Goal: Task Accomplishment & Management: Manage account settings

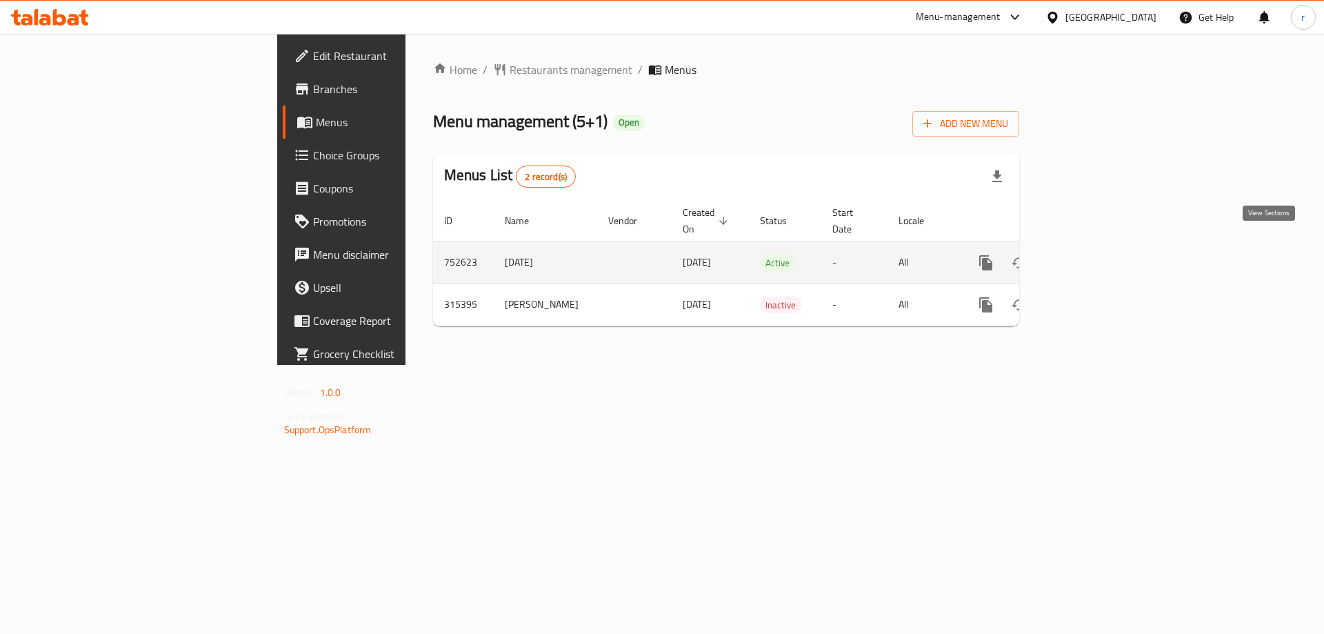
click at [1102, 246] on link "enhanced table" at bounding box center [1085, 262] width 33 height 33
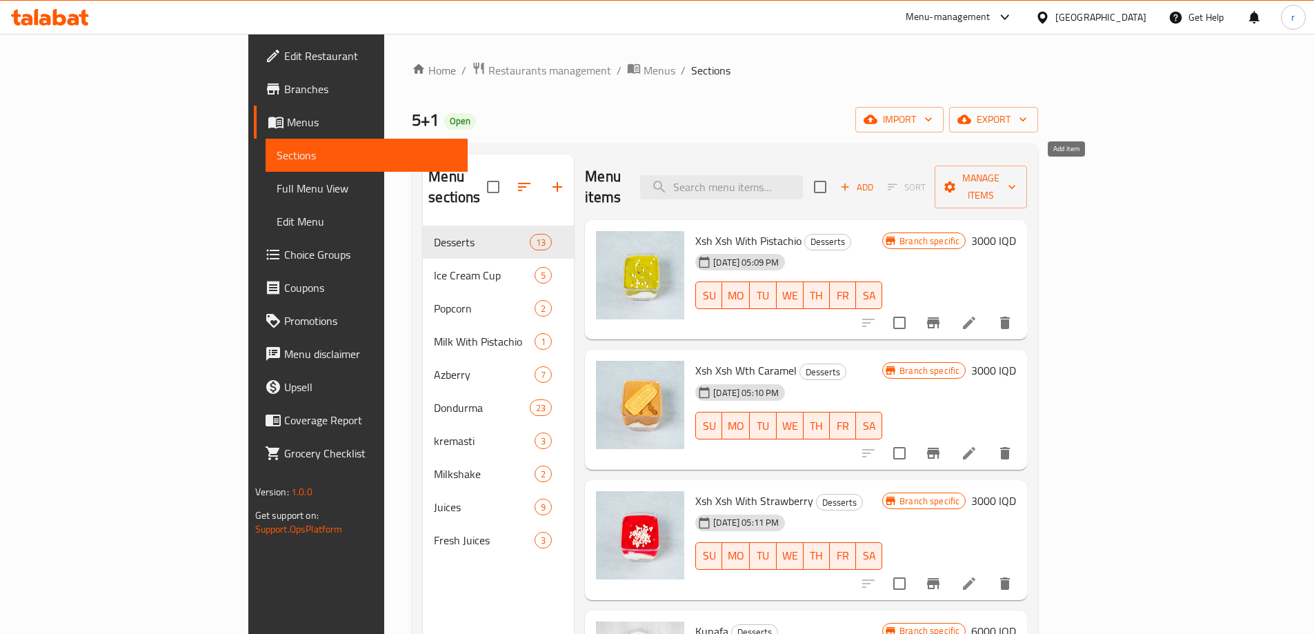
click at [851, 181] on icon "button" at bounding box center [845, 187] width 12 height 12
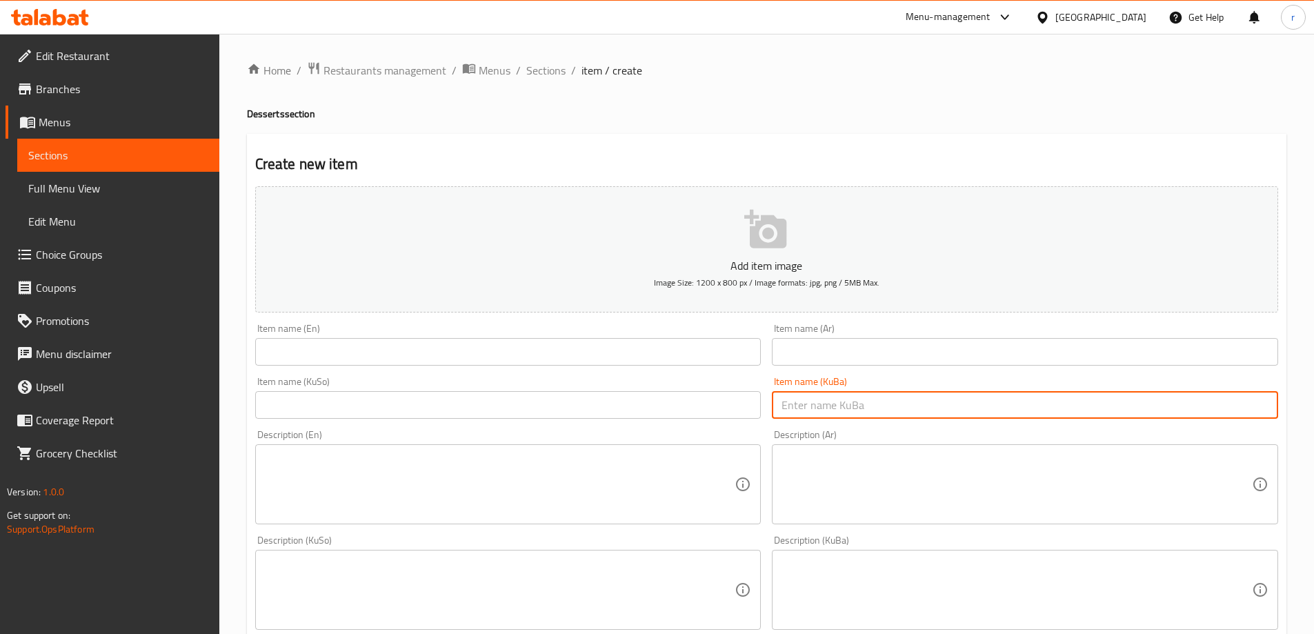
click at [854, 395] on input "text" at bounding box center [1025, 405] width 506 height 28
paste input "سوت لاچ"
type input "سوت لاچ"
click at [688, 422] on div "Item name (KuSo) Item name (KuSo)" at bounding box center [508, 397] width 517 height 53
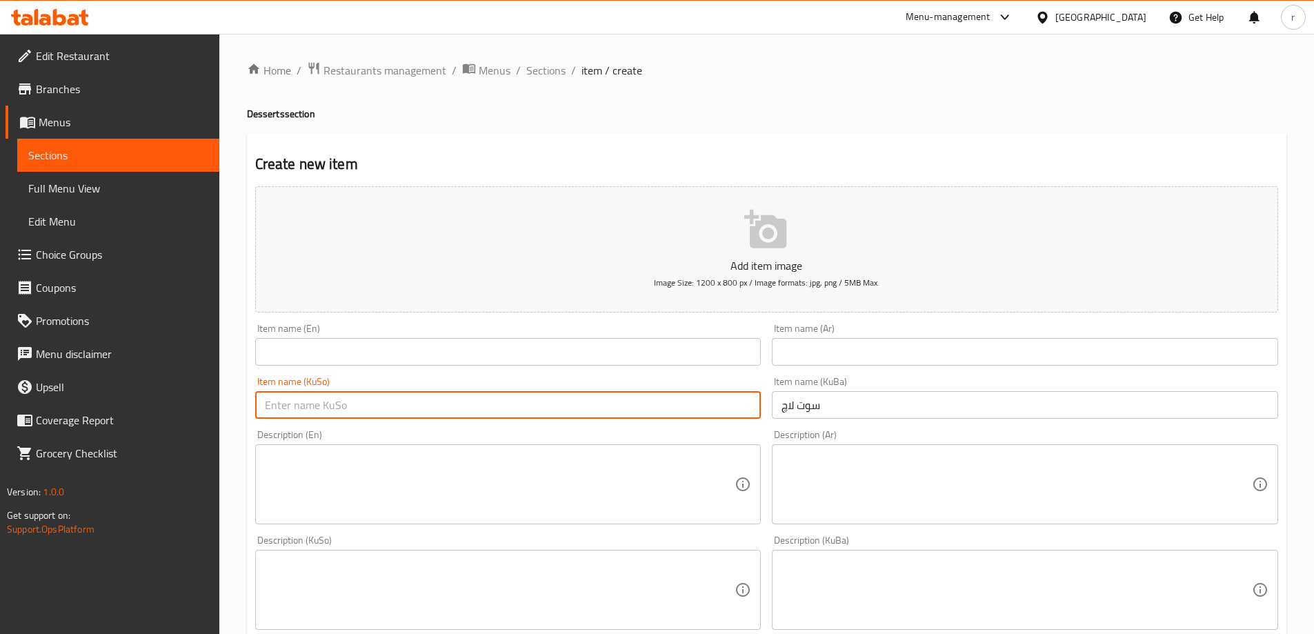
click at [655, 414] on input "text" at bounding box center [508, 405] width 506 height 28
paste input "سوت لاچ"
type input "سوت لاچ"
click at [374, 356] on input "text" at bounding box center [508, 352] width 506 height 28
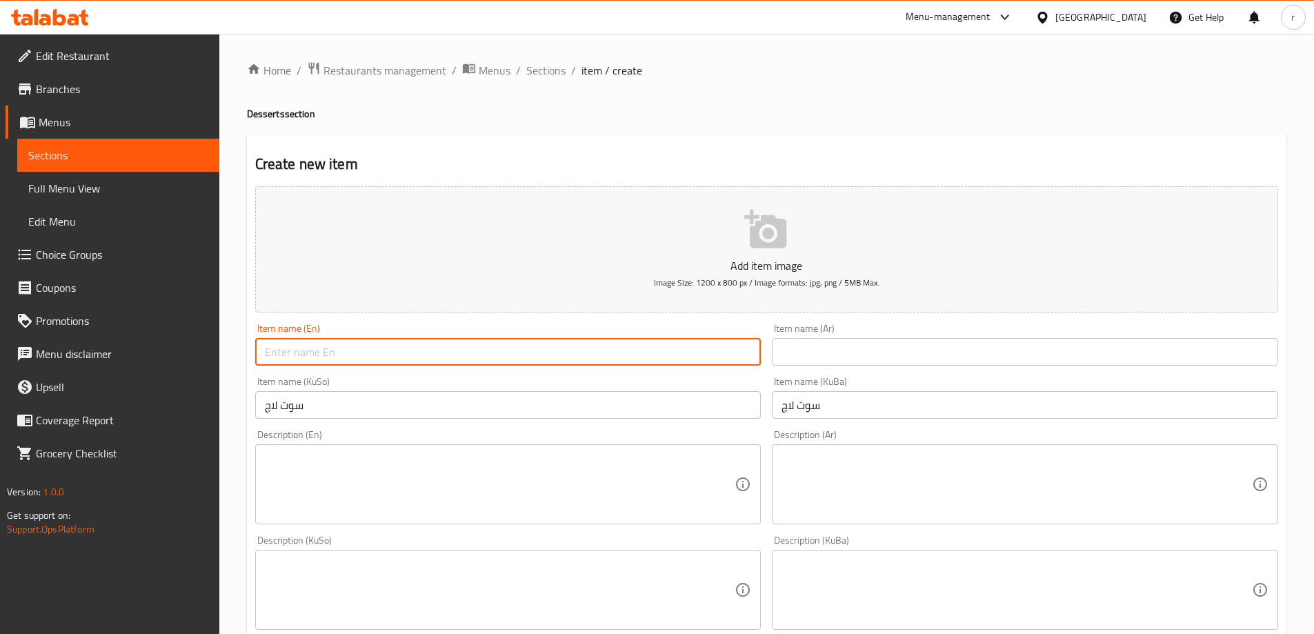
paste input "Sutlac"
type input "Sutlac"
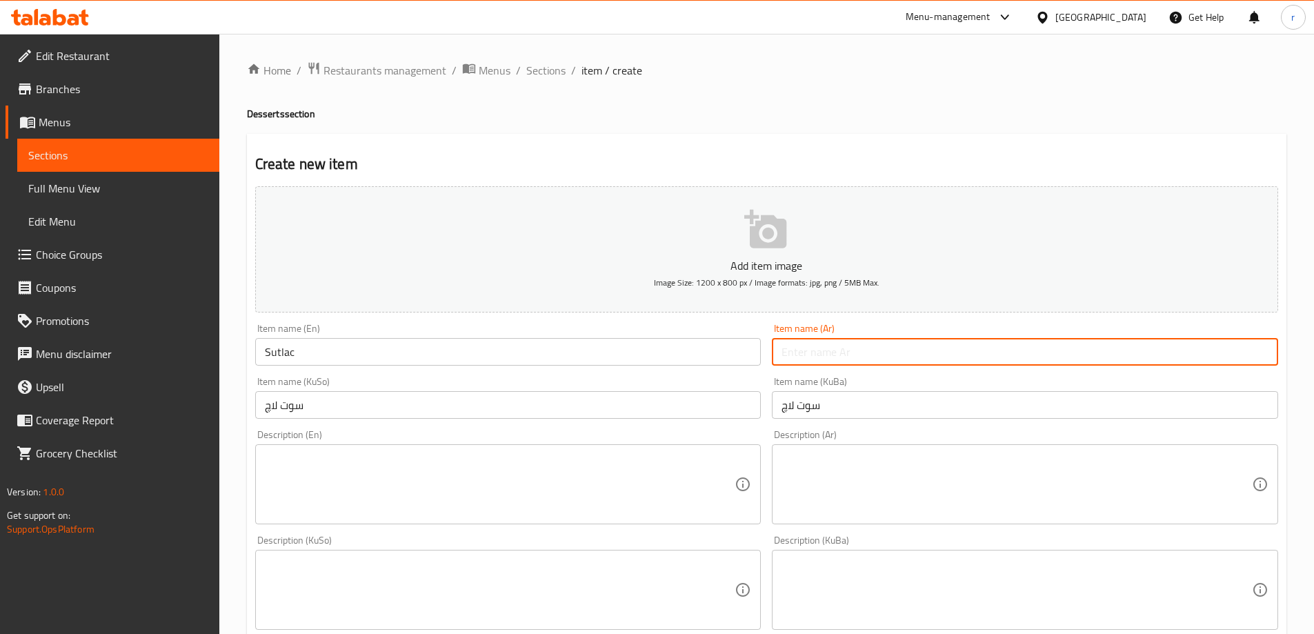
paste input "سوتلاج"
type input "سوتلاج"
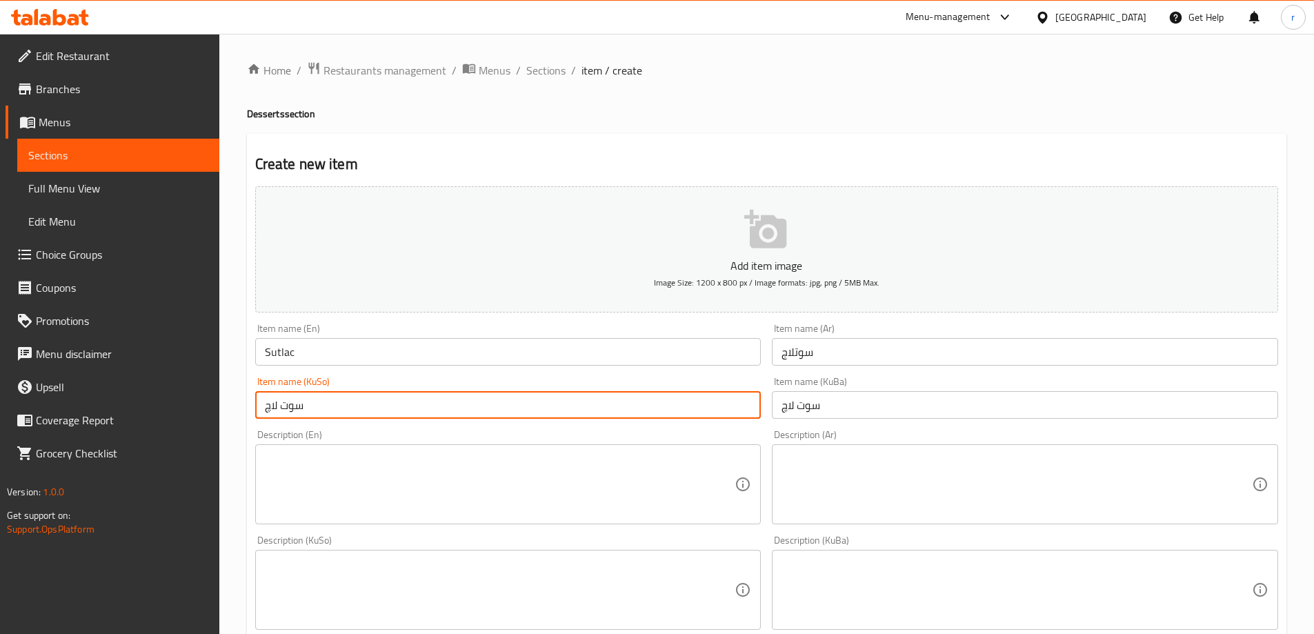
drag, startPoint x: 510, startPoint y: 415, endPoint x: 97, endPoint y: 408, distance: 412.5
click at [97, 408] on div "Edit Restaurant Branches Menus Sections Full Menu View Edit Menu Choice Groups …" at bounding box center [657, 583] width 1314 height 1099
paste input "ۆتلاج"
type input "سۆتلاج"
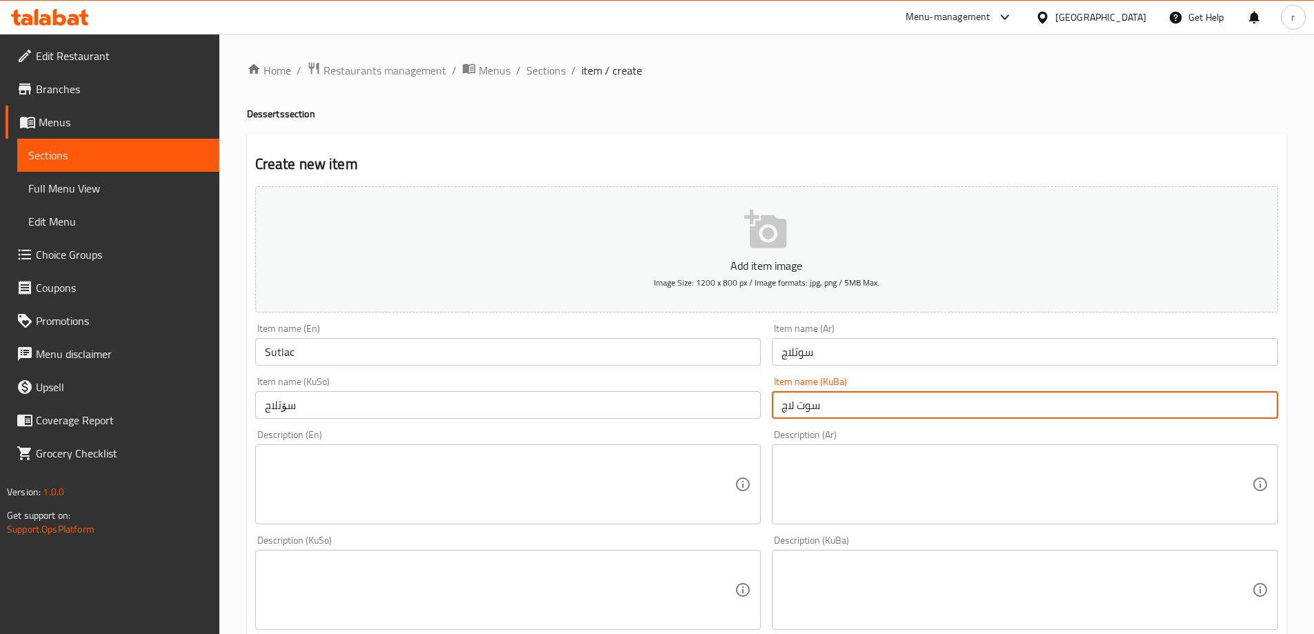
drag, startPoint x: 855, startPoint y: 406, endPoint x: 446, endPoint y: 386, distance: 410.2
click at [446, 386] on div "Add item image Image Size: 1200 x 800 px / Image formats: jpg, png / 5MB Max. I…" at bounding box center [767, 557] width 1034 height 753
paste input "ۆتلاج"
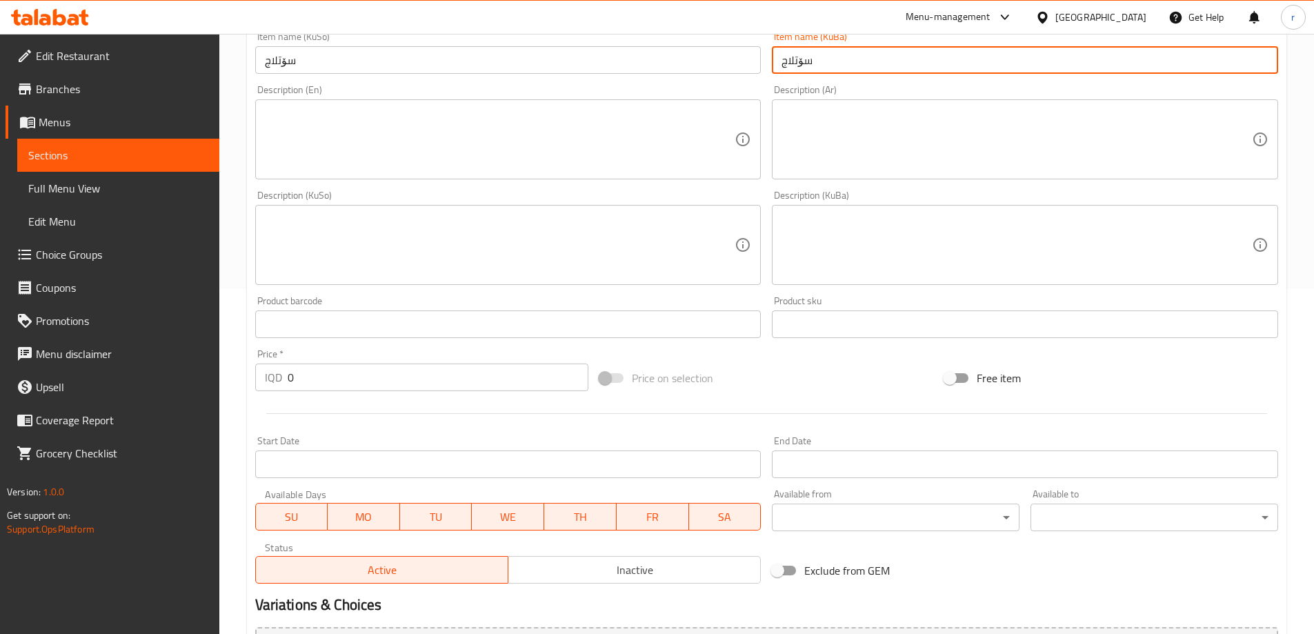
type input "سۆتلاج"
drag, startPoint x: 299, startPoint y: 381, endPoint x: 277, endPoint y: 382, distance: 22.8
click at [277, 382] on div "IQD 0 Price *" at bounding box center [422, 377] width 334 height 28
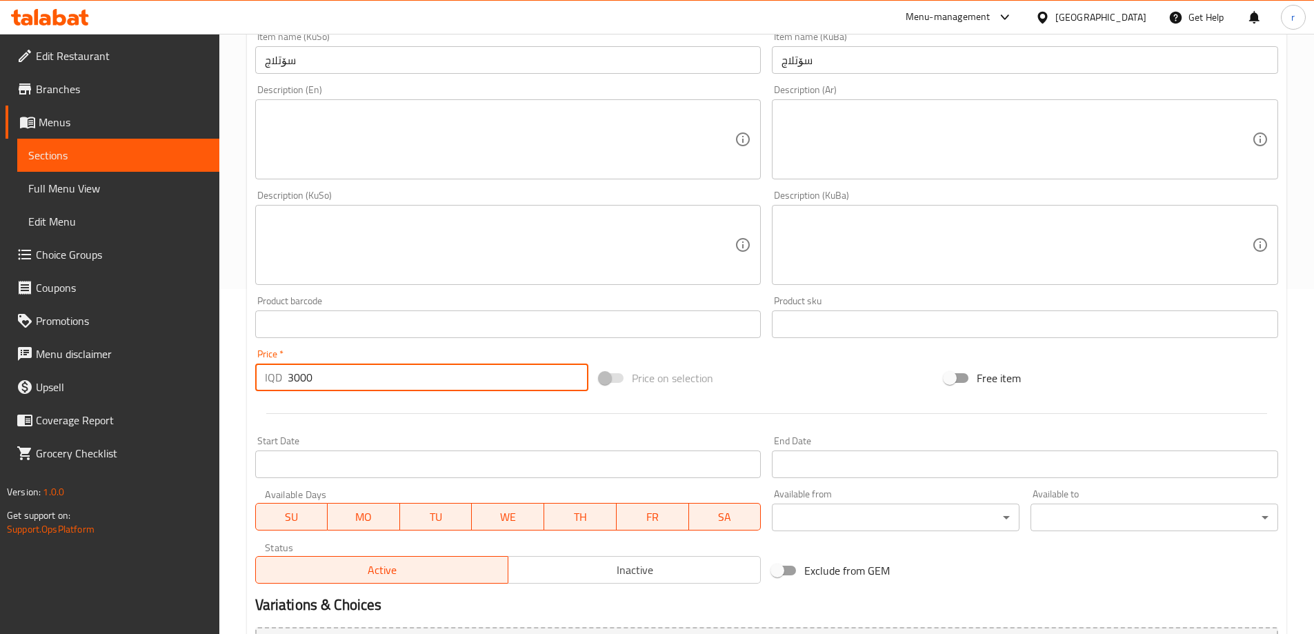
type input "3000"
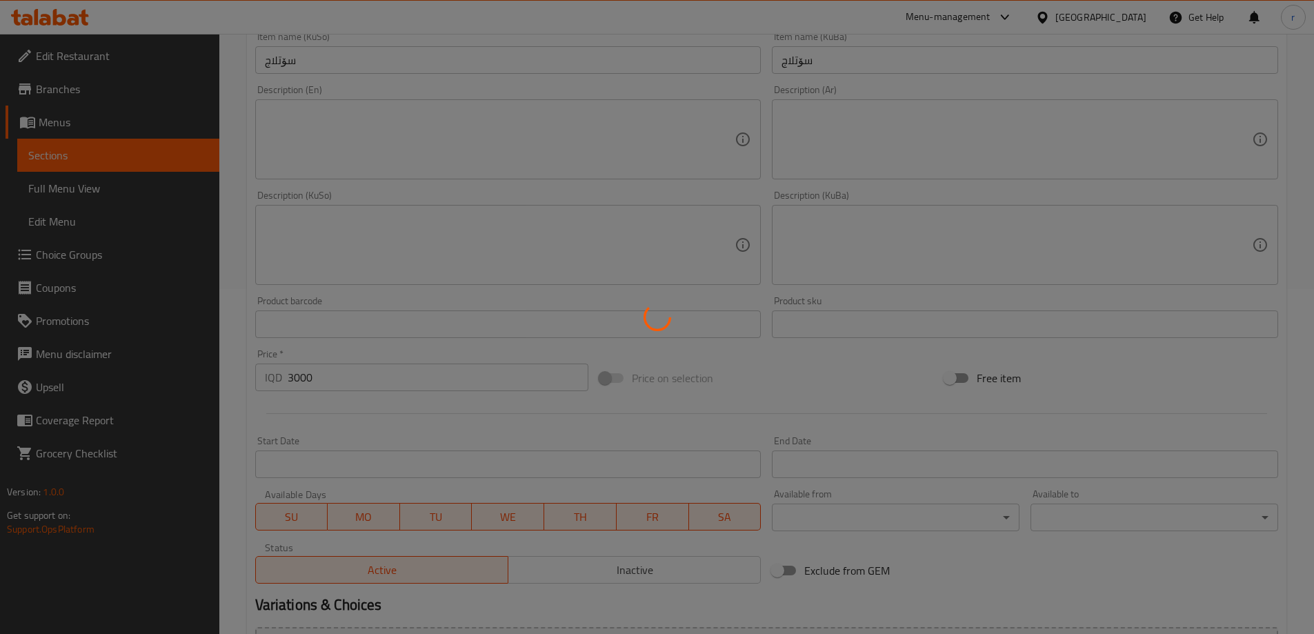
type input "0"
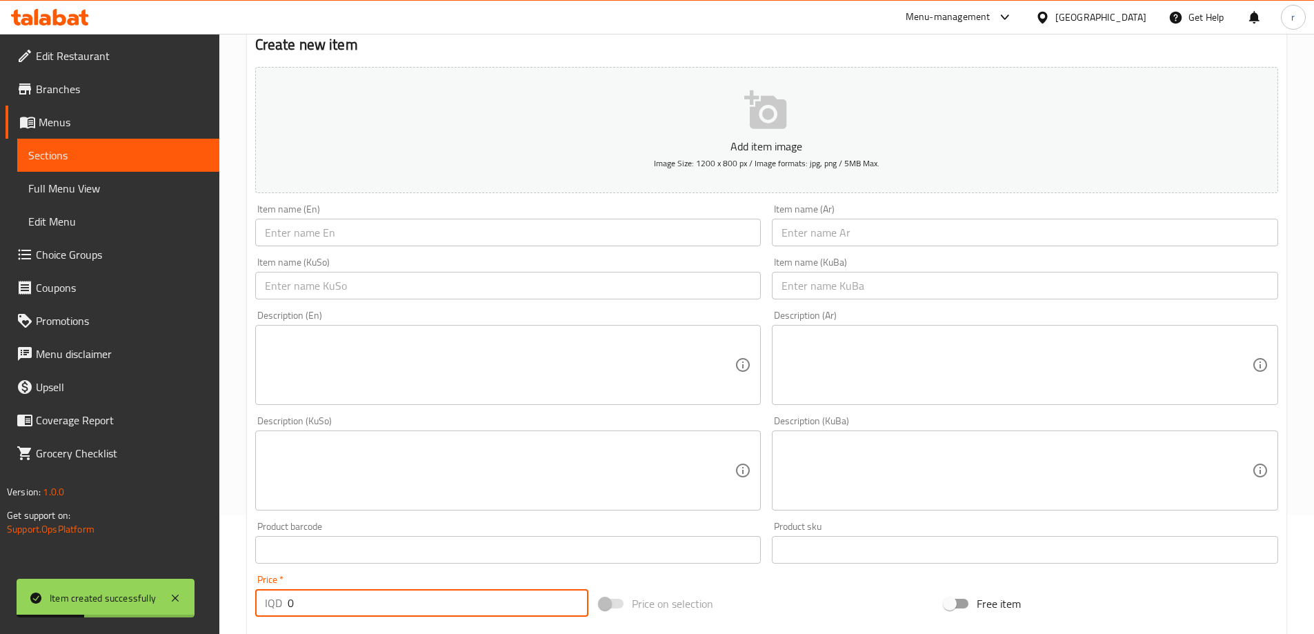
scroll to position [115, 0]
click at [814, 237] on input "text" at bounding box center [1025, 237] width 506 height 28
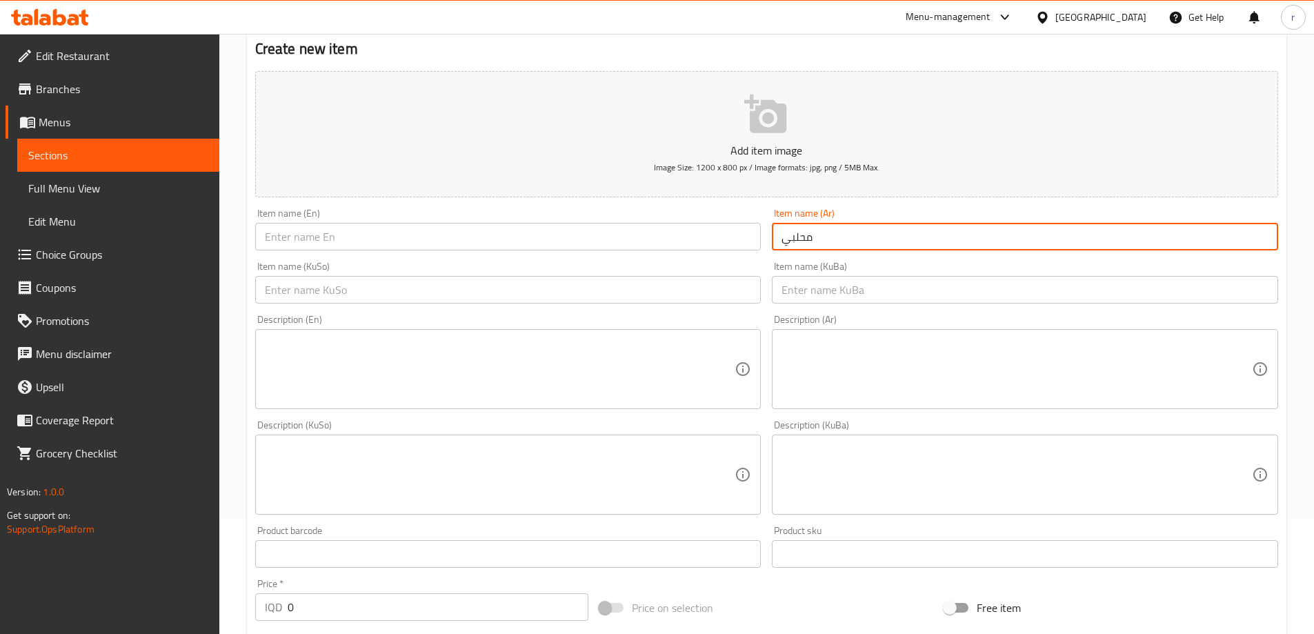
type input "محلبي"
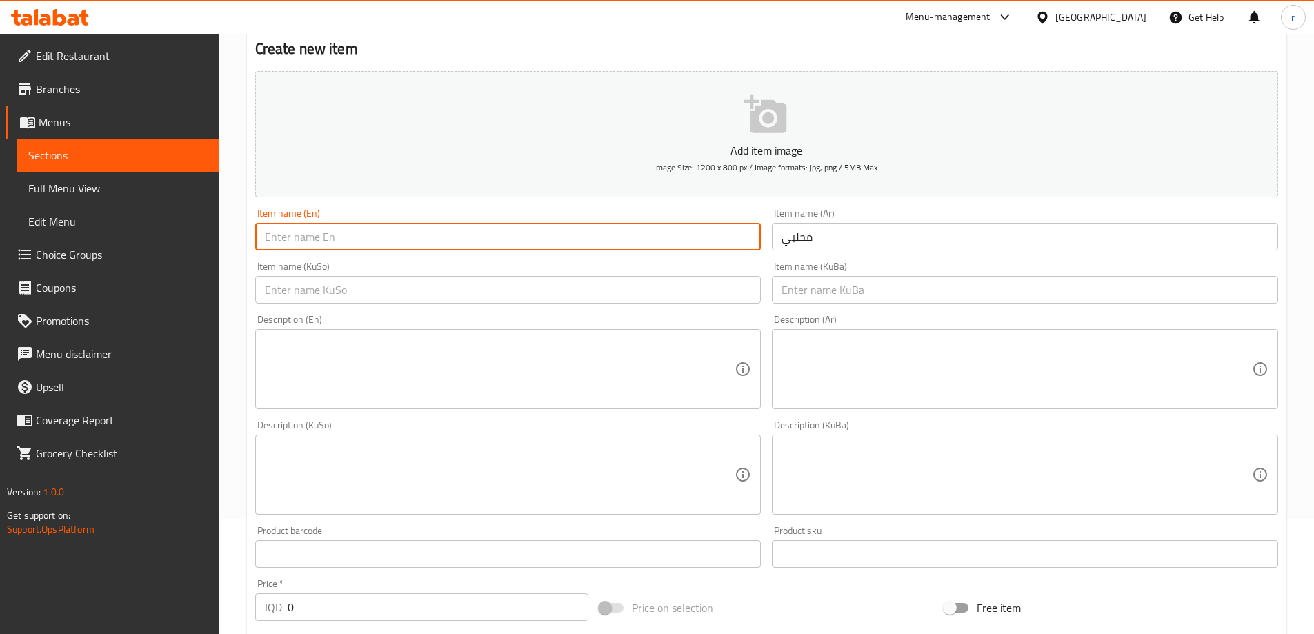
click at [294, 237] on input "text" at bounding box center [508, 237] width 506 height 28
paste input "Mahalabi"
type input "Mahalabi"
click at [304, 287] on input "text" at bounding box center [508, 290] width 506 height 28
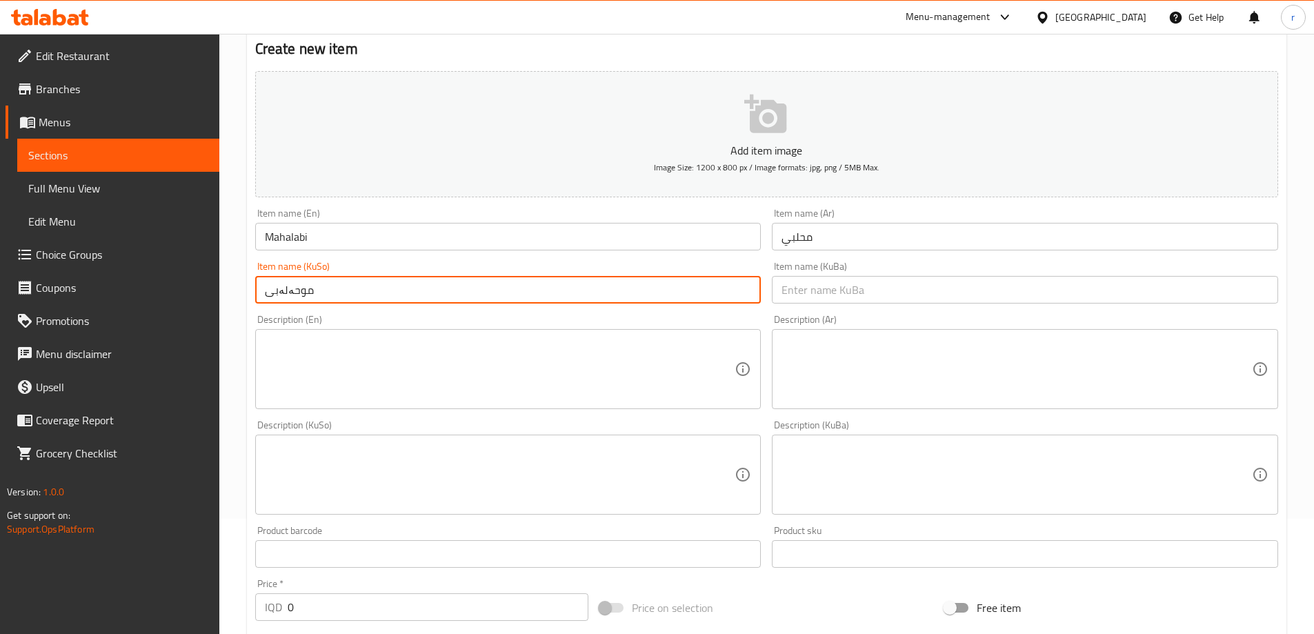
click at [301, 292] on input "موحەلەبی" at bounding box center [508, 290] width 506 height 28
click at [318, 294] on input "محەلەبی" at bounding box center [508, 290] width 506 height 28
drag, startPoint x: 337, startPoint y: 293, endPoint x: 210, endPoint y: 290, distance: 126.3
click at [210, 290] on div "Edit Restaurant Branches Menus Sections Full Menu View Edit Menu Choice Groups …" at bounding box center [657, 468] width 1314 height 1099
drag, startPoint x: 306, startPoint y: 286, endPoint x: 252, endPoint y: 286, distance: 54.5
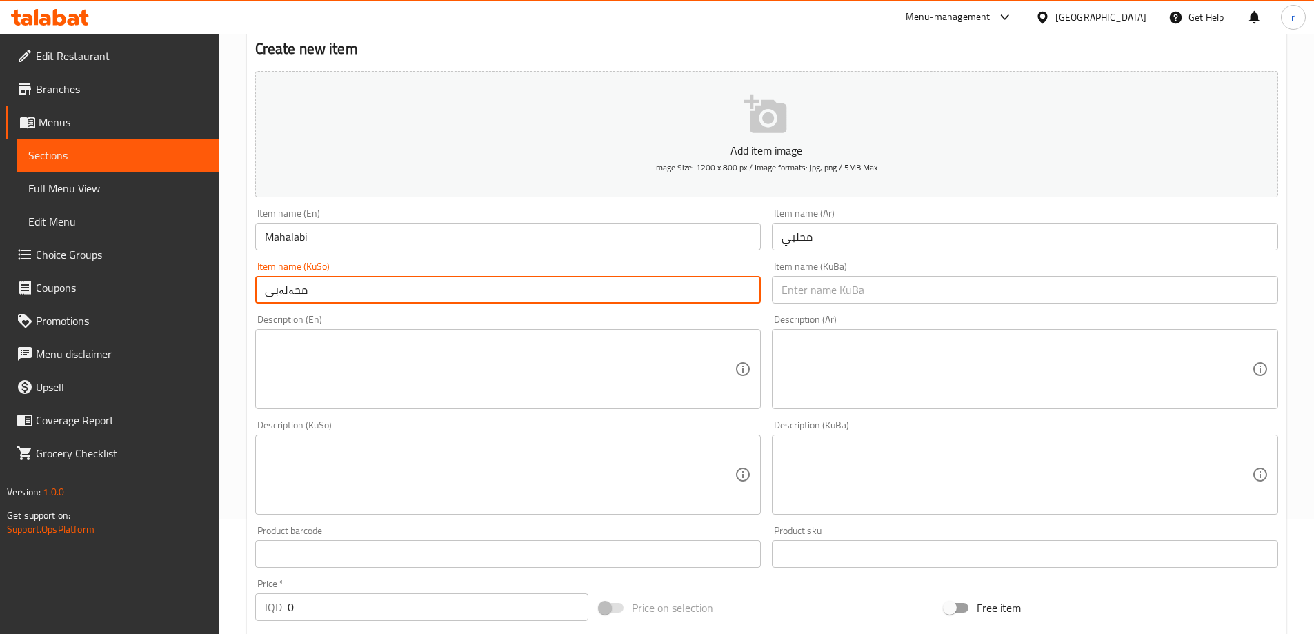
click at [252, 286] on div "Item name (KuSo) محەلەبی Item name (KuSo)" at bounding box center [508, 282] width 517 height 53
type input "محەلەبی"
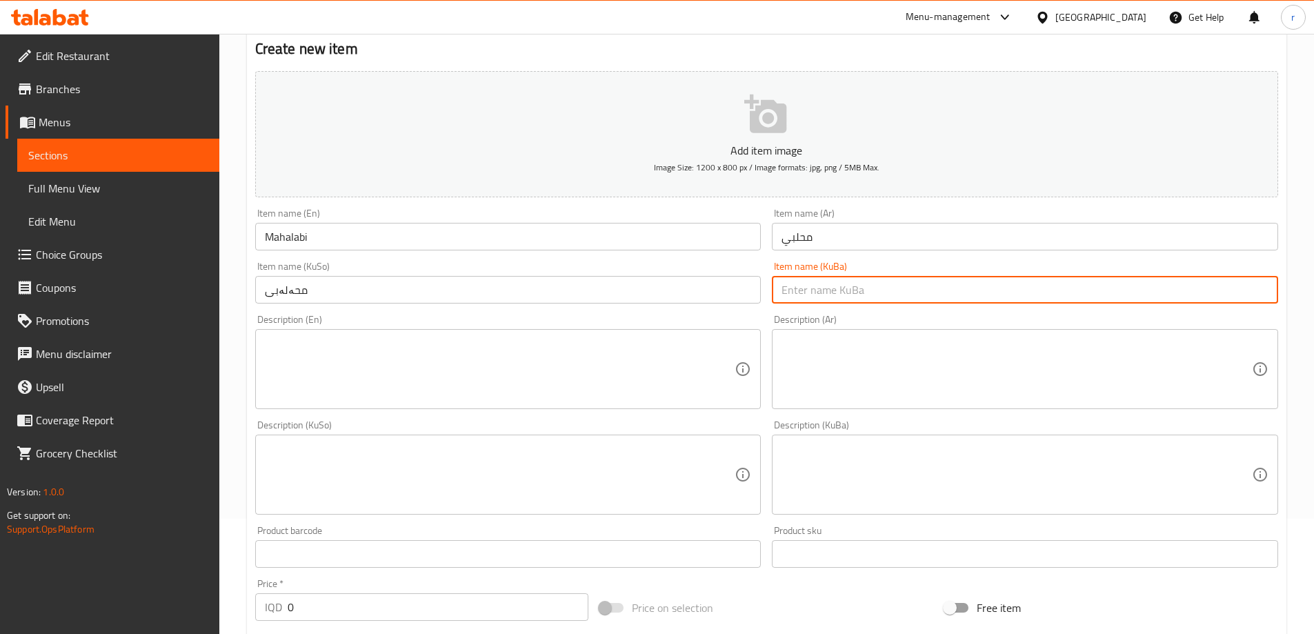
click at [831, 286] on input "text" at bounding box center [1025, 290] width 506 height 28
paste input "محەلەبی"
type input "محەلەبی"
drag, startPoint x: 322, startPoint y: 608, endPoint x: 208, endPoint y: 611, distance: 114.5
click at [210, 611] on div "Edit Restaurant Branches Menus Sections Full Menu View Edit Menu Choice Groups …" at bounding box center [657, 468] width 1314 height 1099
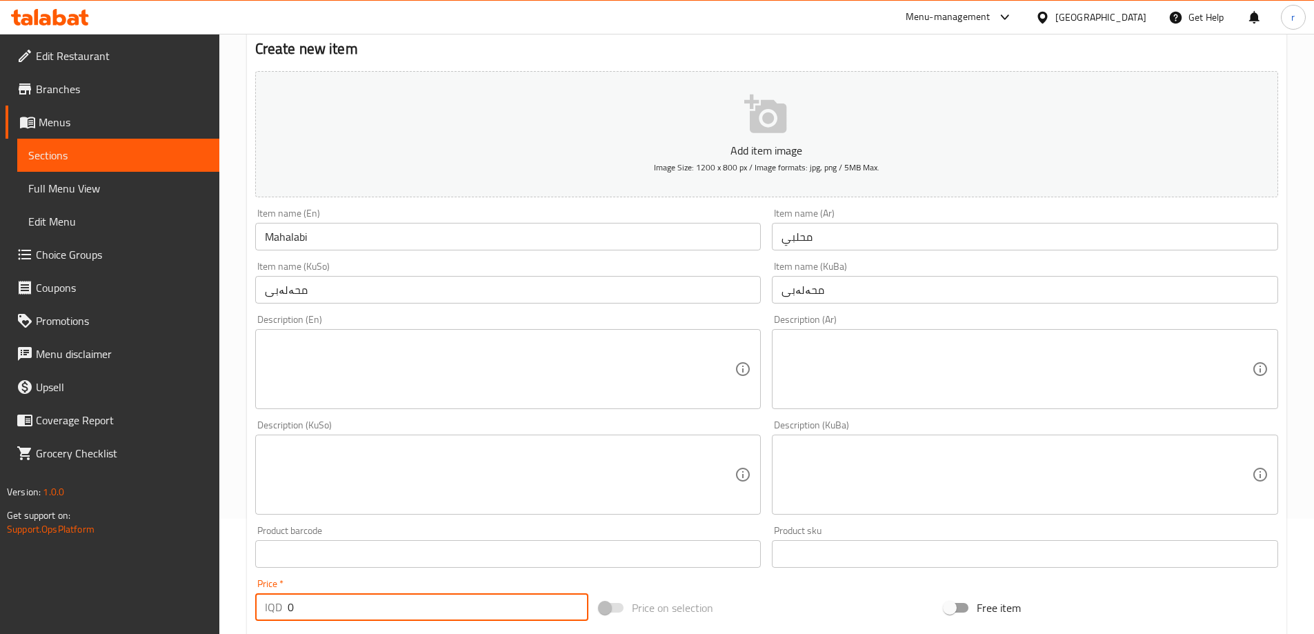
click at [207, 611] on div "Edit Restaurant Branches Menus Sections Full Menu View Edit Menu Choice Groups …" at bounding box center [109, 351] width 219 height 634
click at [289, 608] on input "0" at bounding box center [438, 607] width 301 height 28
type input "3000"
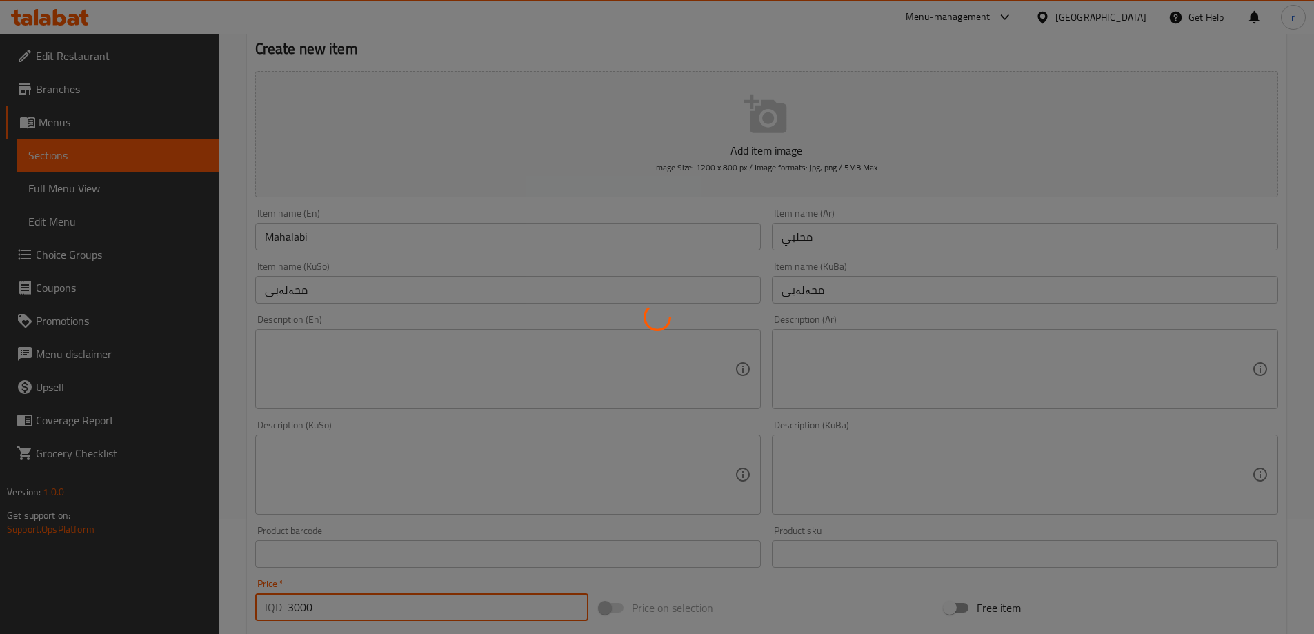
type input "0"
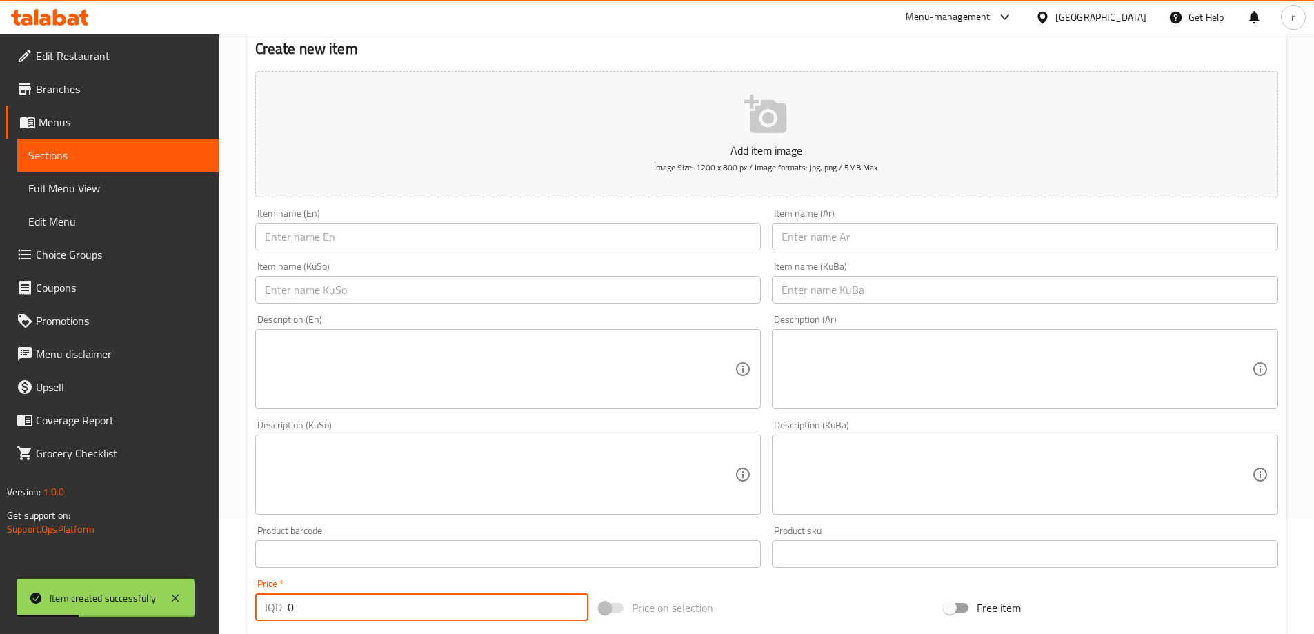
click at [283, 227] on input "text" at bounding box center [508, 237] width 506 height 28
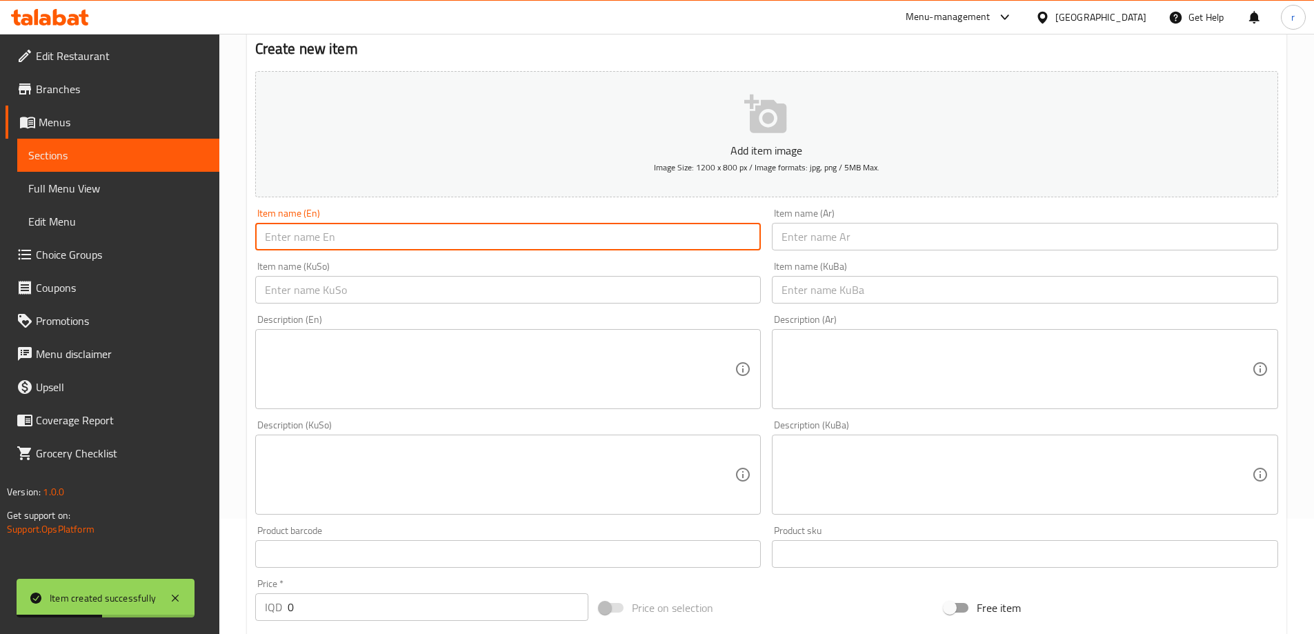
paste input "Custard"
type input "Custard"
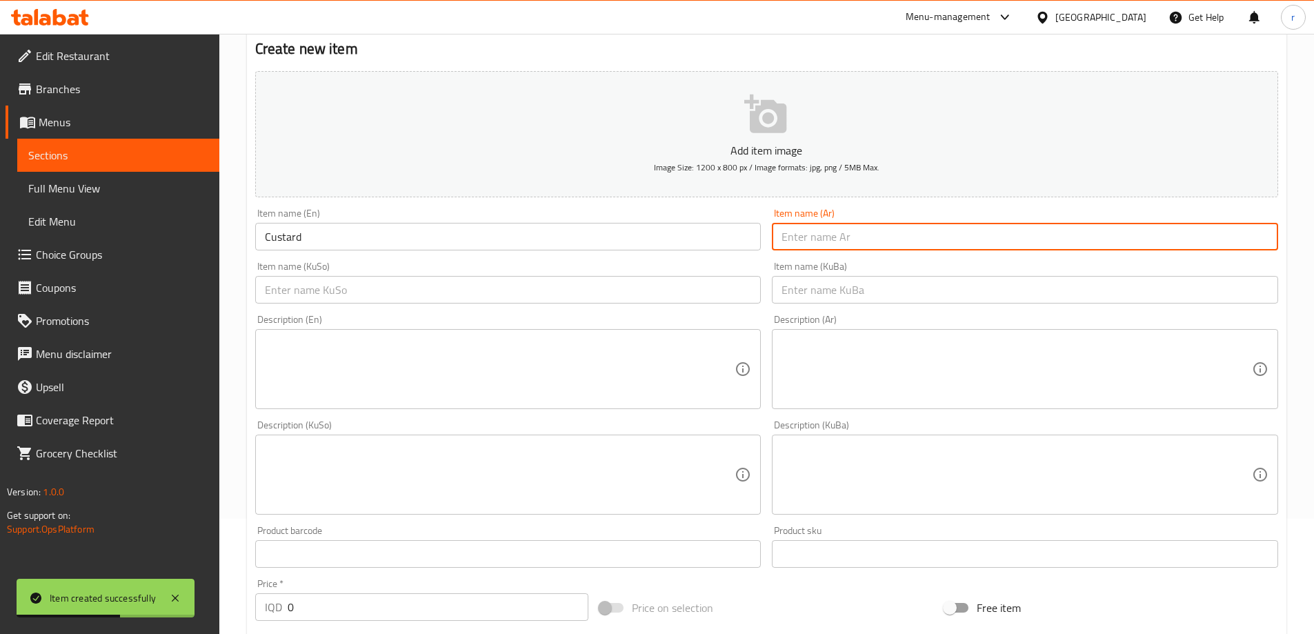
click at [788, 247] on input "text" at bounding box center [1025, 237] width 506 height 28
paste input "كاسترد"
type input "كاسترد"
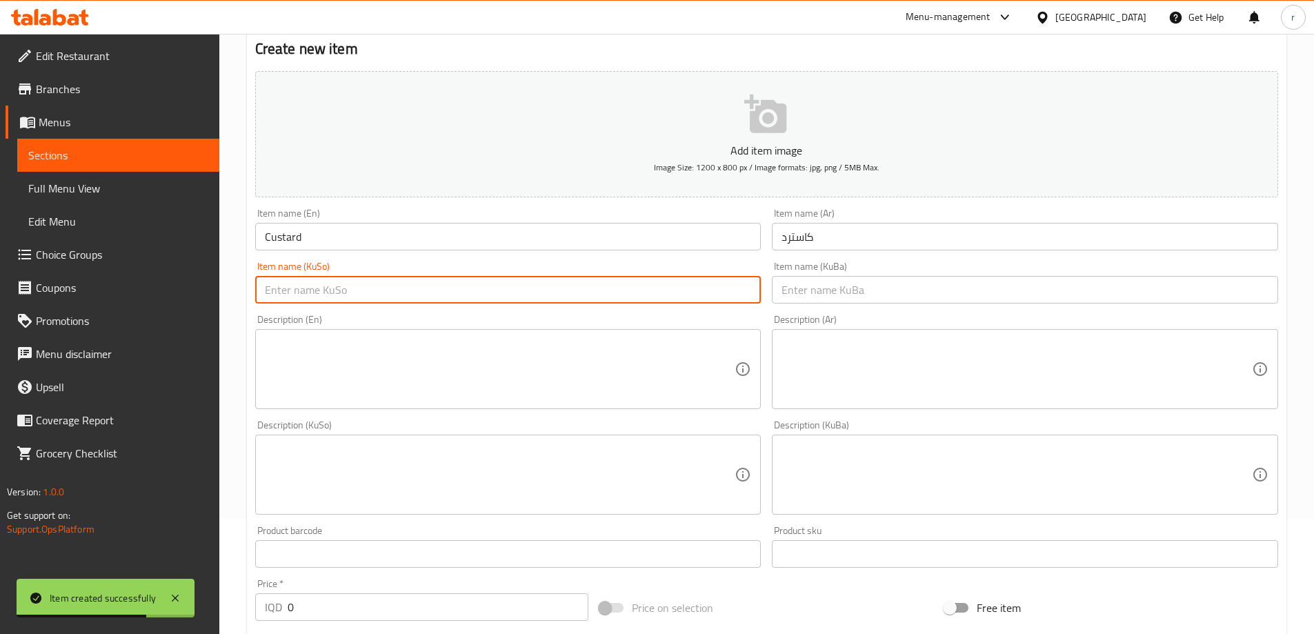
click at [618, 298] on input "text" at bounding box center [508, 290] width 506 height 28
paste input "کاستەر"
type input "کاستەر"
click at [831, 290] on input "text" at bounding box center [1025, 290] width 506 height 28
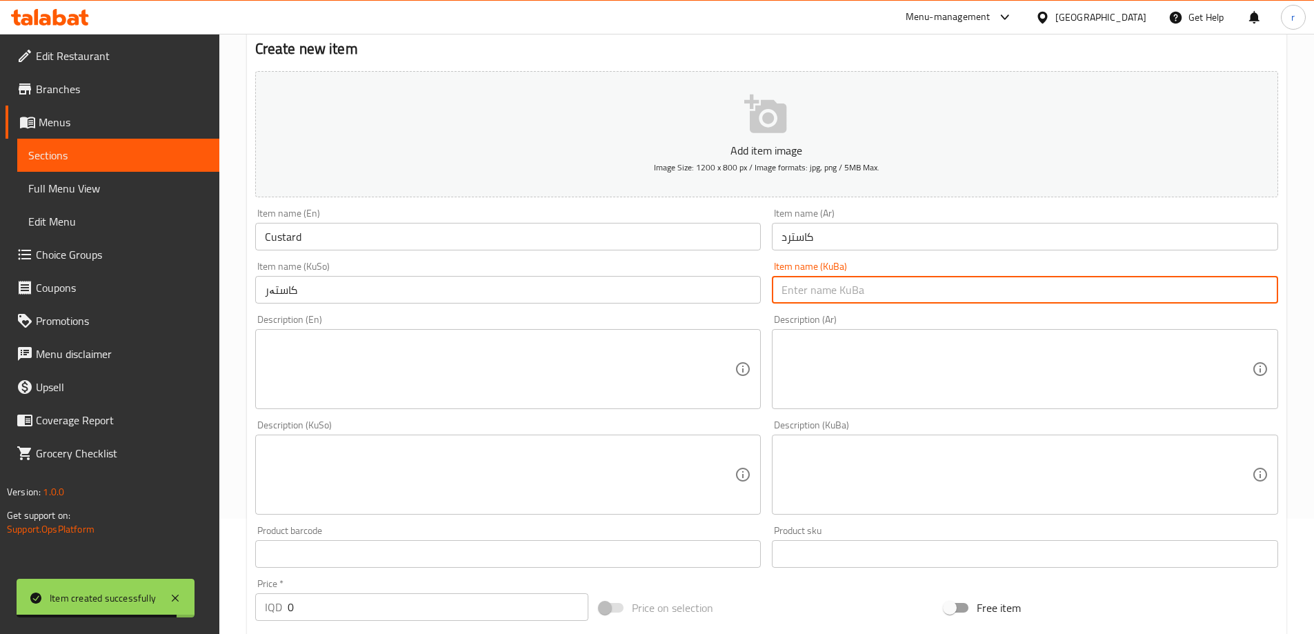
paste input "کاستەر"
type input "کاستەر"
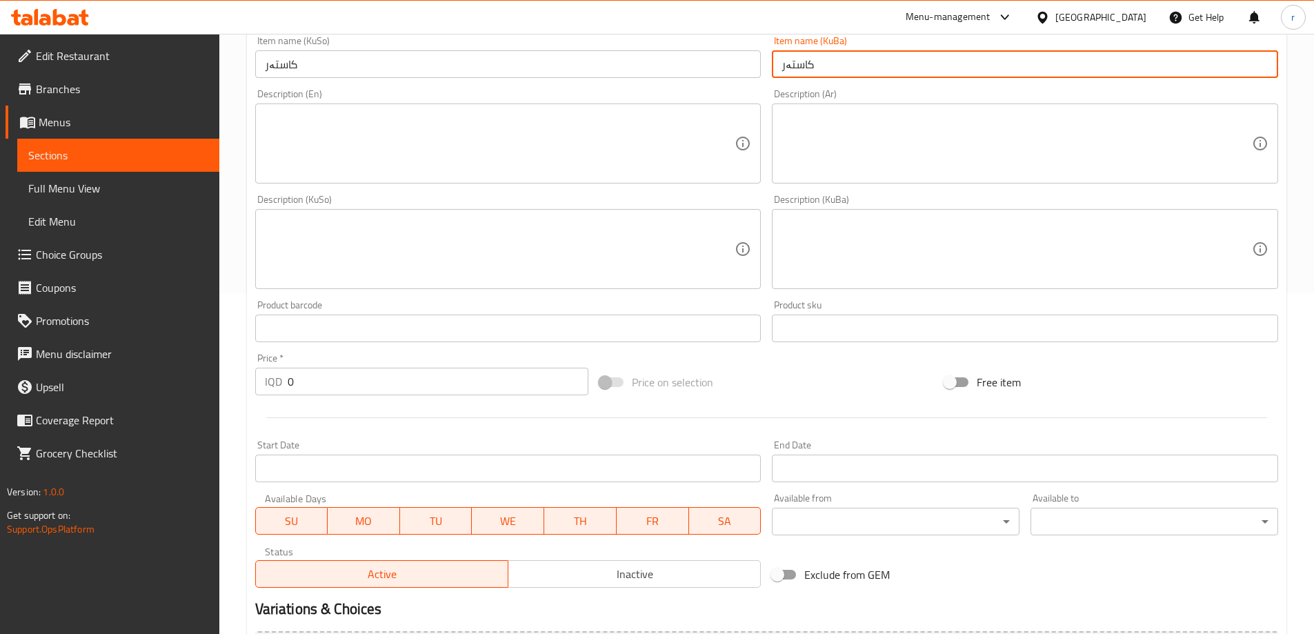
scroll to position [345, 0]
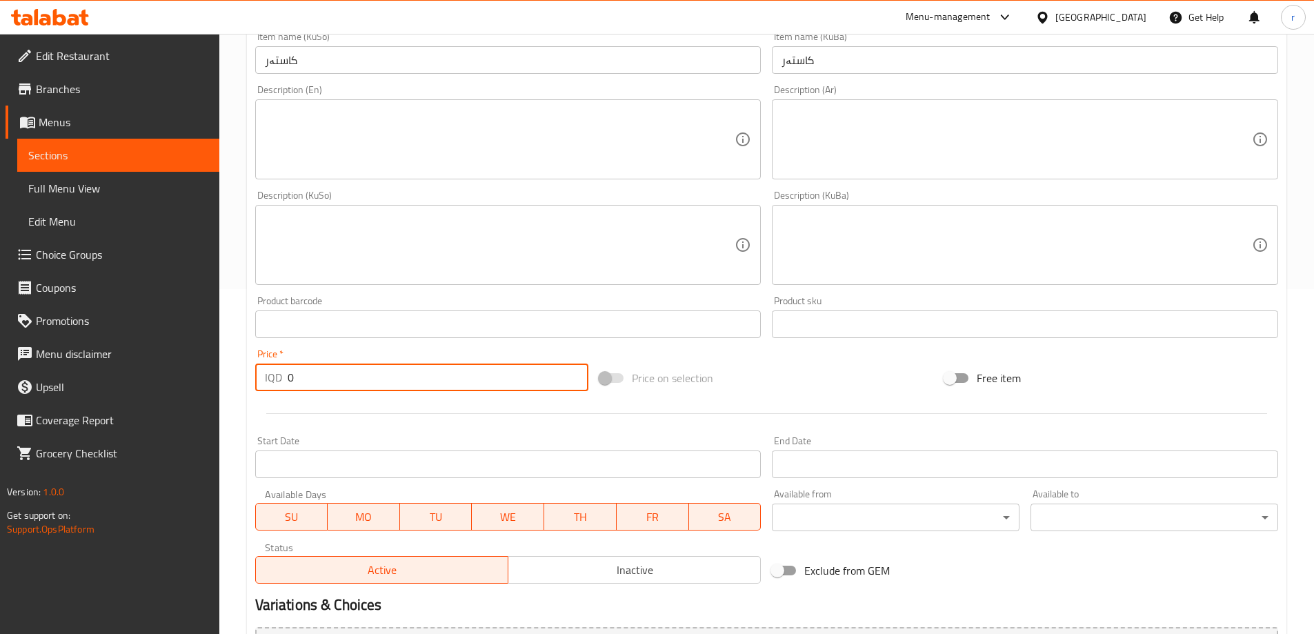
drag, startPoint x: 307, startPoint y: 382, endPoint x: 208, endPoint y: 388, distance: 99.5
click at [208, 388] on div "Edit Restaurant Branches Menus Sections Full Menu View Edit Menu Choice Groups …" at bounding box center [657, 238] width 1314 height 1099
type input "1500"
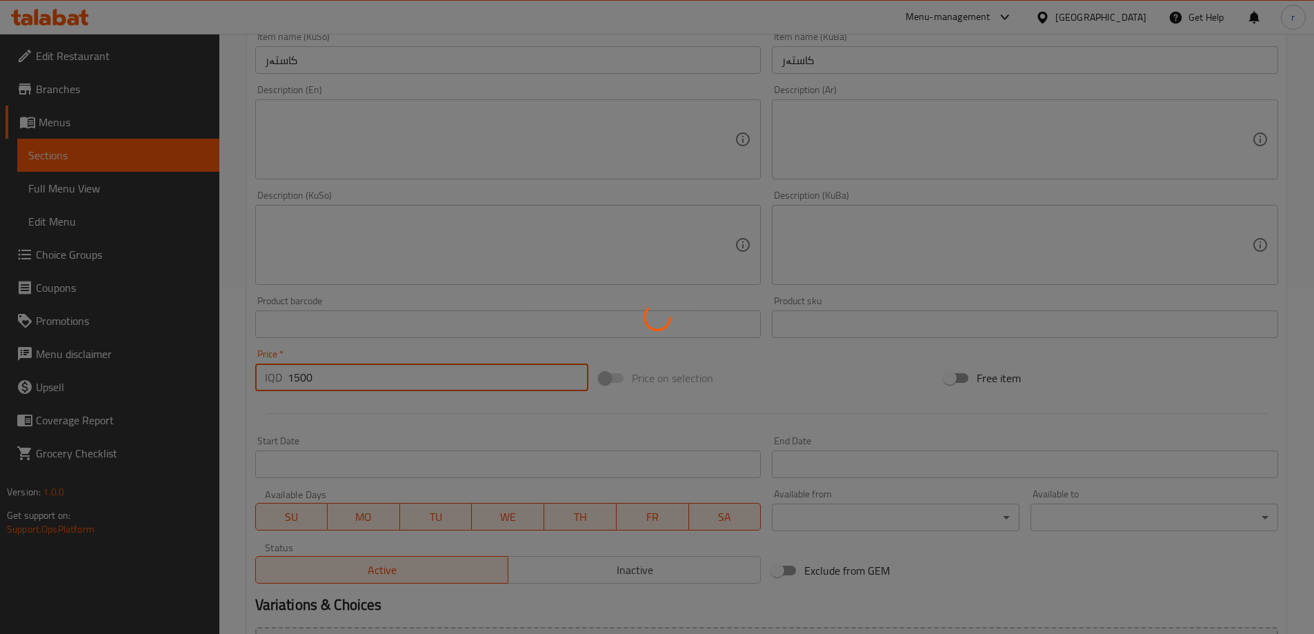
type input "0"
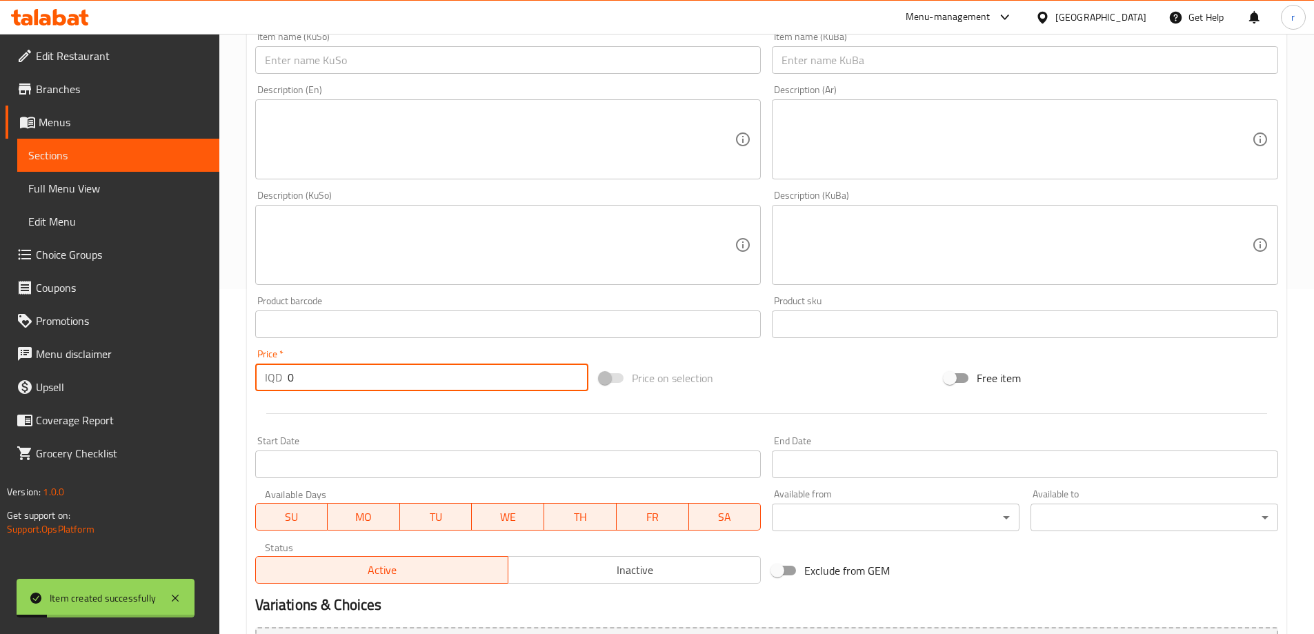
scroll to position [115, 0]
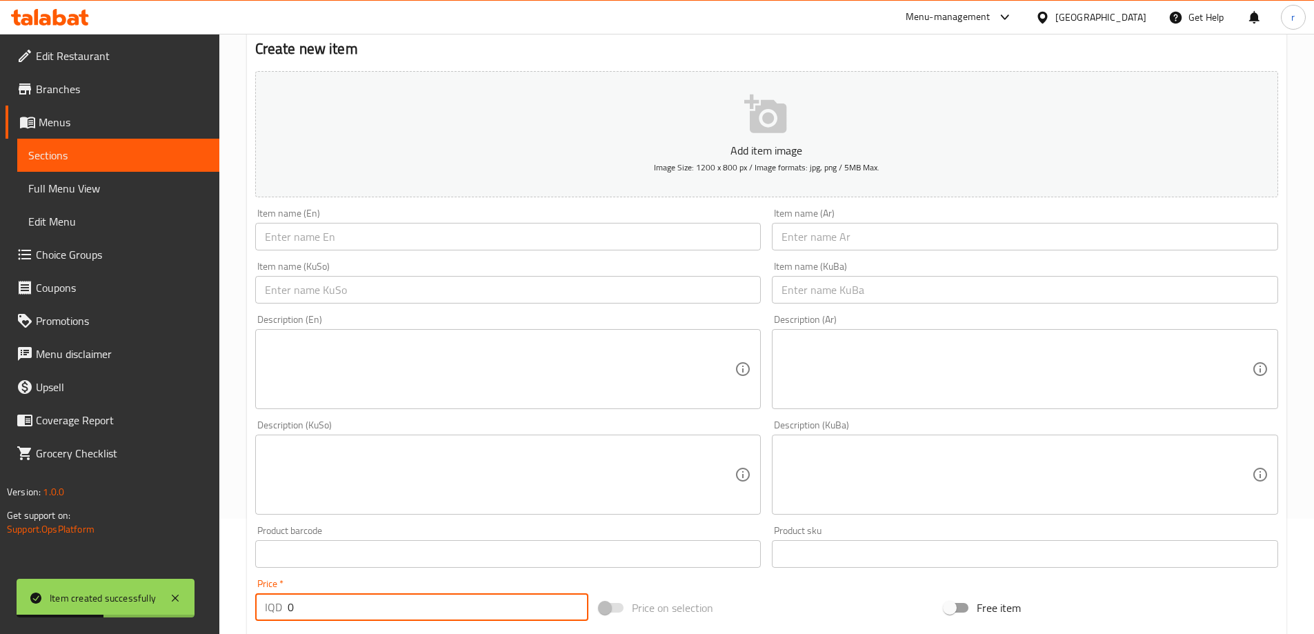
click at [808, 286] on input "text" at bounding box center [1025, 290] width 506 height 28
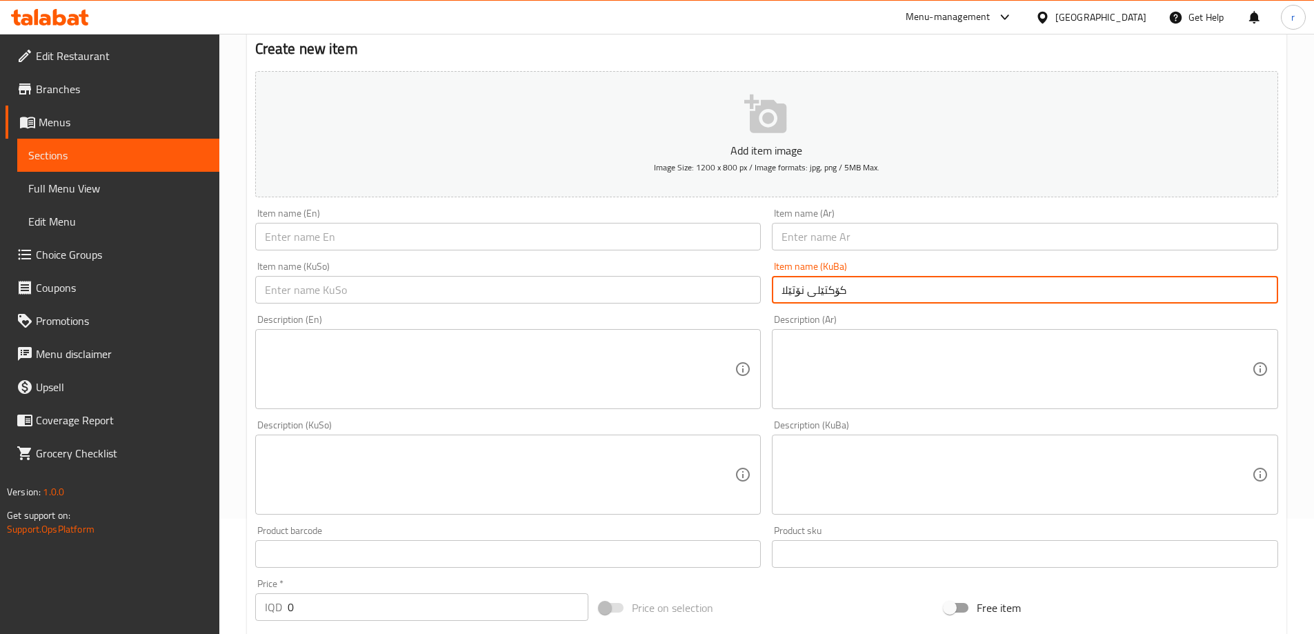
drag, startPoint x: 868, startPoint y: 302, endPoint x: 668, endPoint y: 288, distance: 201.2
click at [668, 288] on div "Add item image Image Size: 1200 x 800 px / Image formats: jpg, png / 5MB Max. I…" at bounding box center [767, 442] width 1034 height 753
type input "کۆکتێلی نۆتێلا"
click at [598, 289] on input "text" at bounding box center [508, 290] width 506 height 28
paste input "کۆکتێلی نۆتێلا"
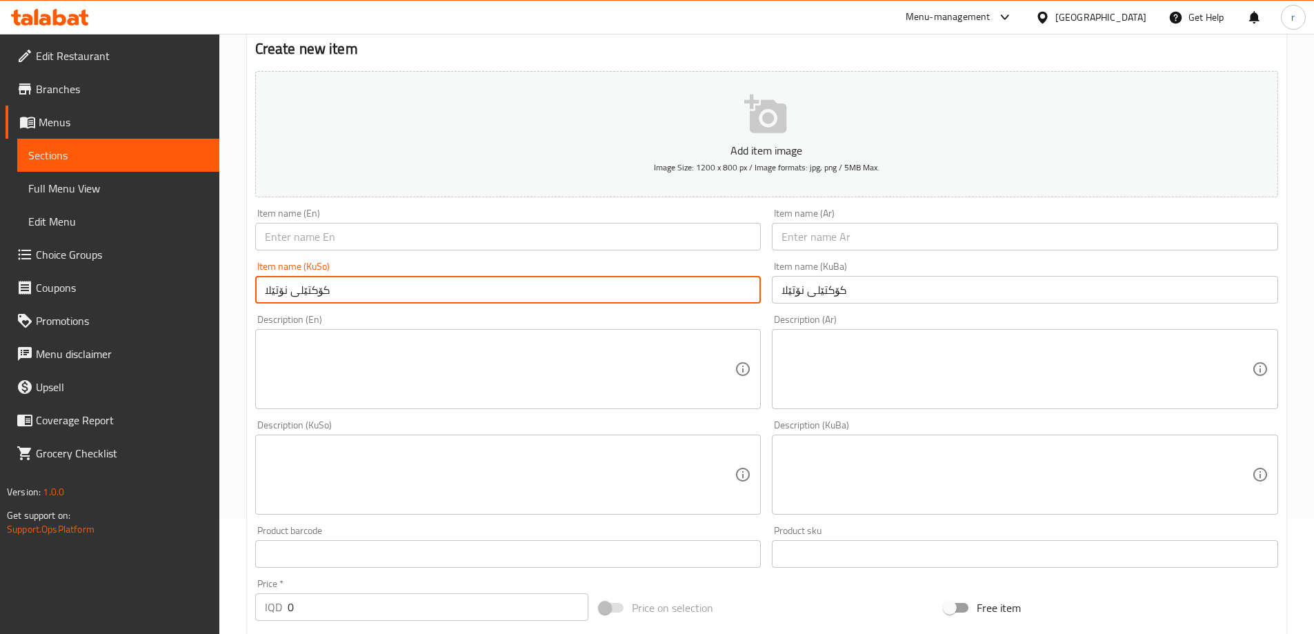
type input "کۆکتێلی نۆتێلا"
click at [801, 227] on input "text" at bounding box center [1025, 237] width 506 height 28
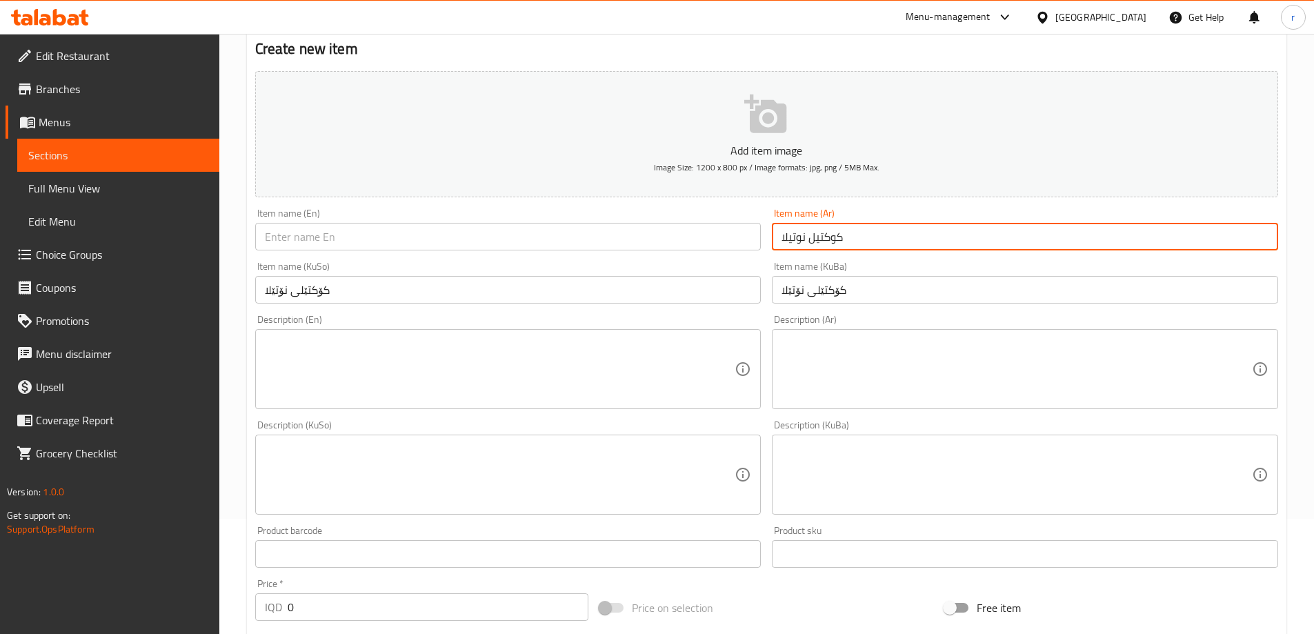
drag, startPoint x: 925, startPoint y: 239, endPoint x: 655, endPoint y: 224, distance: 270.0
click at [655, 224] on div "Add item image Image Size: 1200 x 800 px / Image formats: jpg, png / 5MB Max. I…" at bounding box center [767, 442] width 1034 height 753
type input "كوكتيل نوتيلا"
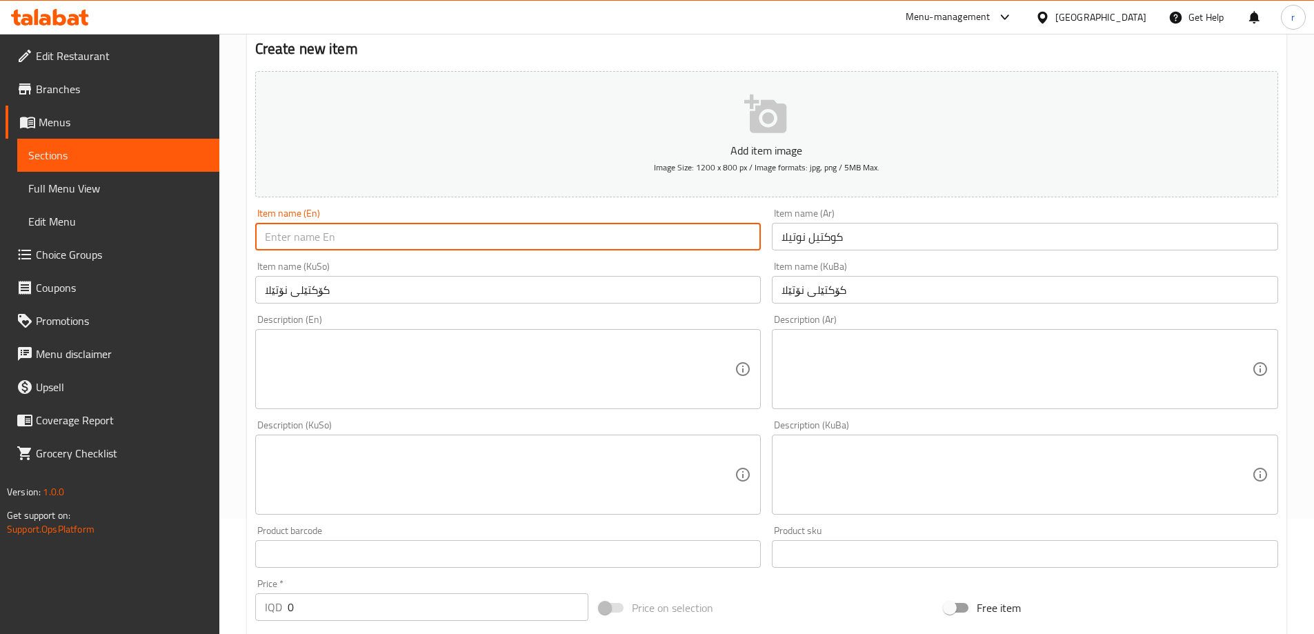
click at [375, 228] on input "text" at bounding box center [508, 237] width 506 height 28
paste input "Nutella Cocktail"
type input "Nutella Cocktail"
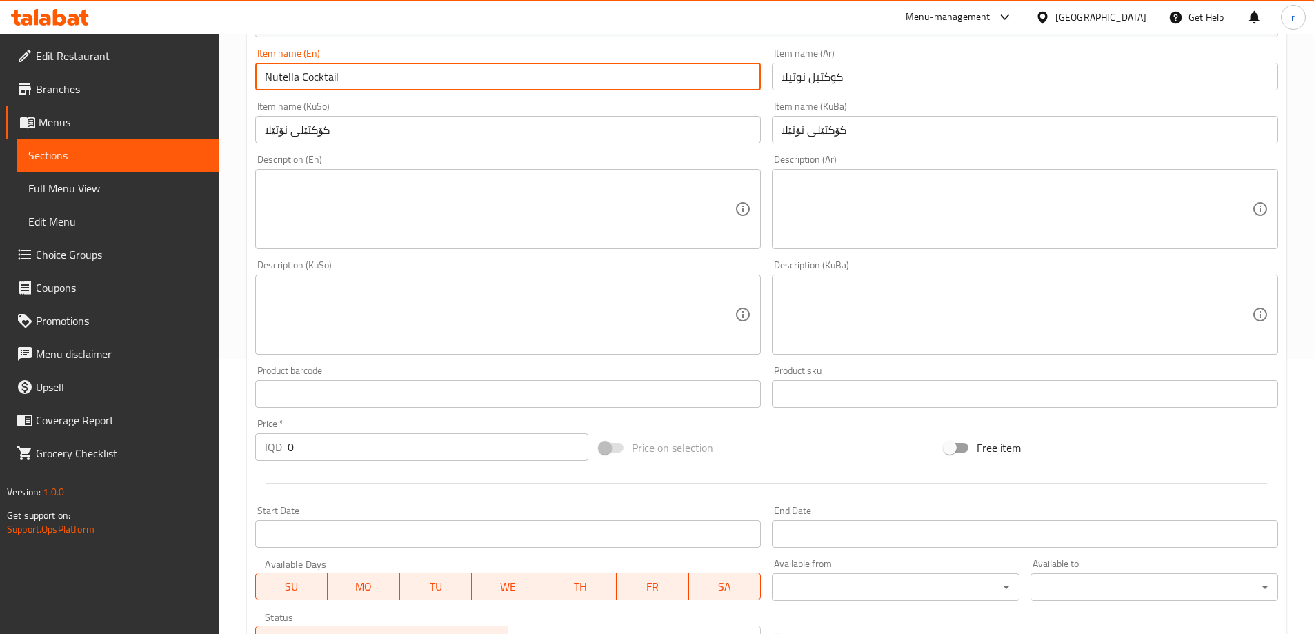
scroll to position [345, 0]
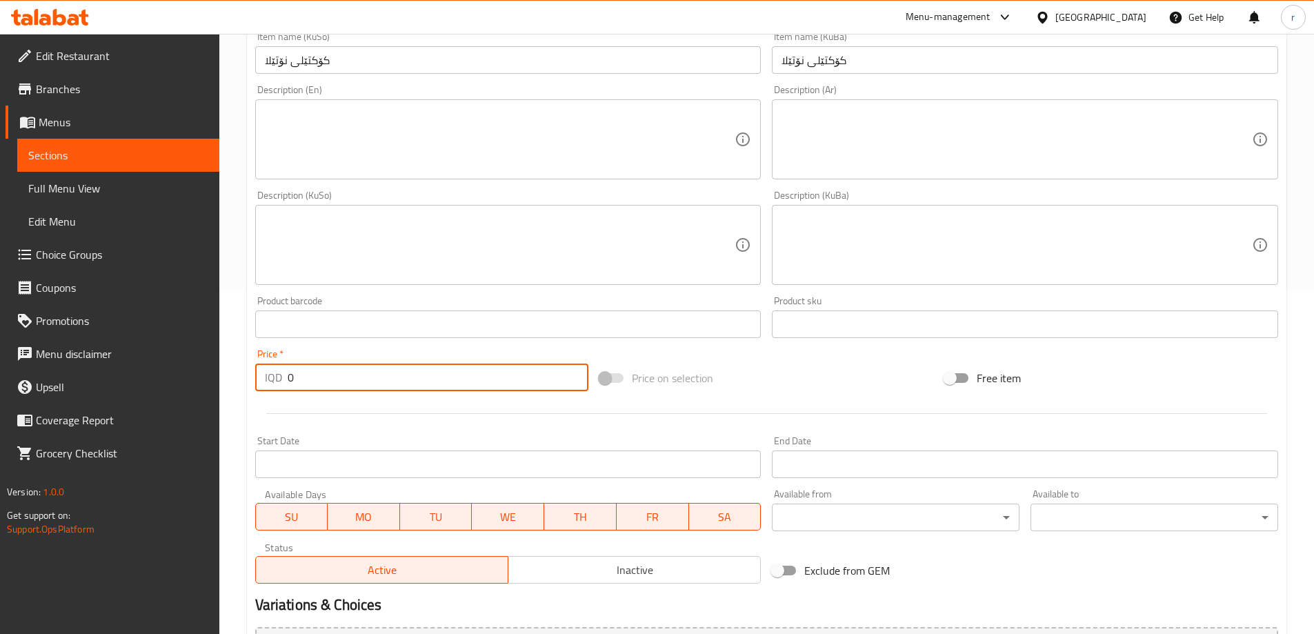
drag, startPoint x: 303, startPoint y: 389, endPoint x: 242, endPoint y: 381, distance: 61.2
click at [242, 381] on div "Home / Restaurants management / Menus / Sections / item / create Desserts secti…" at bounding box center [766, 238] width 1095 height 1099
type input "4000"
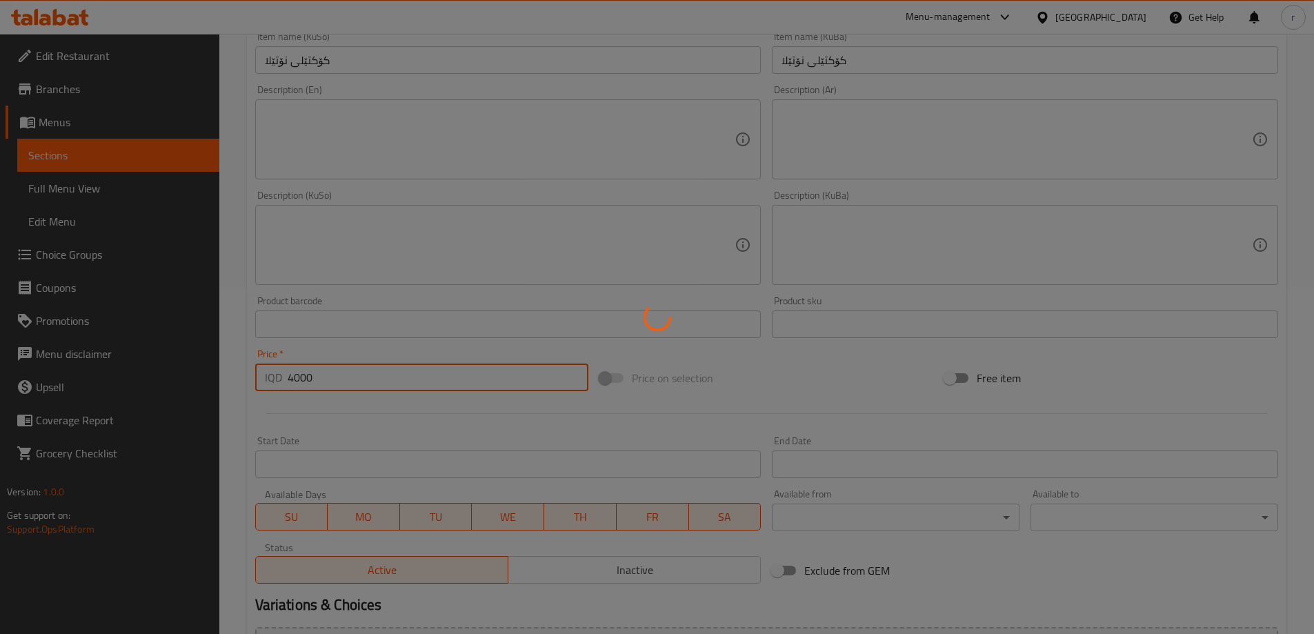
type input "0"
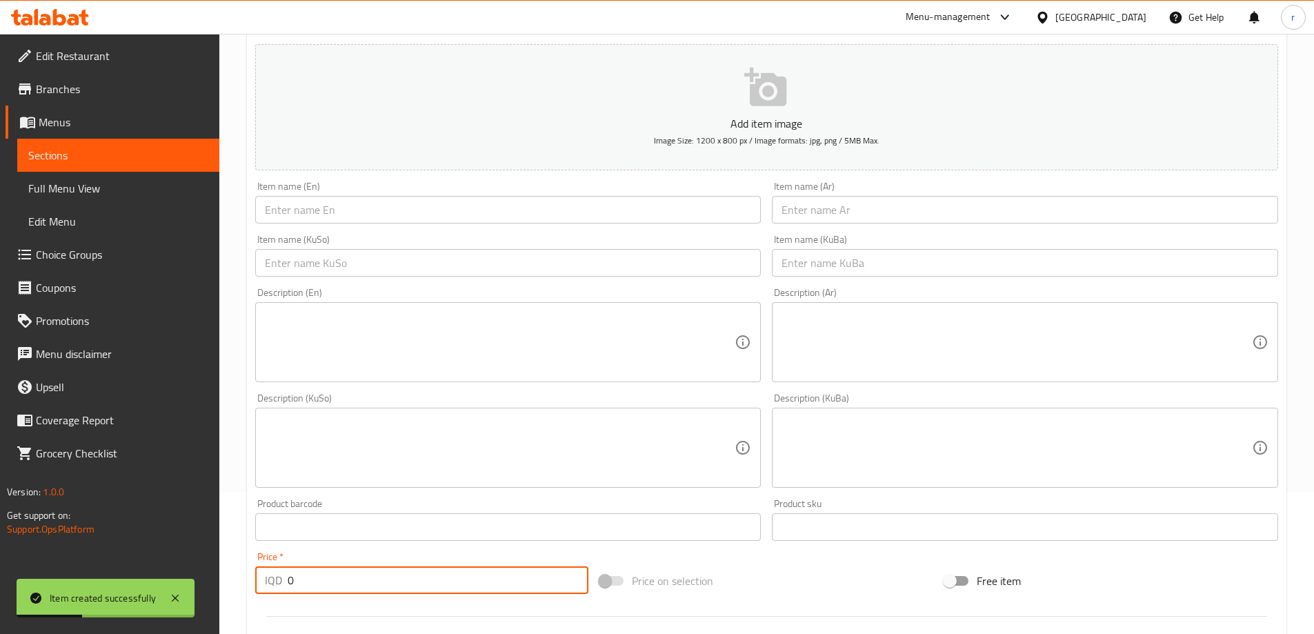
scroll to position [0, 0]
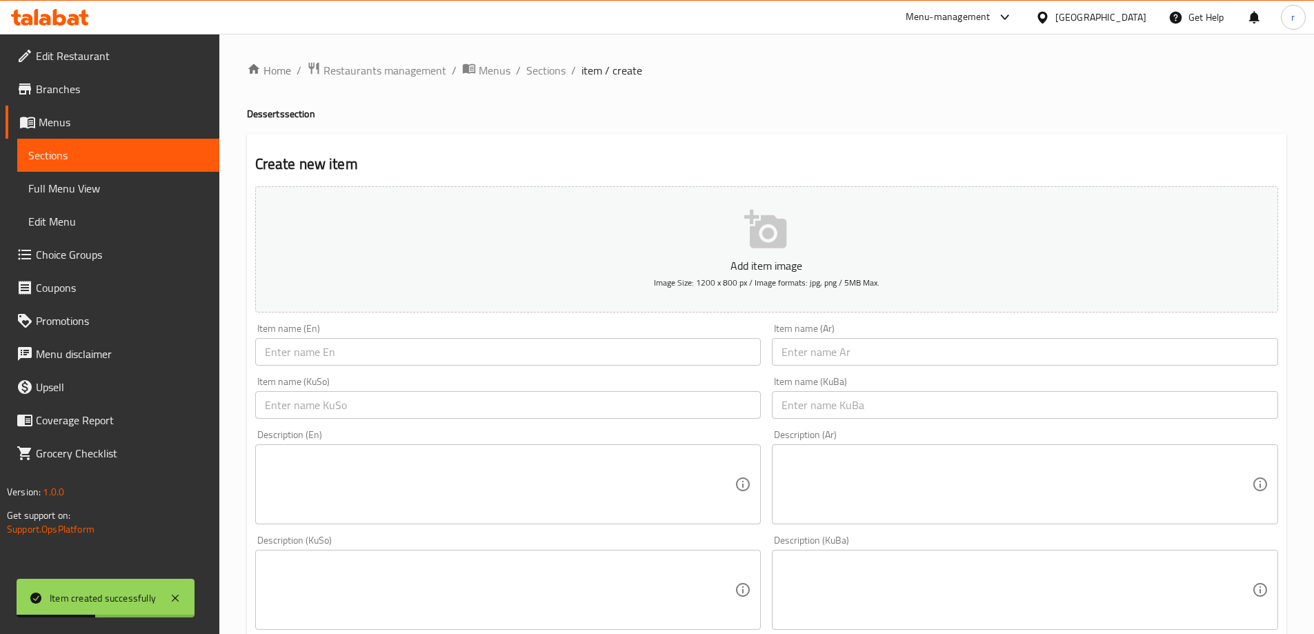
drag, startPoint x: 818, startPoint y: 408, endPoint x: 798, endPoint y: 403, distance: 20.6
click at [818, 408] on input "text" at bounding box center [1025, 405] width 506 height 28
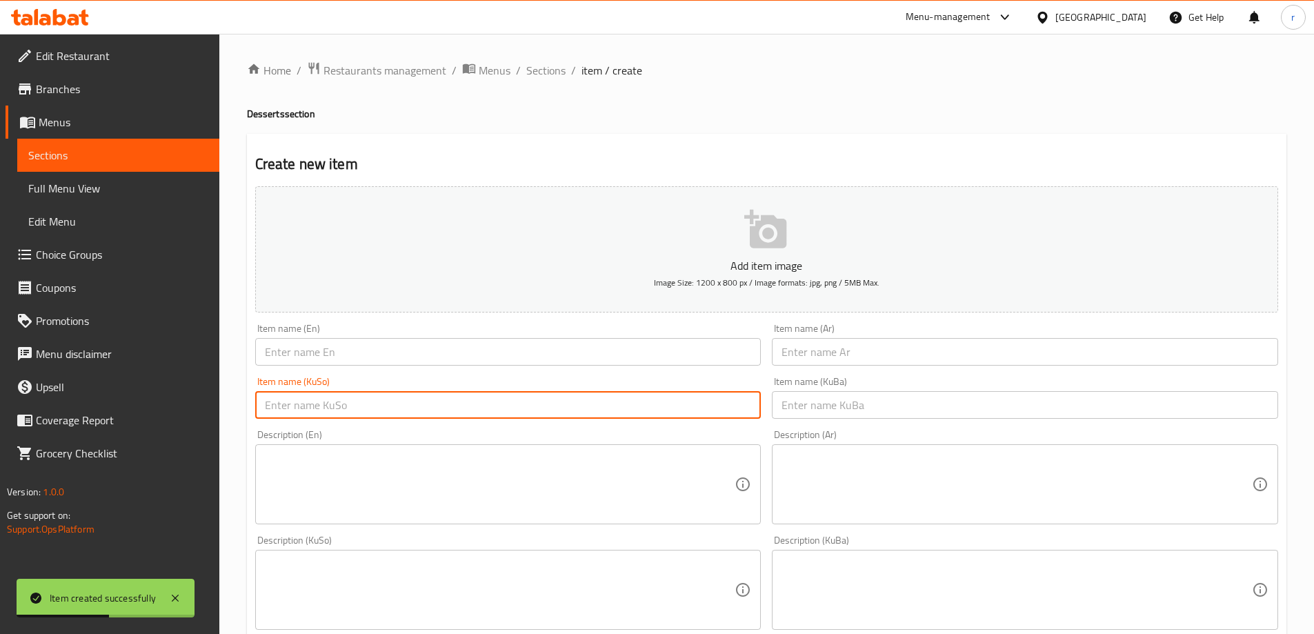
click at [675, 400] on input "text" at bounding box center [508, 405] width 506 height 28
paste input "کێکی مافیل"
type input "کێکی مافیل"
click at [818, 408] on input "text" at bounding box center [1025, 405] width 506 height 28
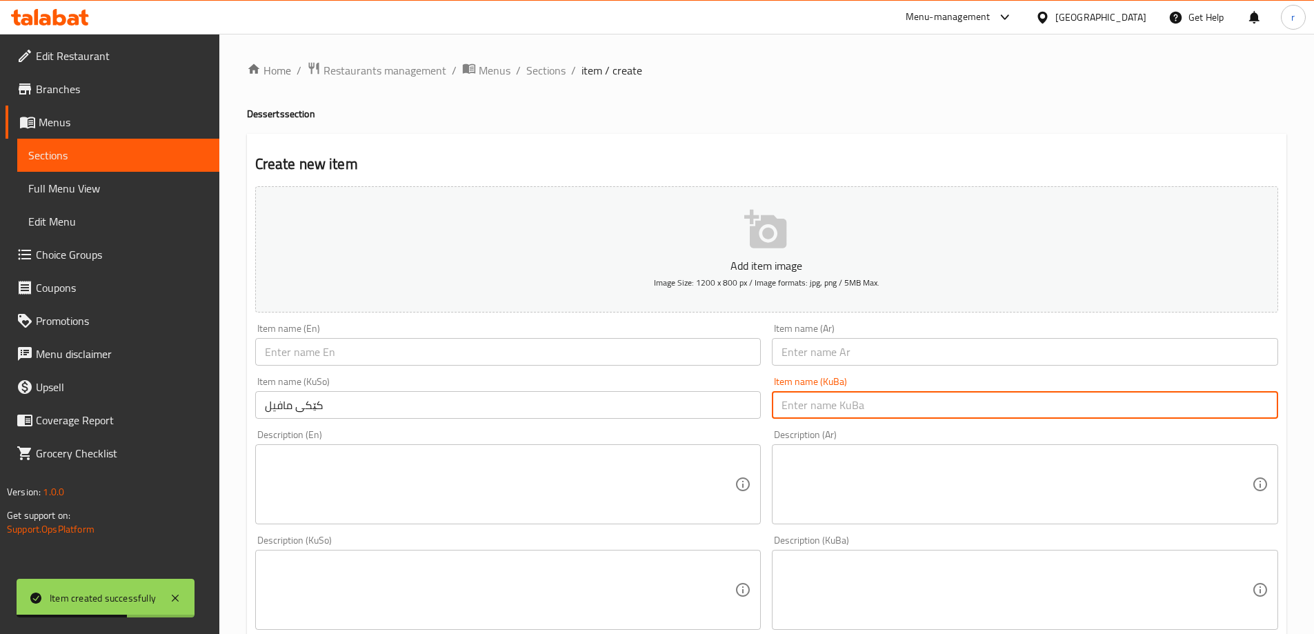
paste input "کێکی مافیل"
type input "کێکی مافیل"
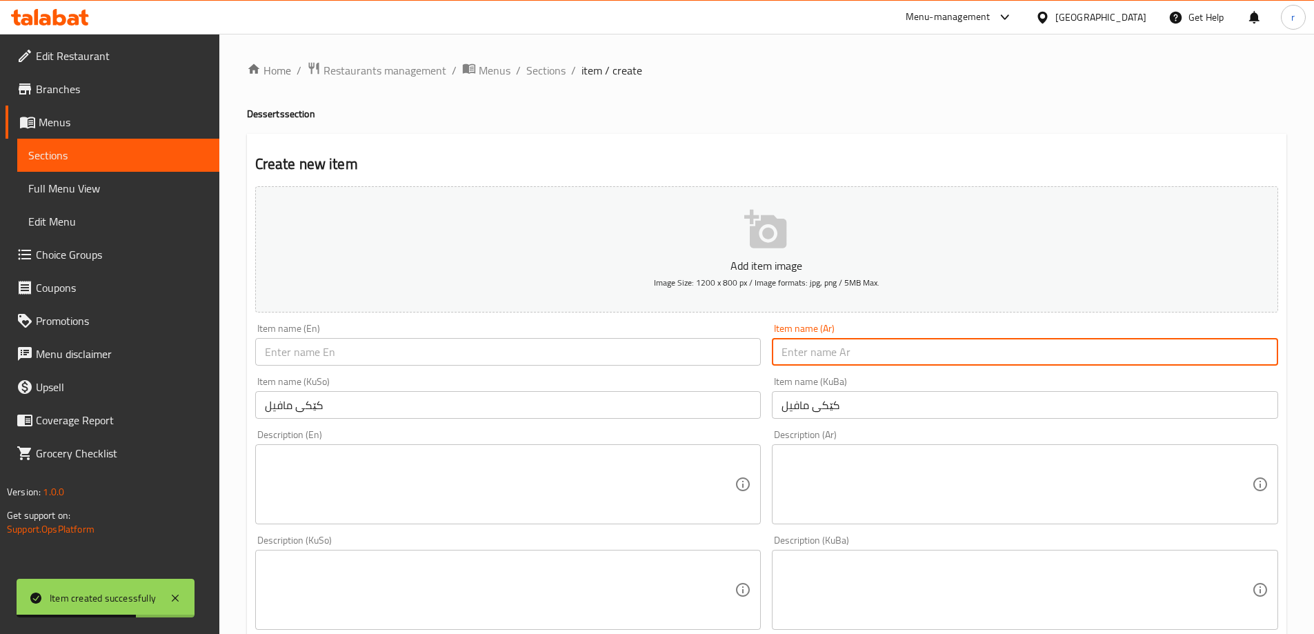
click at [799, 350] on input "text" at bounding box center [1025, 352] width 506 height 28
drag, startPoint x: 852, startPoint y: 352, endPoint x: 691, endPoint y: 352, distance: 161.4
click at [691, 352] on div "Add item image Image Size: 1200 x 800 px / Image formats: jpg, png / 5MB Max. I…" at bounding box center [767, 557] width 1034 height 753
type input "كيك مافل"
click at [369, 345] on input "text" at bounding box center [508, 352] width 506 height 28
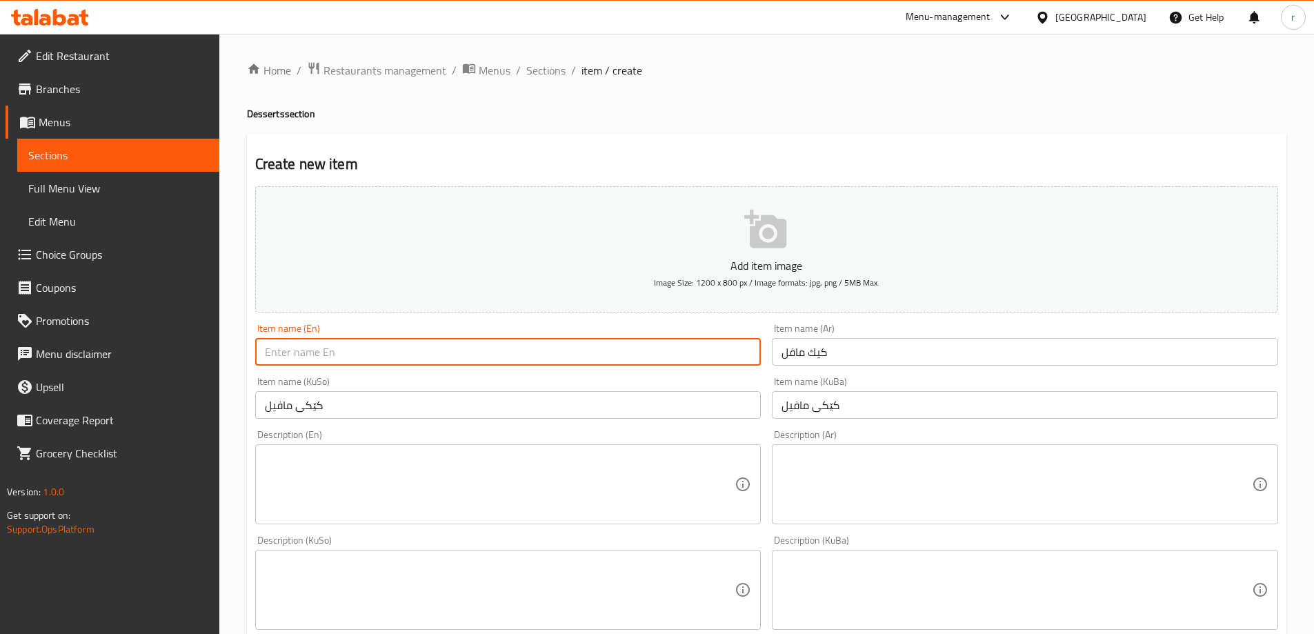
paste input "Muffle Cake"
type input "Muffle Cake"
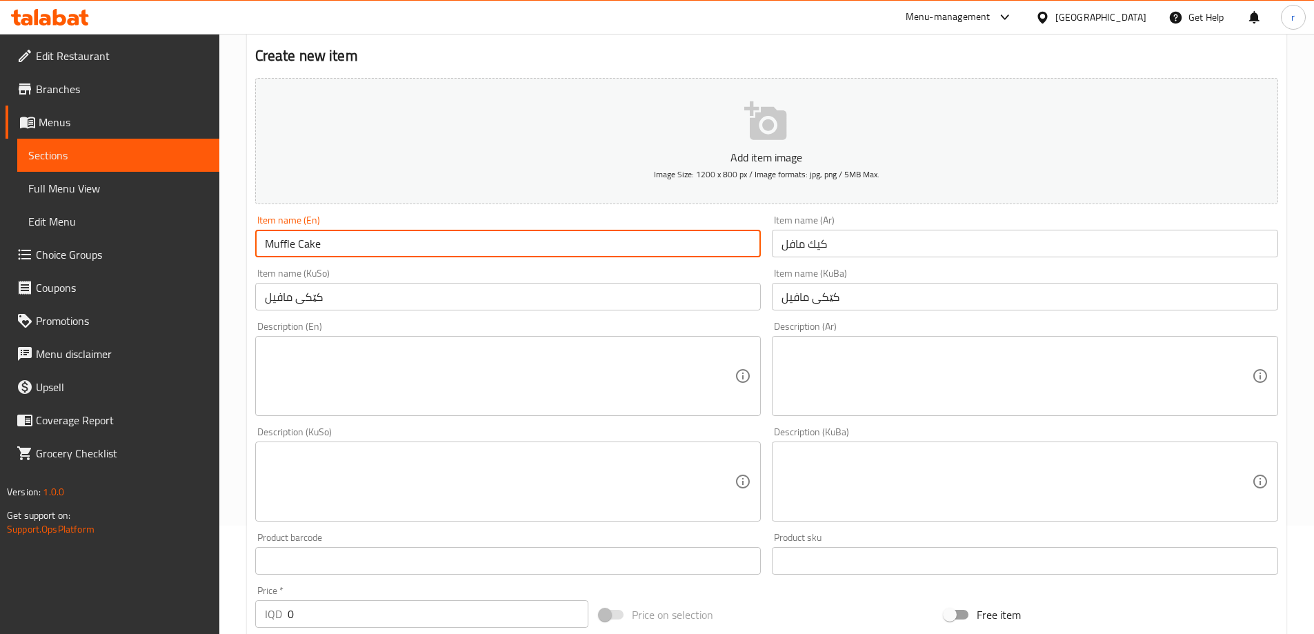
scroll to position [230, 0]
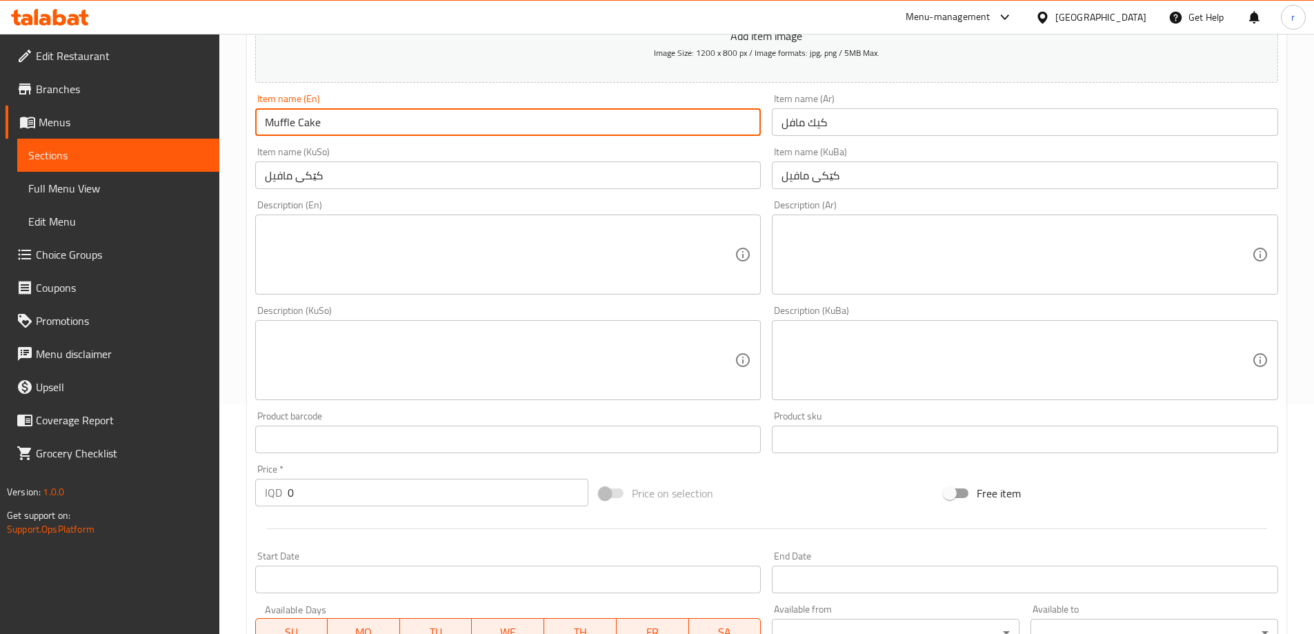
click at [177, 519] on div "Edit Restaurant Branches Menus Sections Full Menu View Edit Menu Choice Groups …" at bounding box center [657, 353] width 1314 height 1099
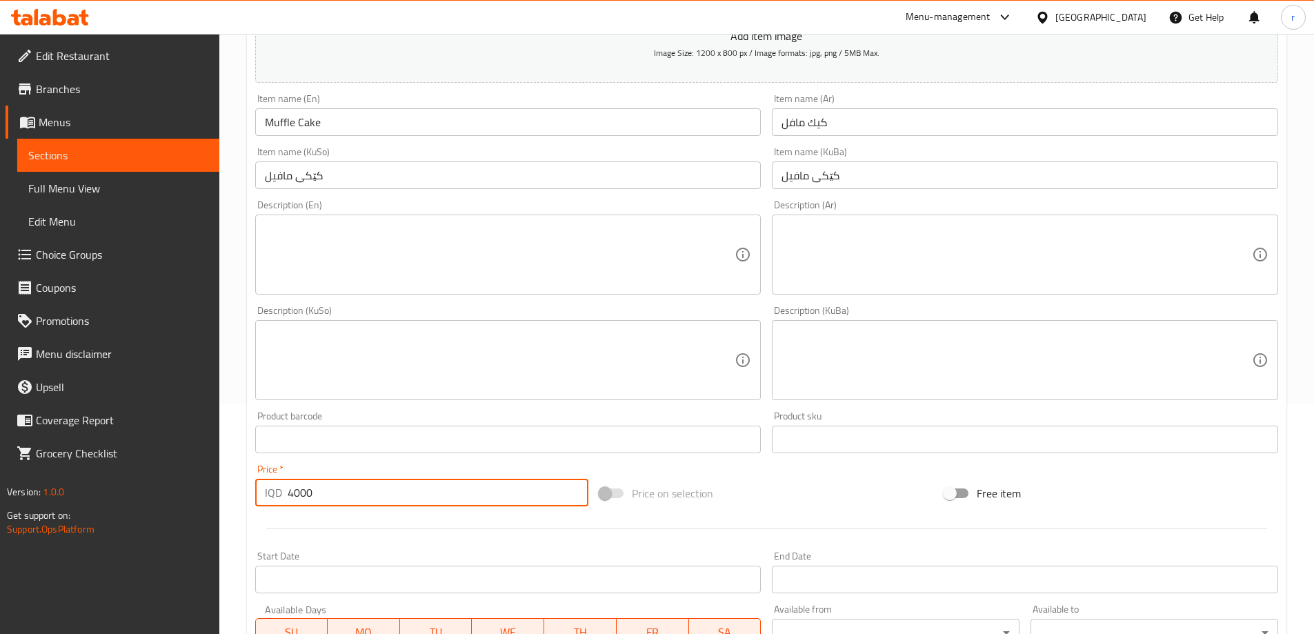
type input "4000"
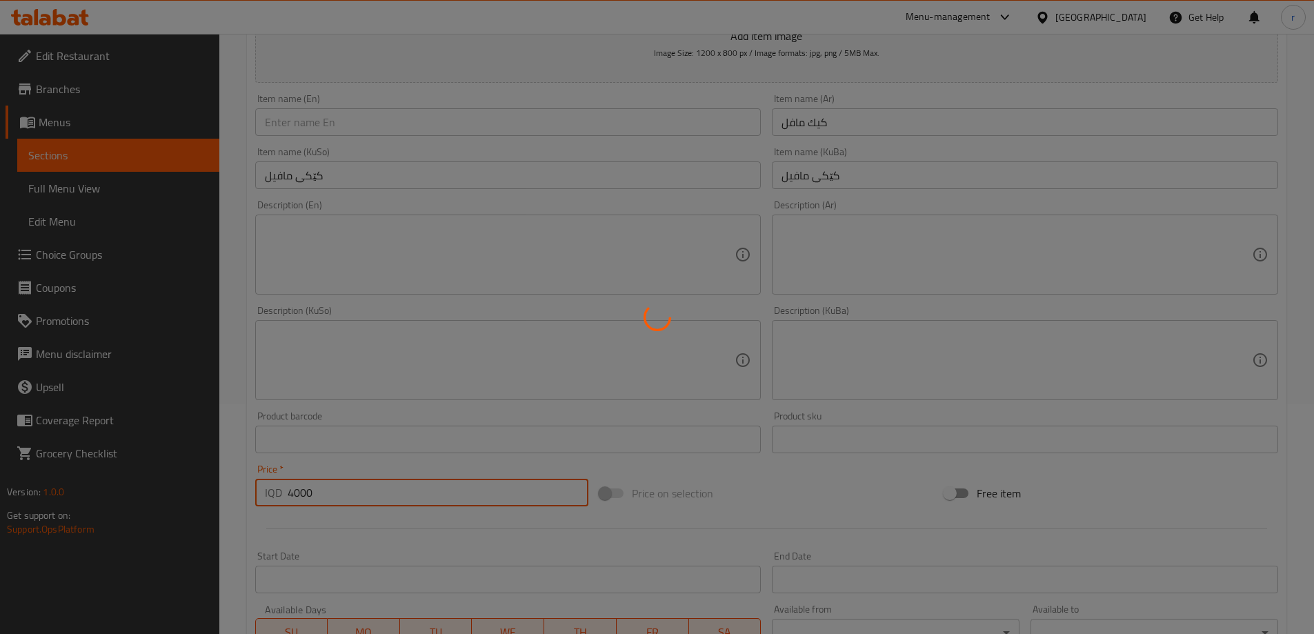
type input "0"
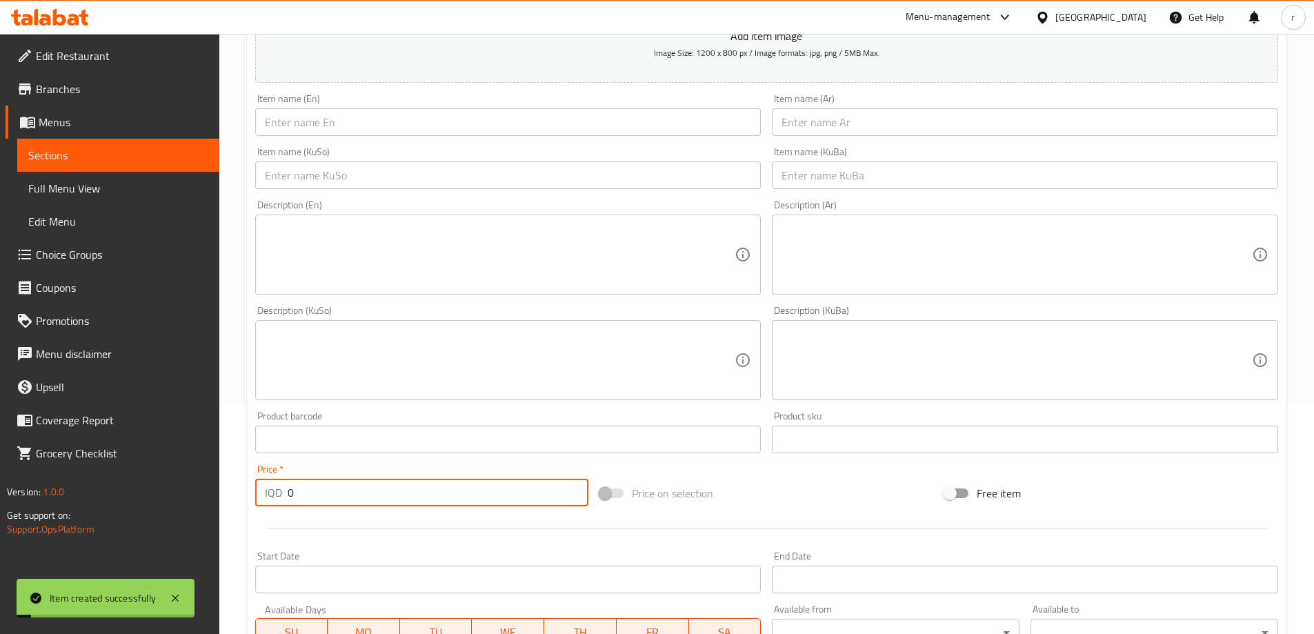
scroll to position [0, 0]
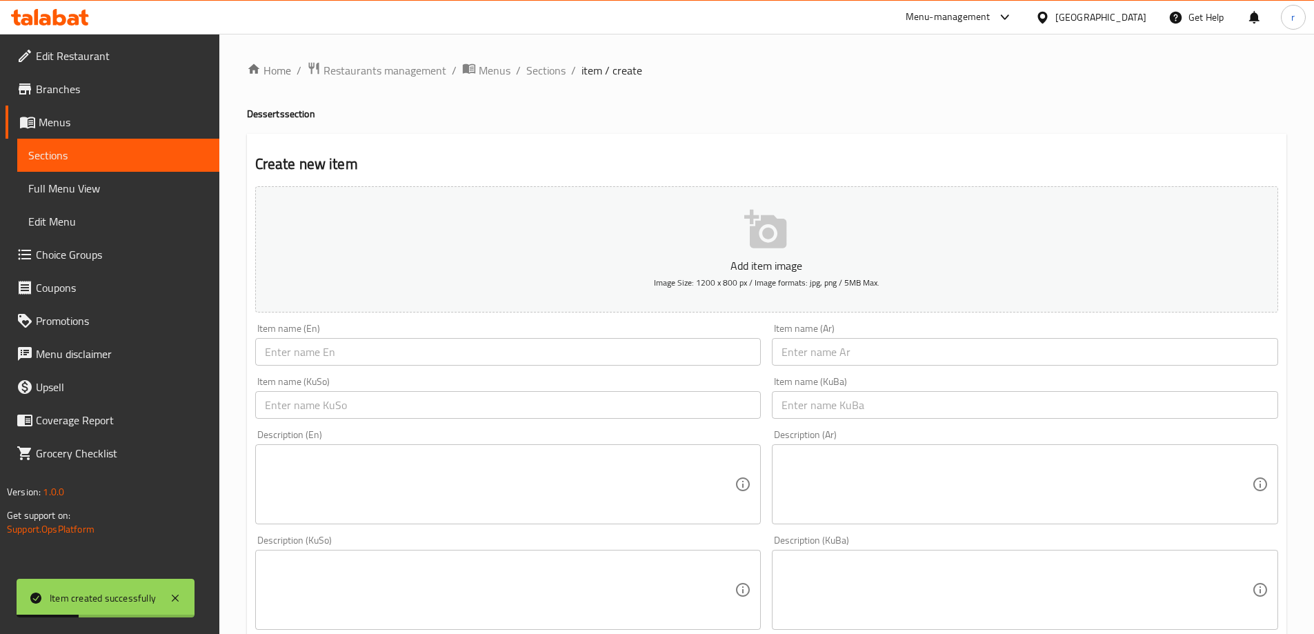
click at [818, 398] on input "text" at bounding box center [1025, 405] width 506 height 28
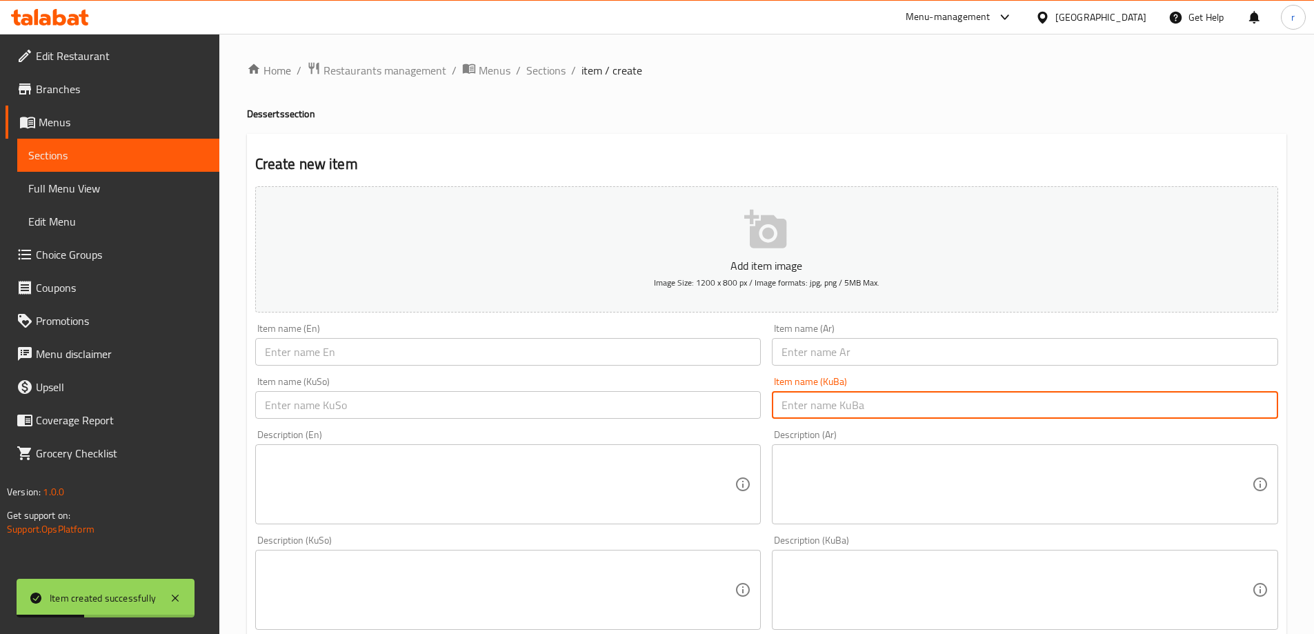
paste input "کێکی ترالیچە"
type input "کێکی ترالیچە"
click at [718, 402] on input "text" at bounding box center [508, 405] width 506 height 28
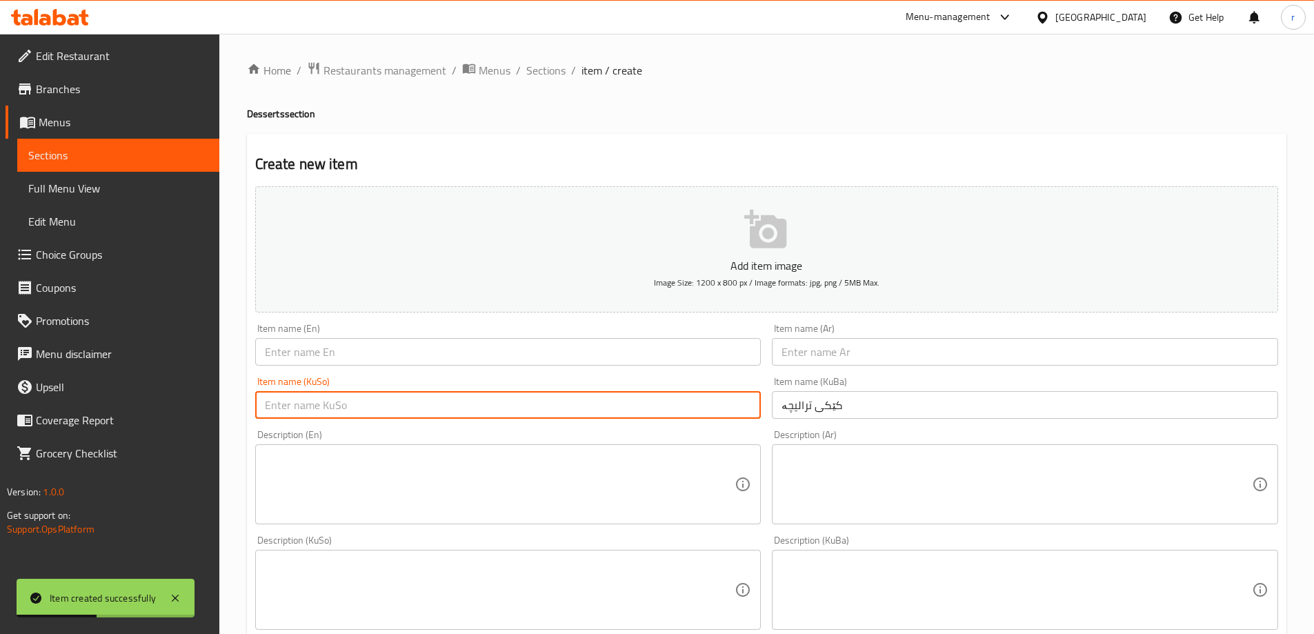
paste input "کێکی ترالیچە"
click at [699, 405] on input "کێکی ترالیچە" at bounding box center [508, 405] width 506 height 28
type input "کێکی ترالیچە"
click at [986, 413] on input "کێکی ترالیچە" at bounding box center [1025, 405] width 506 height 28
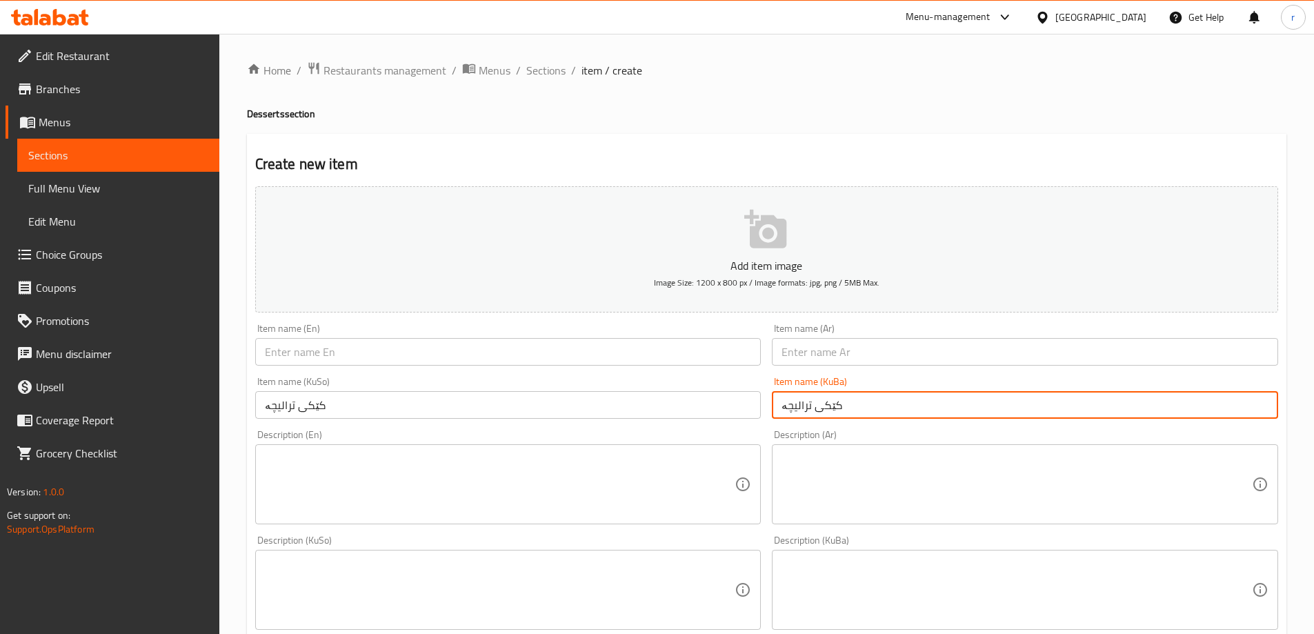
drag, startPoint x: 900, startPoint y: 400, endPoint x: 673, endPoint y: 402, distance: 226.9
click at [673, 402] on div "Add item image Image Size: 1200 x 800 px / Image formats: jpg, png / 5MB Max. I…" at bounding box center [767, 557] width 1034 height 753
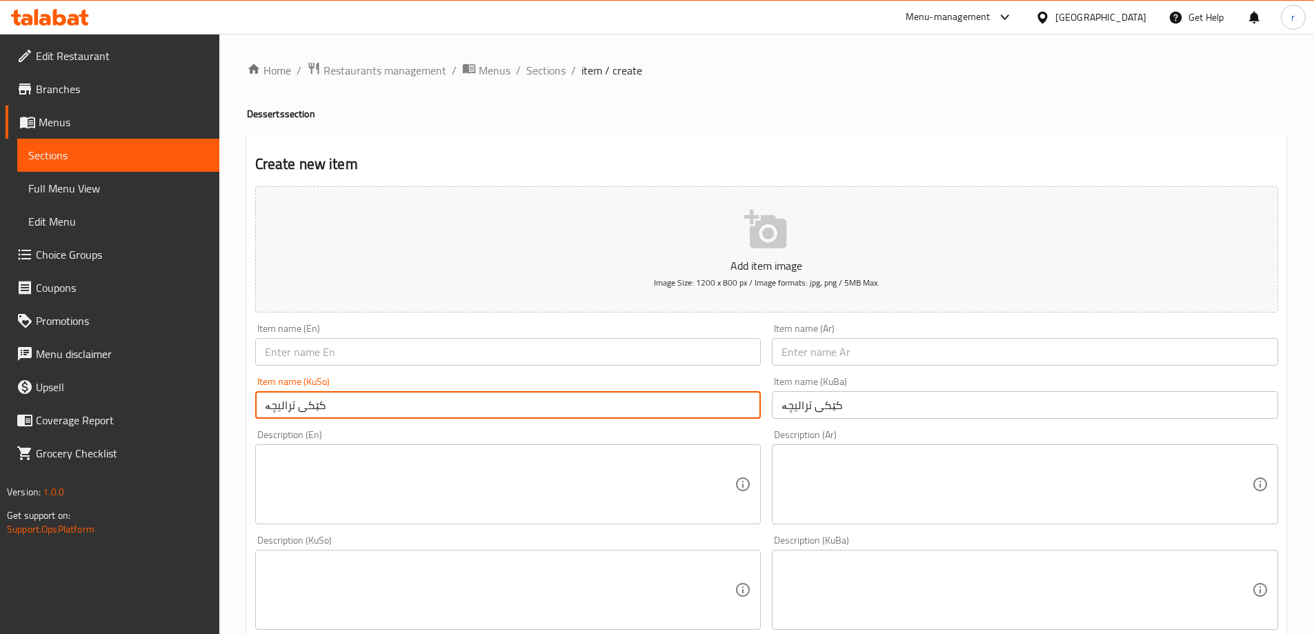
drag, startPoint x: 467, startPoint y: 401, endPoint x: 56, endPoint y: 385, distance: 411.4
click at [56, 385] on div "Edit Restaurant Branches Menus Sections Full Menu View Edit Menu Choice Groups …" at bounding box center [657, 583] width 1314 height 1099
click at [785, 353] on input "text" at bounding box center [1025, 352] width 506 height 28
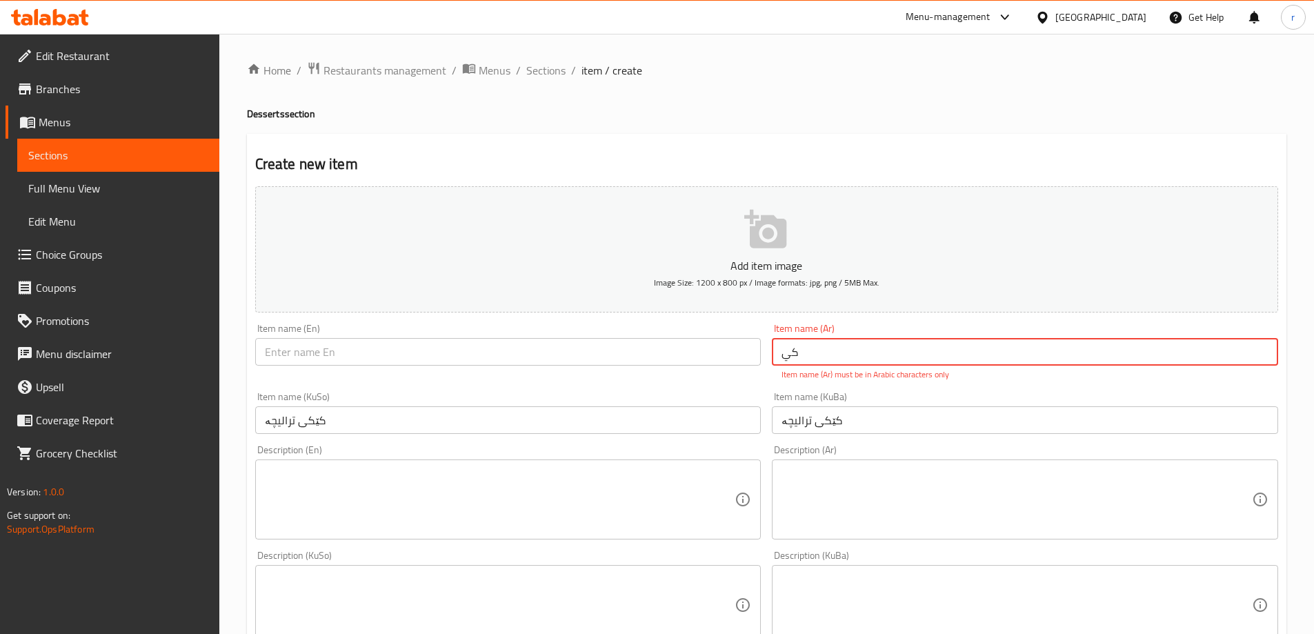
type input "ک"
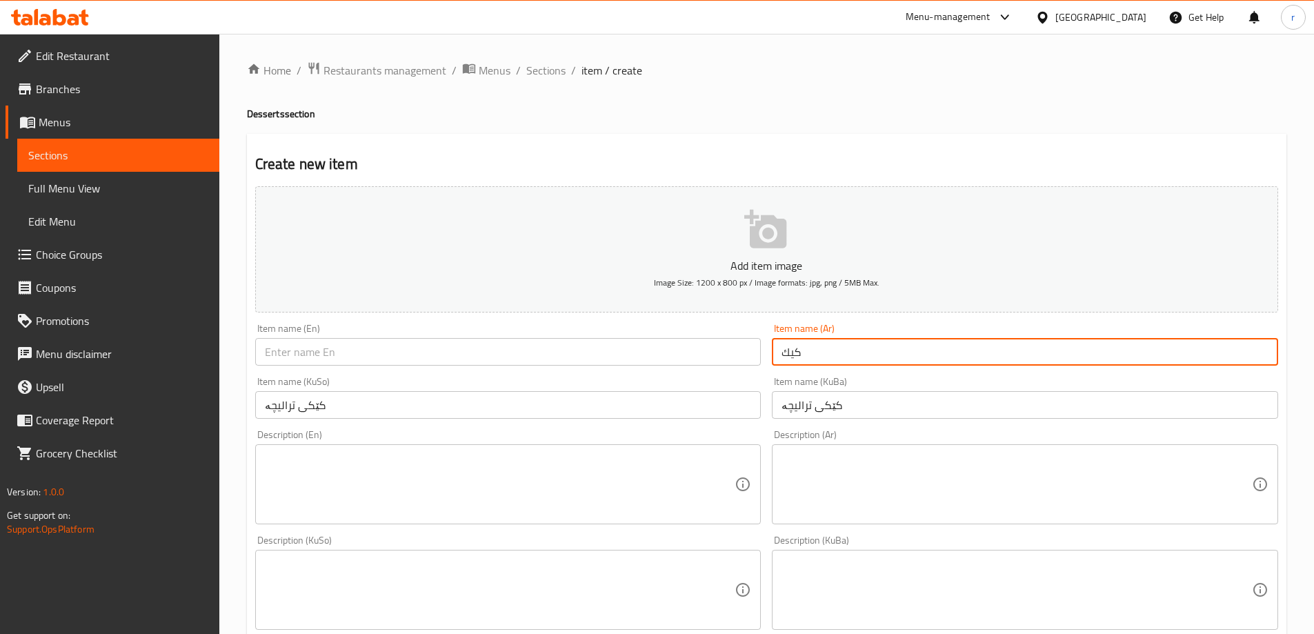
paste input "تراليجة"
type input "كيك تراليجة"
click at [410, 346] on input "text" at bounding box center [508, 352] width 506 height 28
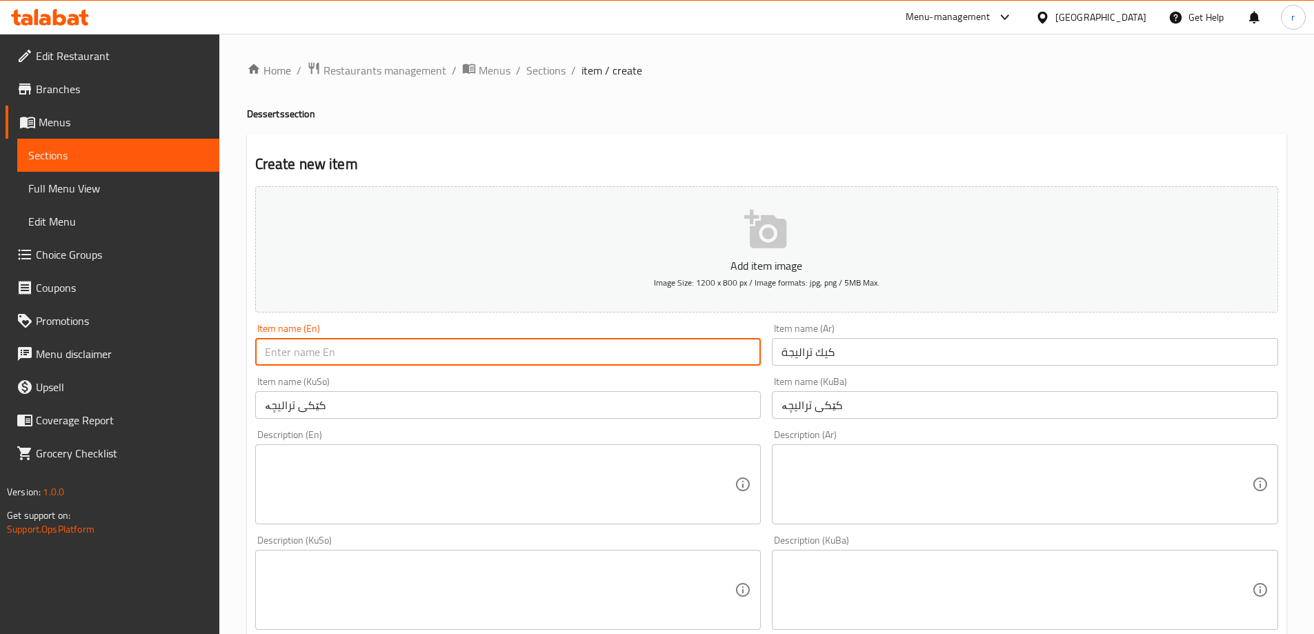
paste input "Trilece"
type input "Trilece Cake"
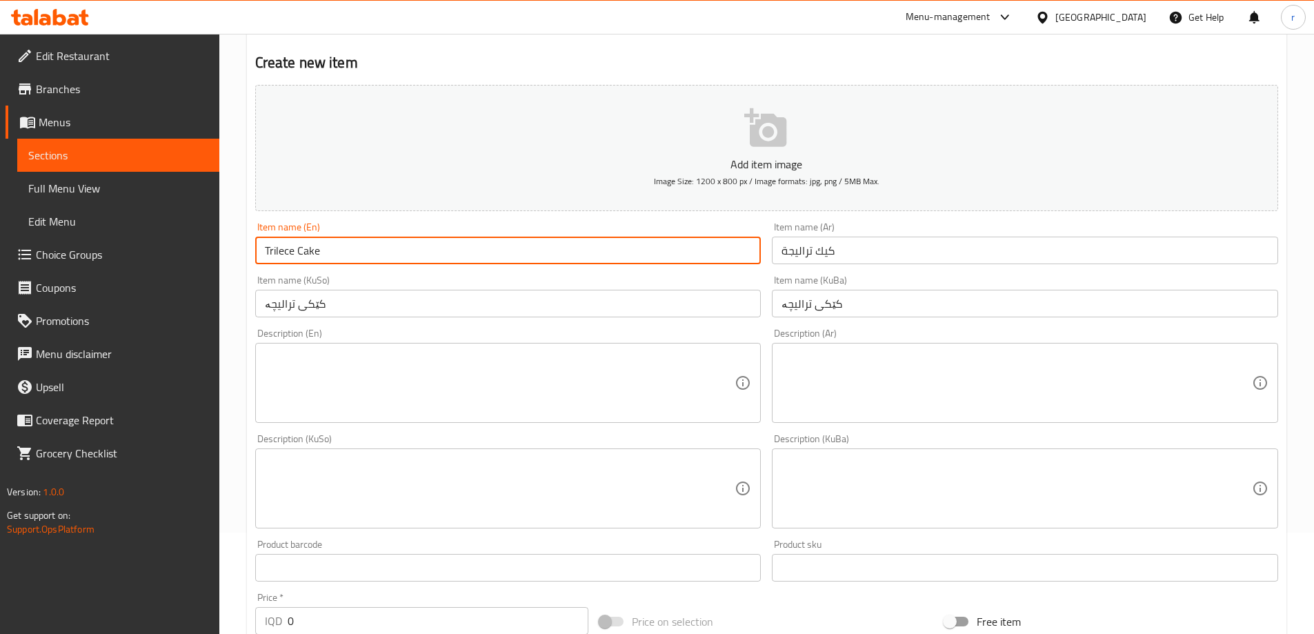
scroll to position [345, 0]
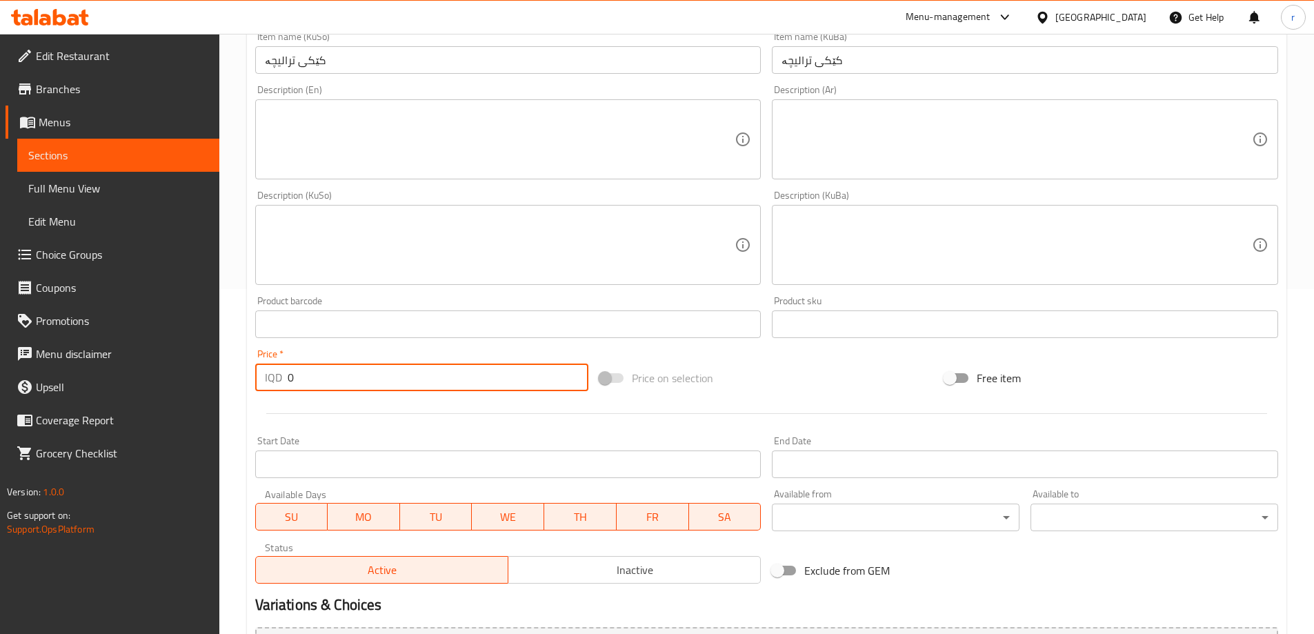
drag, startPoint x: 310, startPoint y: 389, endPoint x: 150, endPoint y: 397, distance: 160.2
click at [150, 397] on div "Edit Restaurant Branches Menus Sections Full Menu View Edit Menu Choice Groups …" at bounding box center [657, 238] width 1314 height 1099
type input "4000"
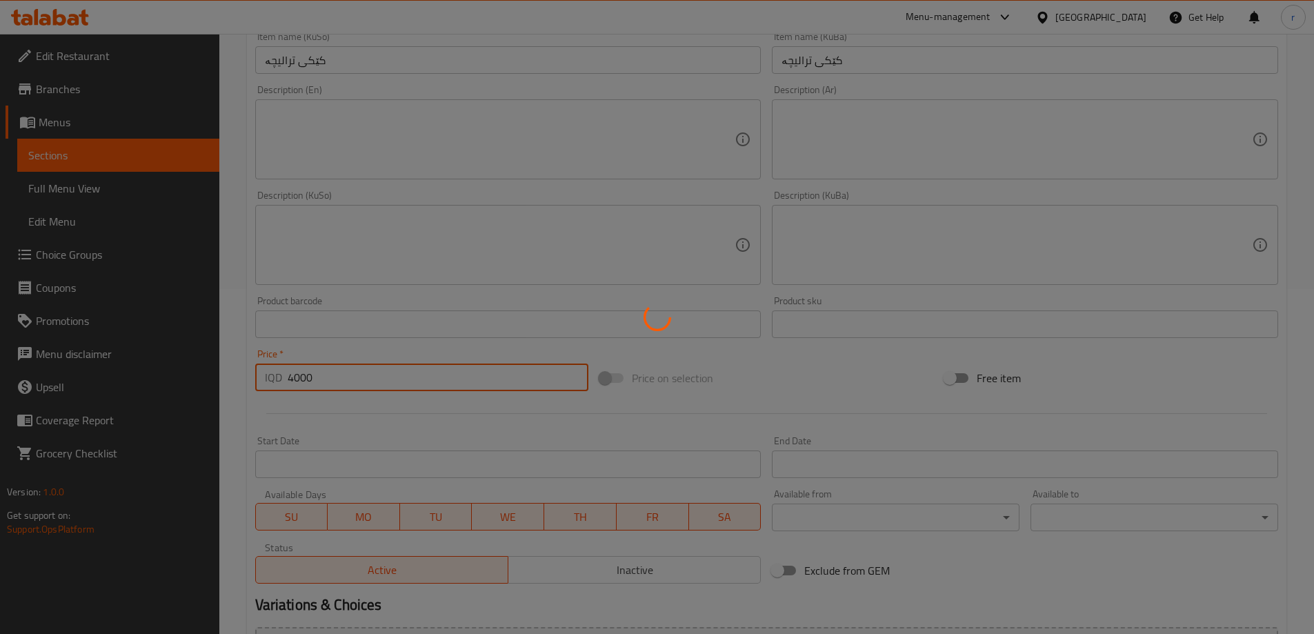
type input "0"
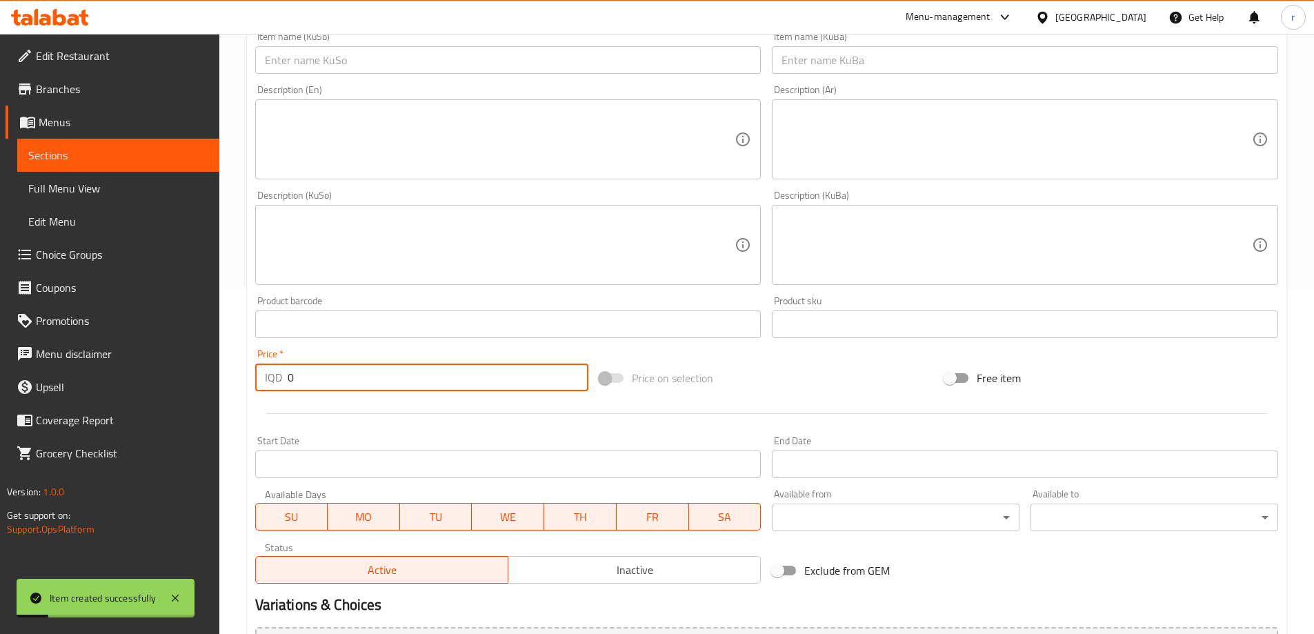
click at [87, 180] on span "Full Menu View" at bounding box center [118, 188] width 180 height 17
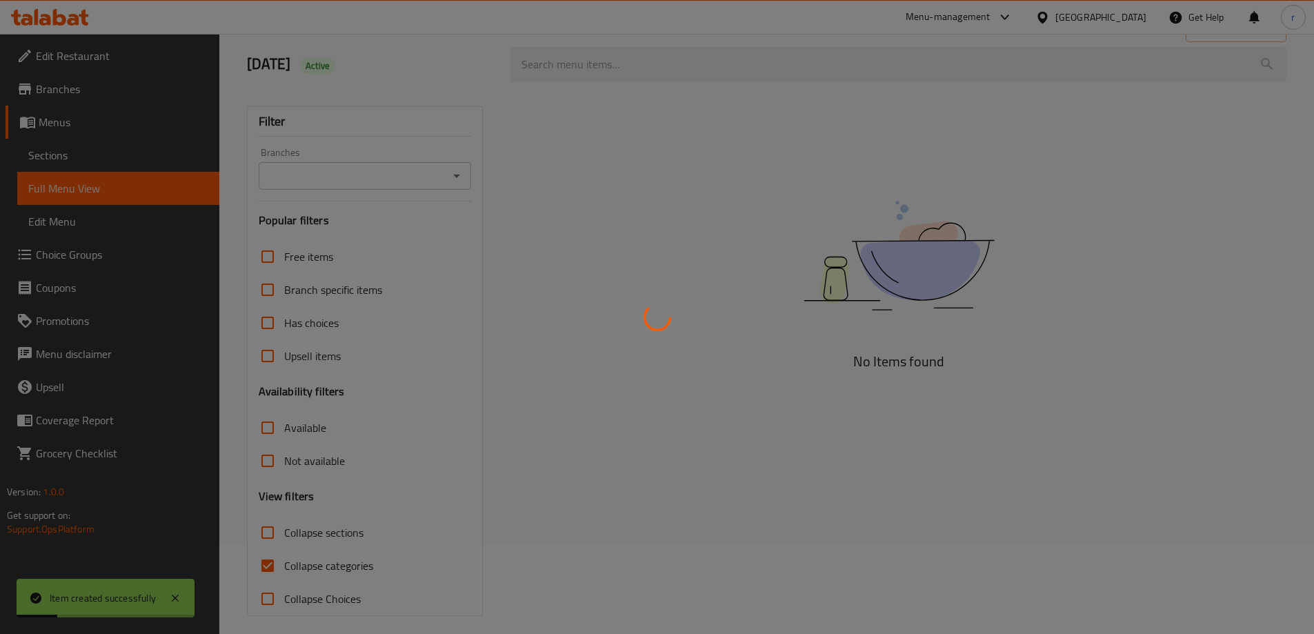
click at [96, 155] on div at bounding box center [657, 317] width 1314 height 634
click at [306, 561] on div at bounding box center [657, 317] width 1314 height 634
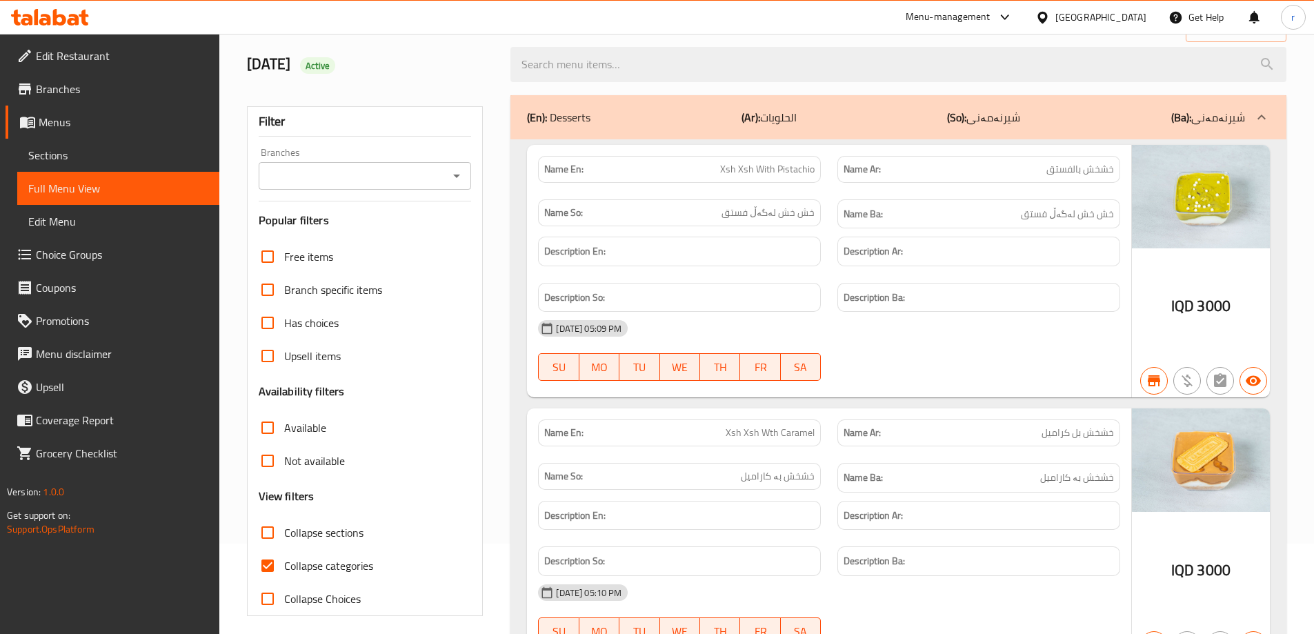
click at [270, 563] on input "Collapse categories" at bounding box center [267, 565] width 33 height 33
checkbox input "false"
click at [271, 524] on input "Collapse sections" at bounding box center [267, 532] width 33 height 33
checkbox input "true"
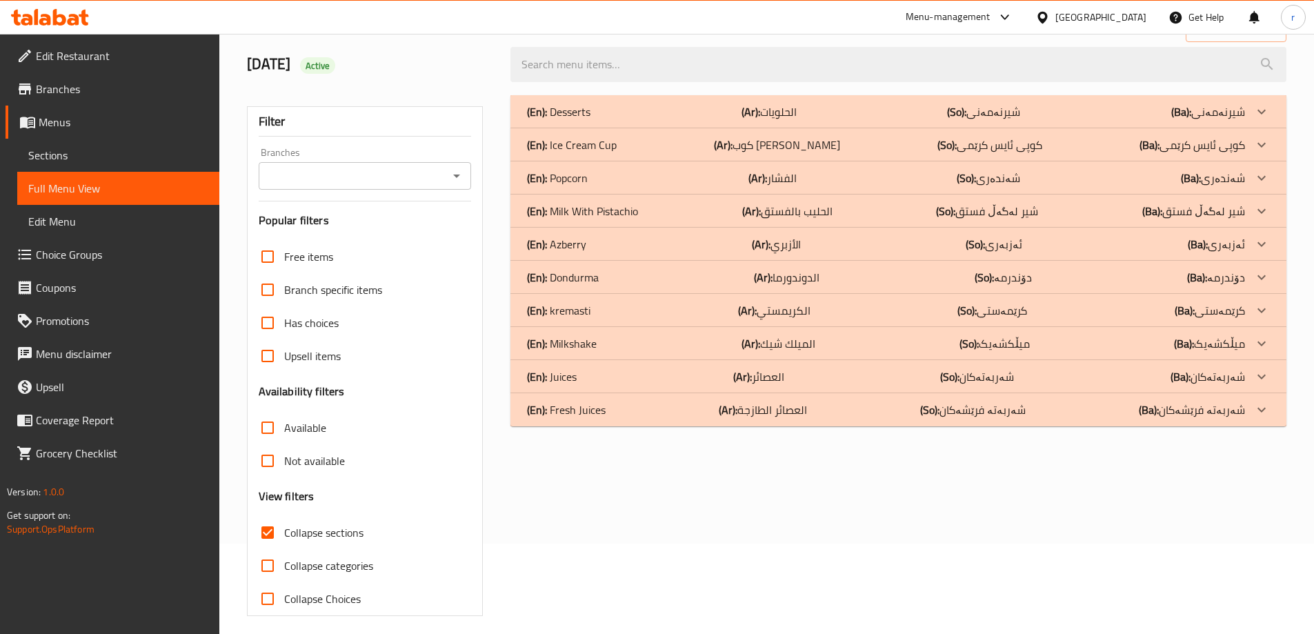
click at [672, 106] on div "(En): Desserts (Ar): الحلويات (So): شیرنەمەنی (Ba): شیرنەمەنی" at bounding box center [886, 111] width 718 height 17
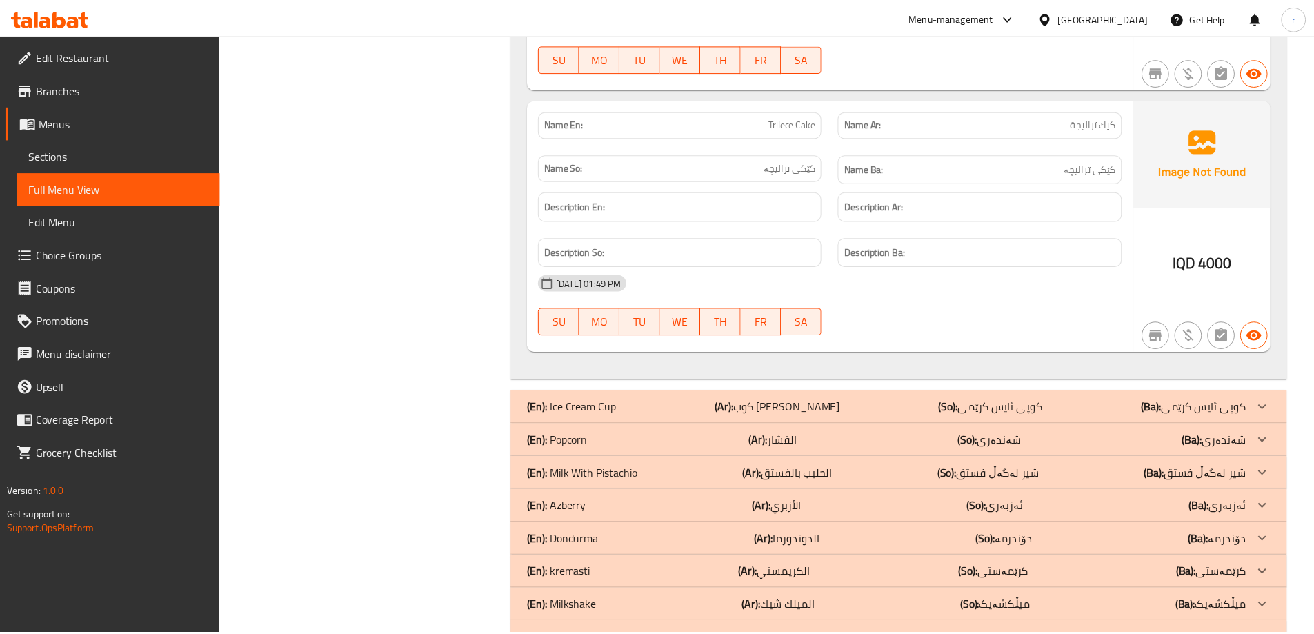
scroll to position [5034, 0]
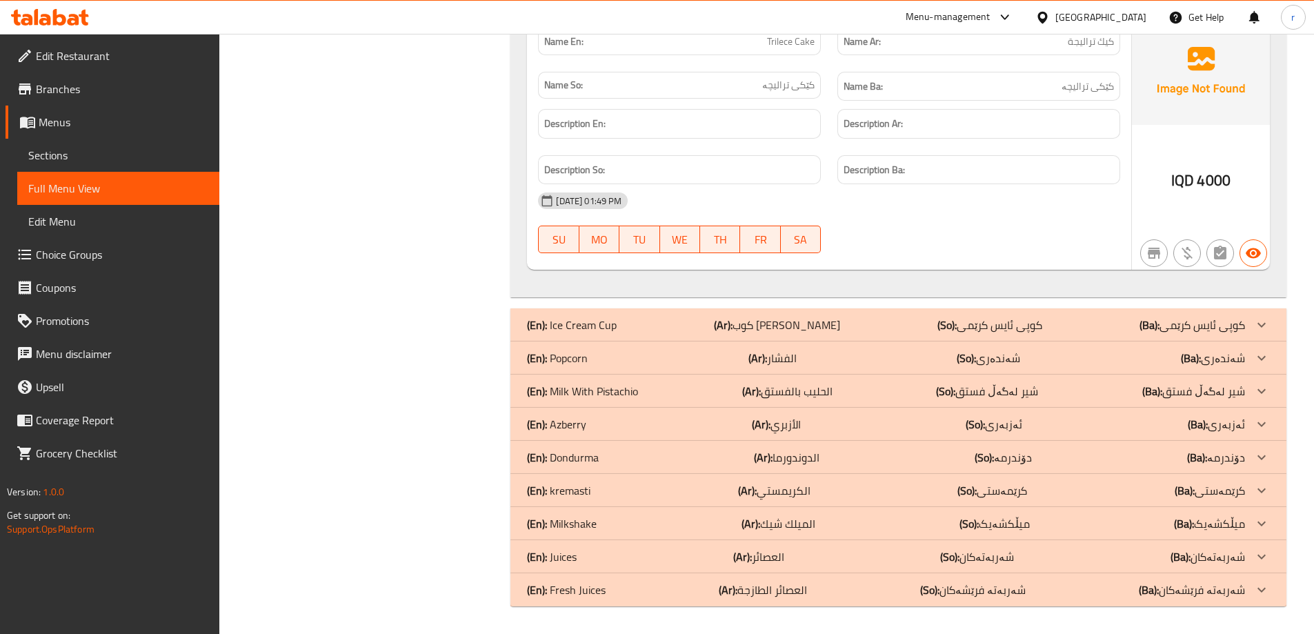
click at [57, 14] on icon at bounding box center [50, 17] width 78 height 17
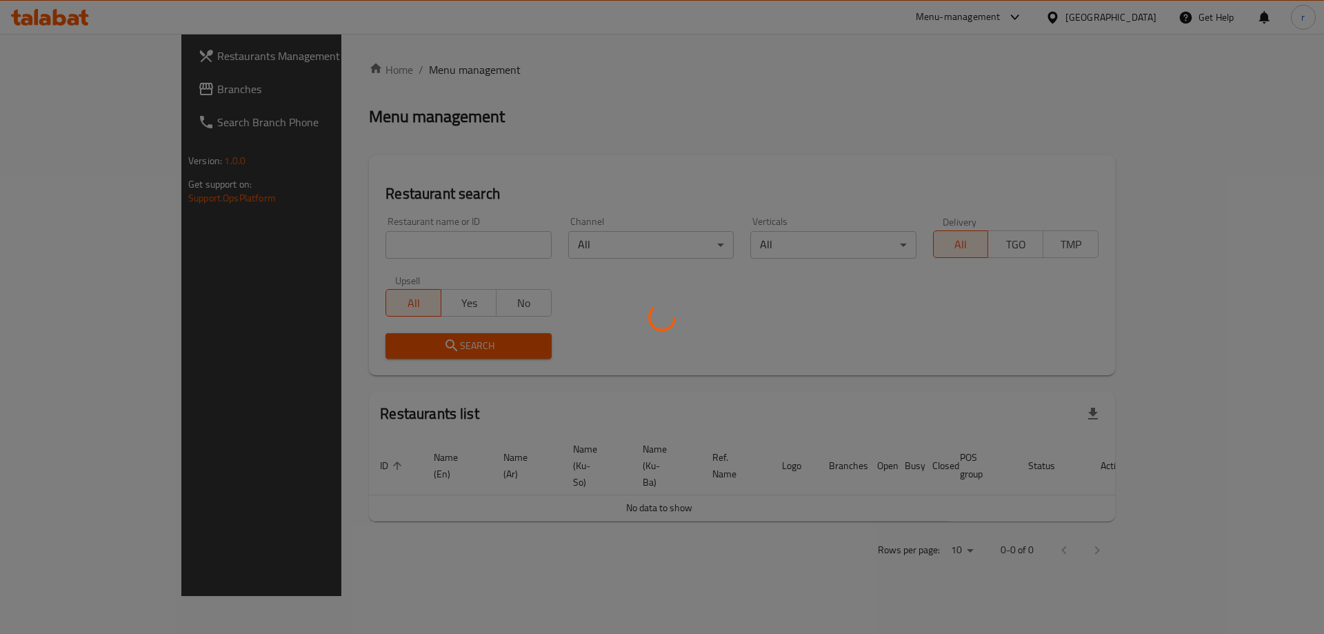
click at [56, 95] on div at bounding box center [662, 317] width 1324 height 634
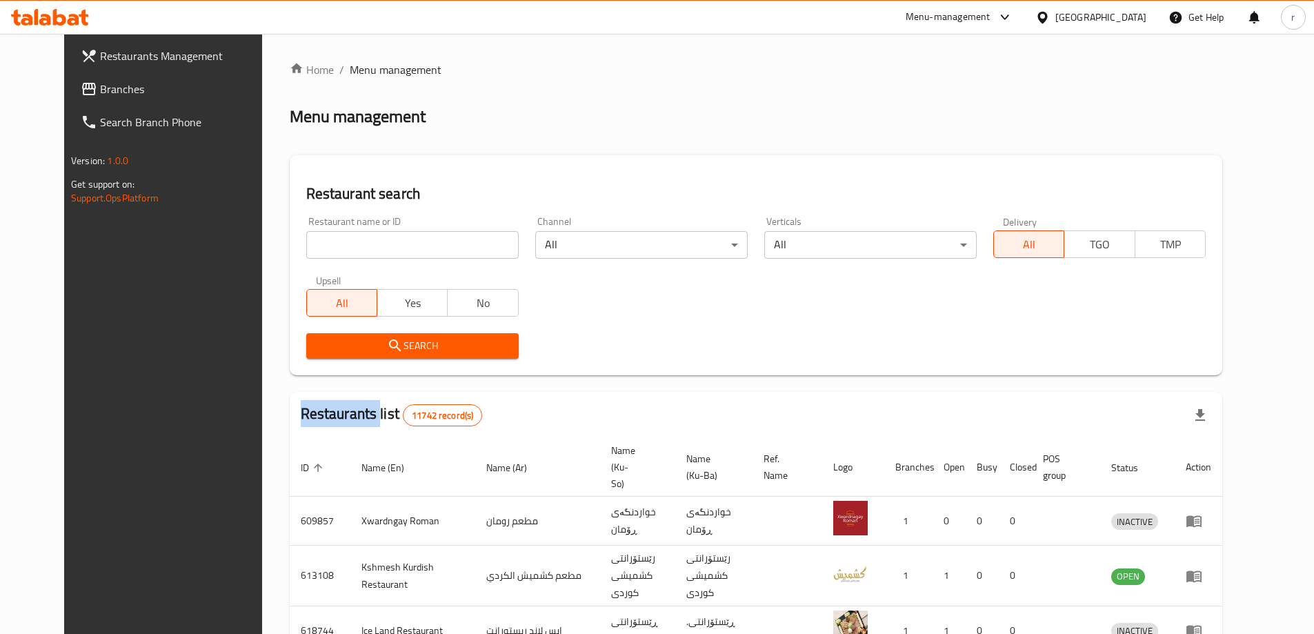
click at [100, 95] on span "Branches" at bounding box center [186, 89] width 172 height 17
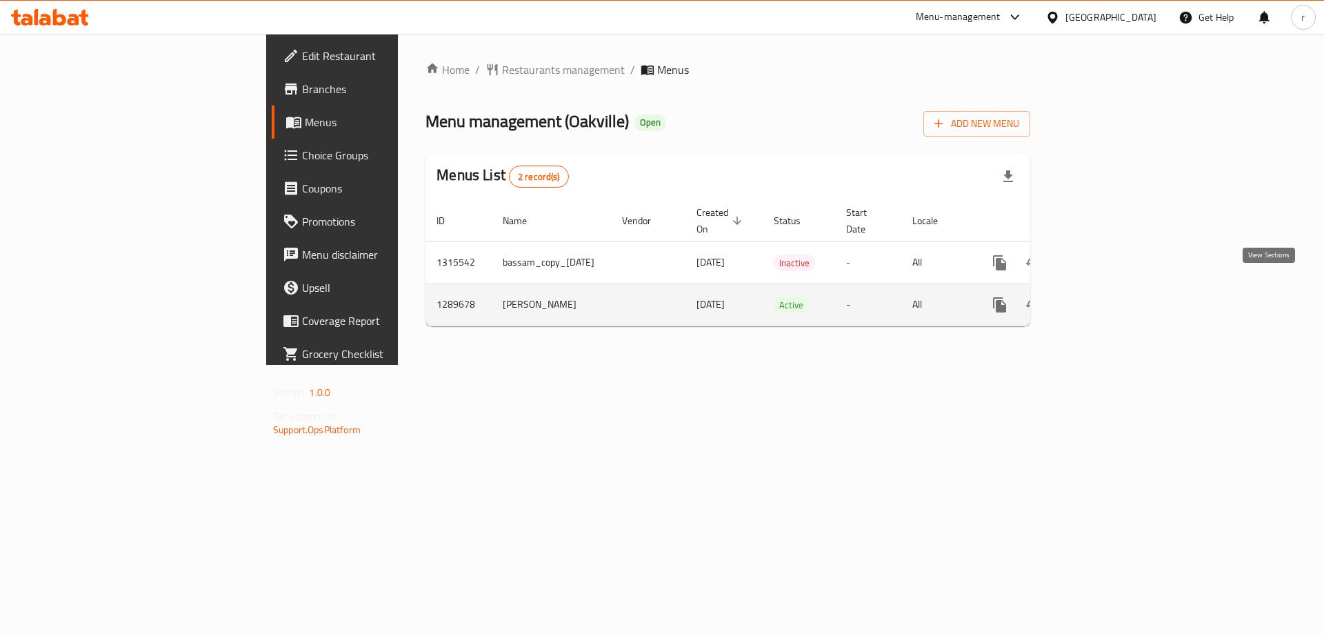
click at [1108, 297] on icon "enhanced table" at bounding box center [1099, 305] width 17 height 17
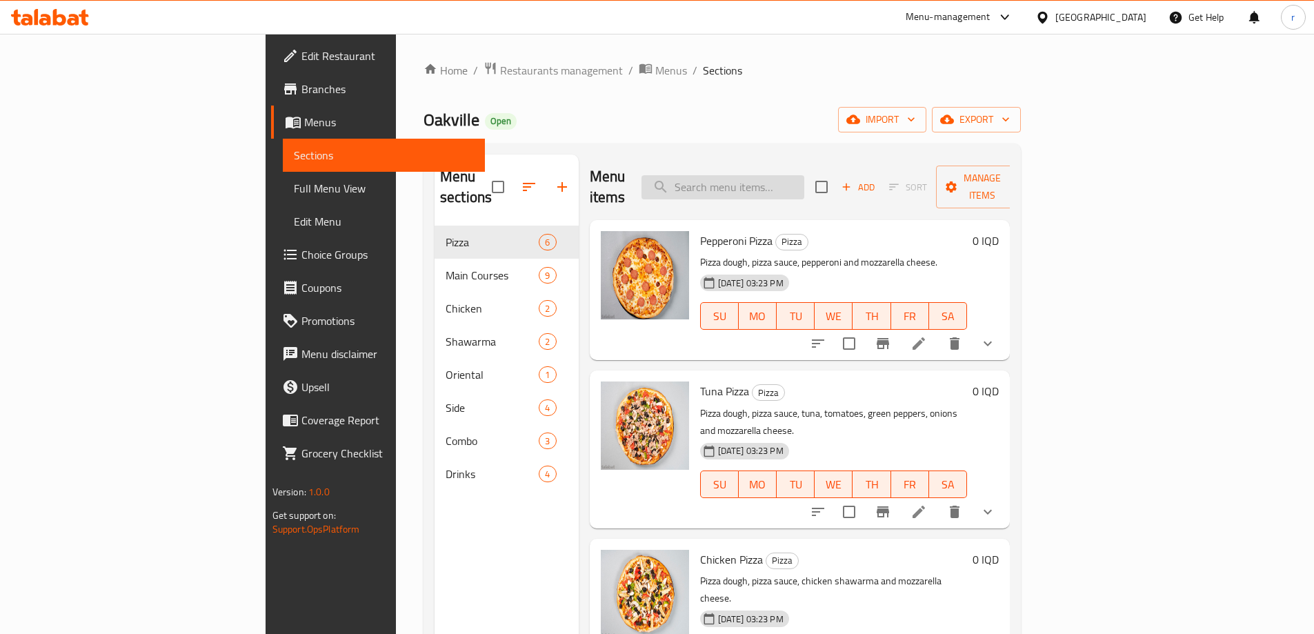
click at [804, 175] on input "search" at bounding box center [722, 187] width 163 height 24
paste input "meat shawarma"
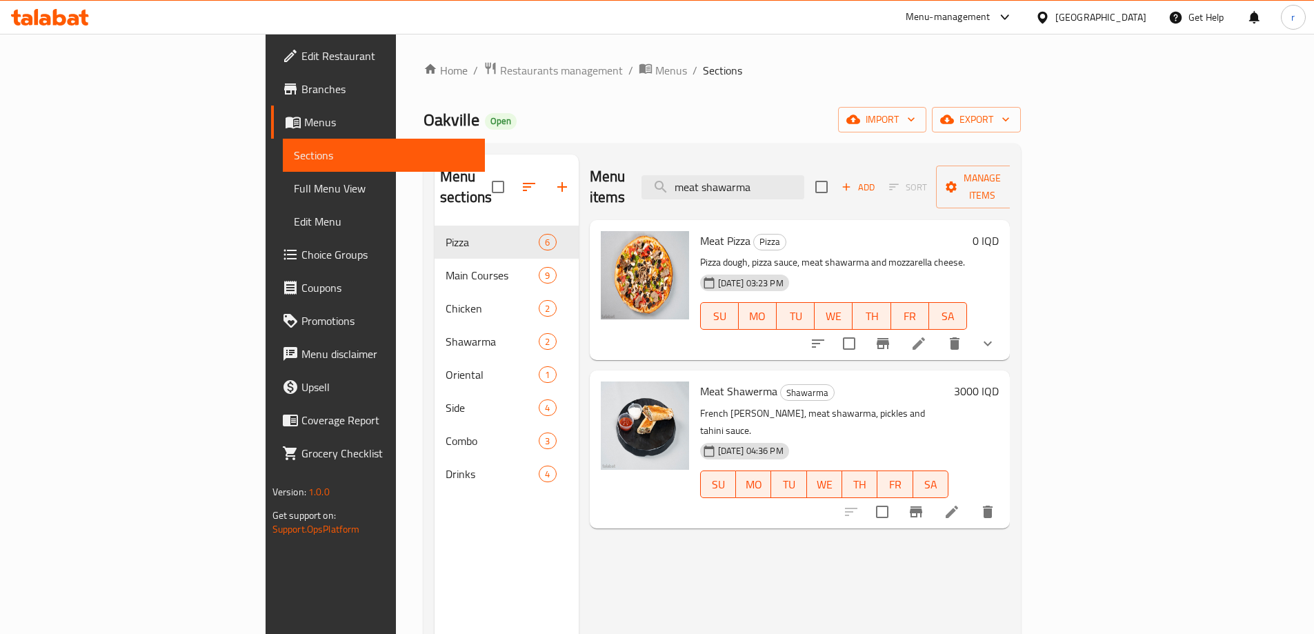
type input "meat shawarma"
click at [301, 246] on span "Choice Groups" at bounding box center [387, 254] width 172 height 17
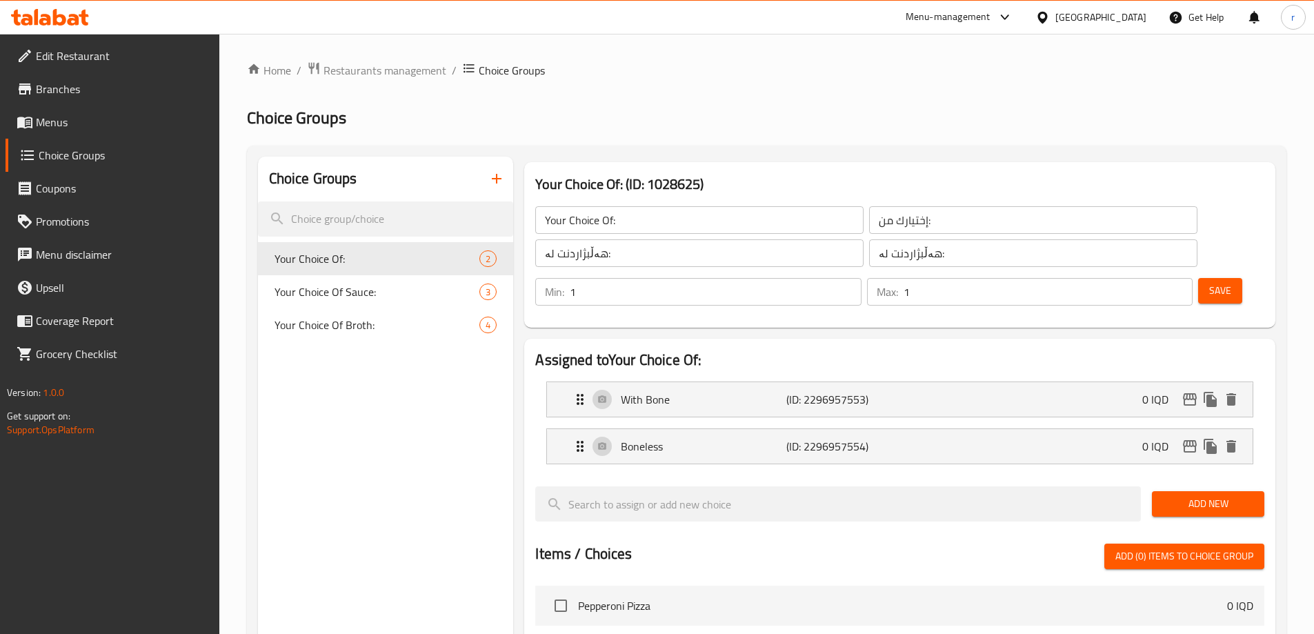
click at [492, 175] on icon "button" at bounding box center [496, 178] width 17 height 17
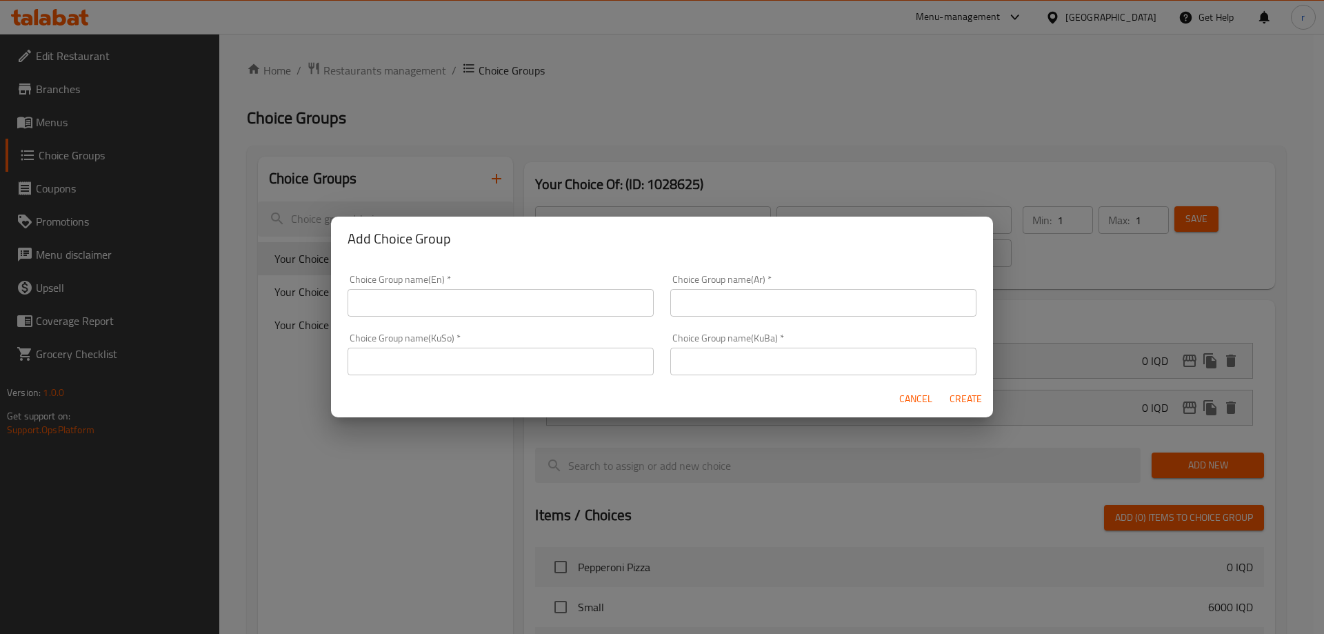
click at [379, 313] on input "text" at bounding box center [501, 303] width 306 height 28
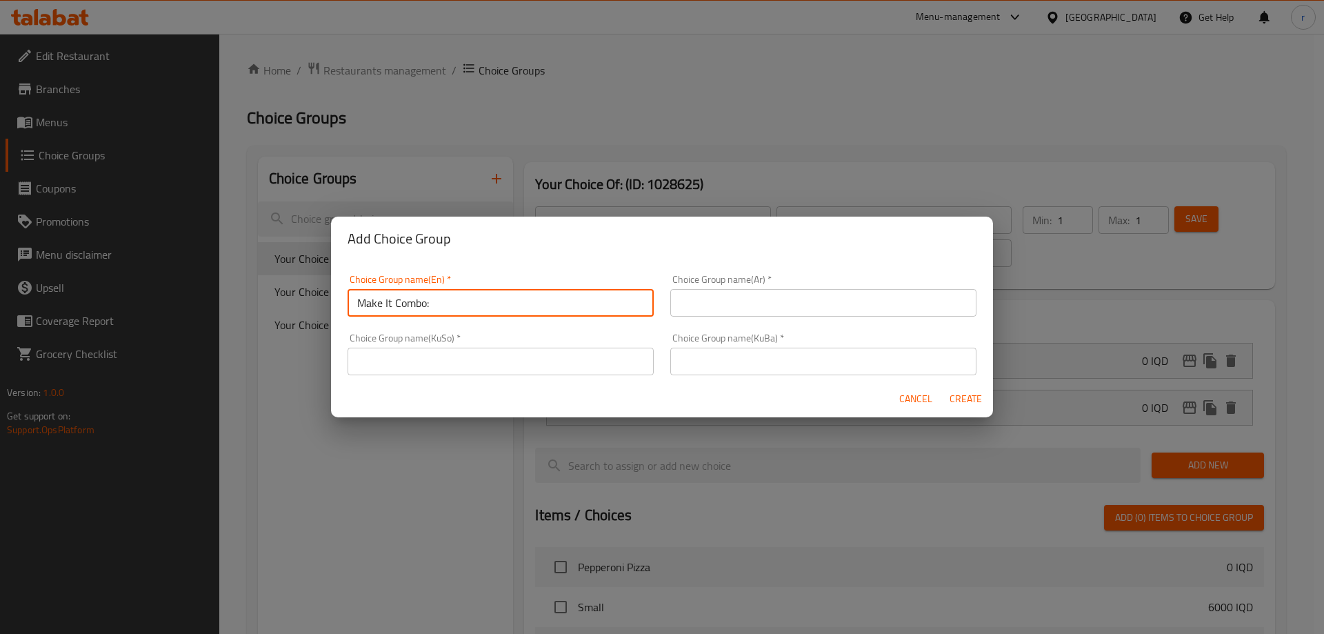
type input "Make It Combo:"
click at [753, 290] on input "text" at bounding box center [823, 303] width 306 height 28
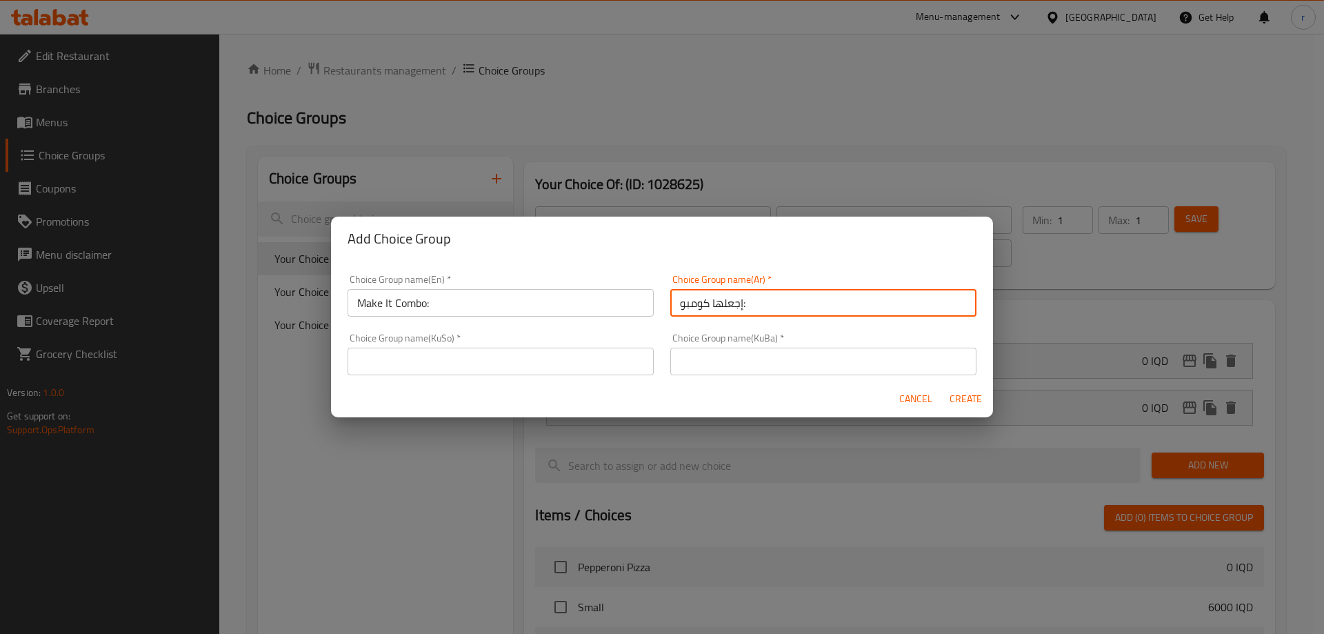
type input "إجعلها كومبو:"
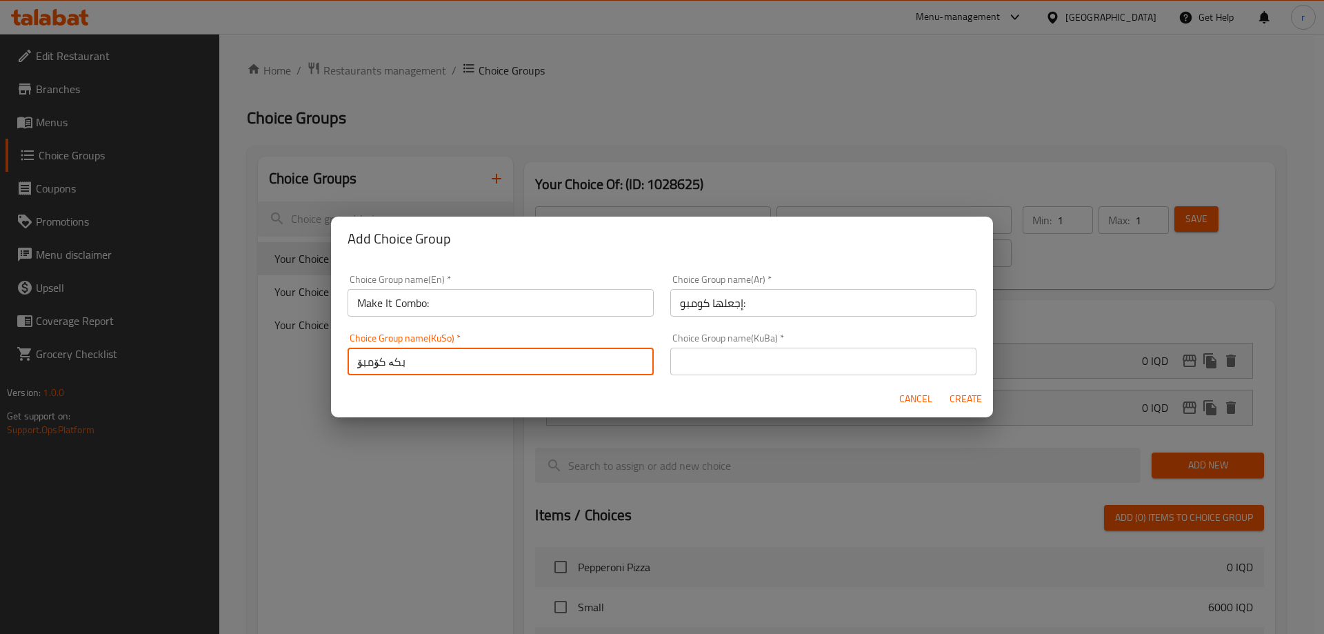
type input "بکە کۆمبۆ:"
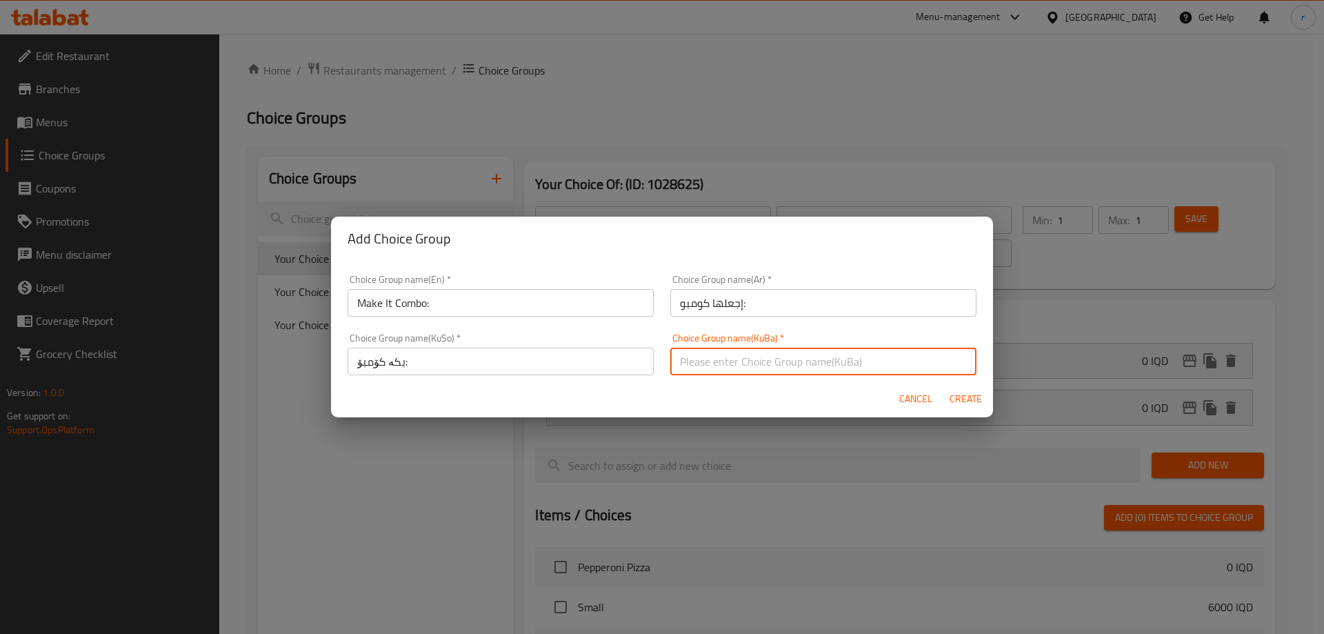
paste input "بکە کۆمبۆ:"
type input "بکە کۆمبۆ:"
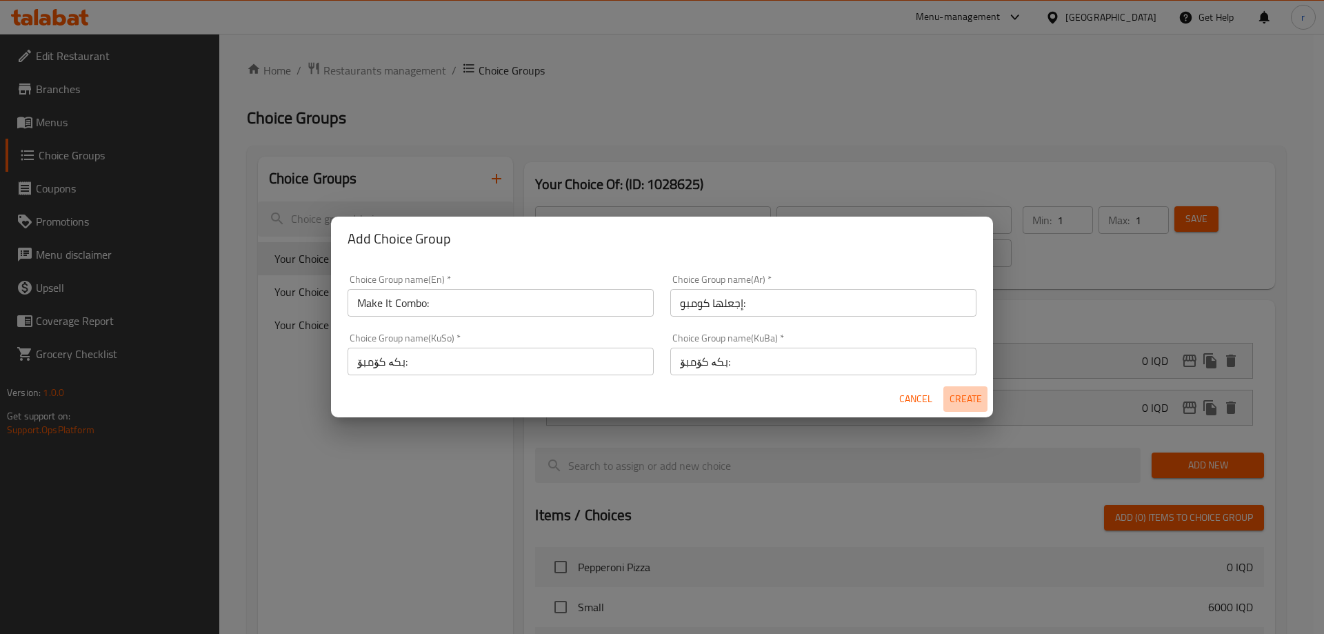
click at [974, 400] on span "Create" at bounding box center [965, 398] width 33 height 17
type input "Make It Combo:"
type input "إجعلها كومبو:"
type input "بکە کۆمبۆ:"
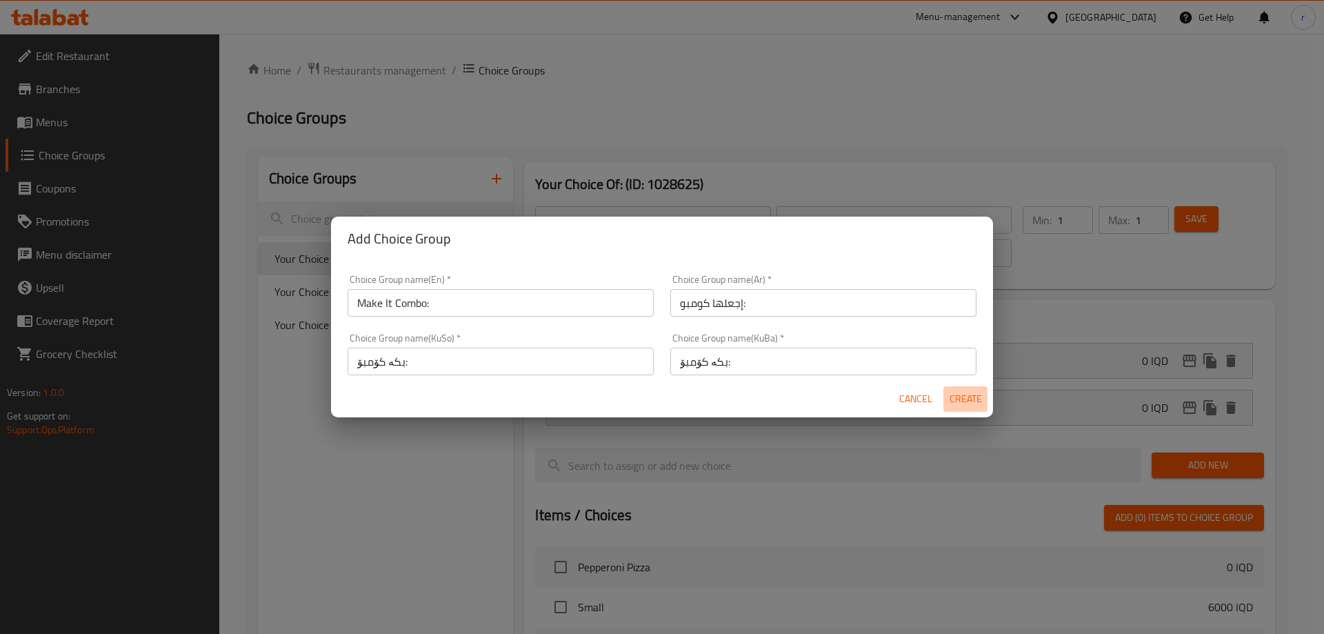
type input "0"
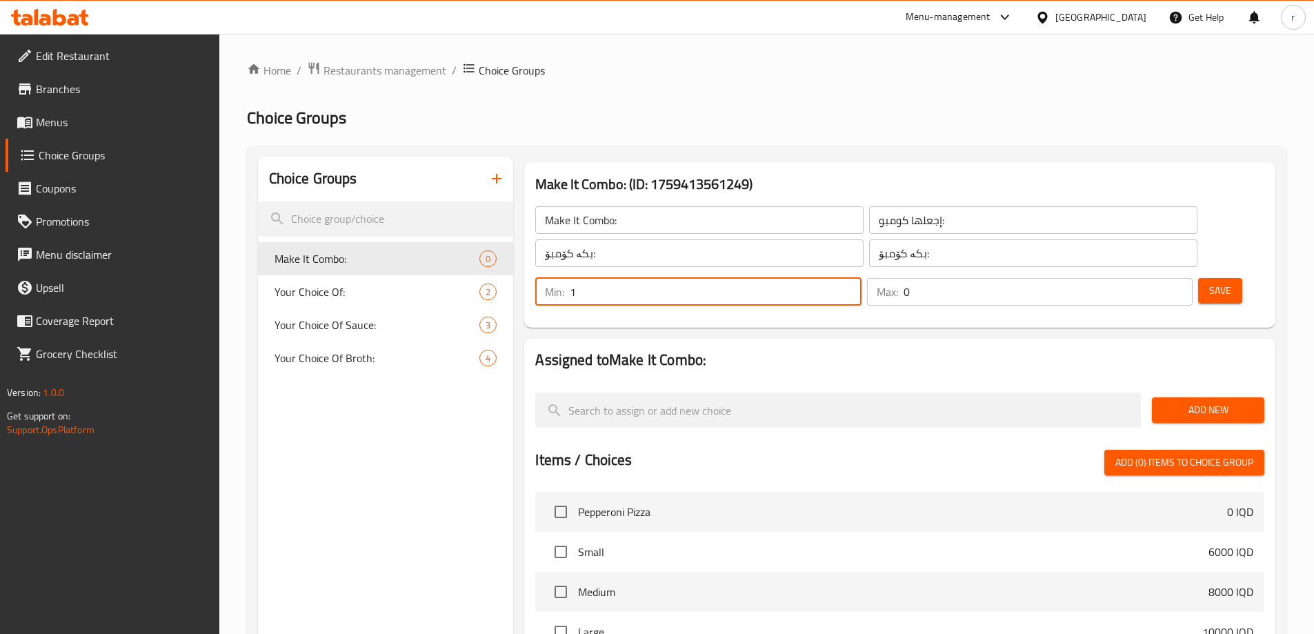
type input "1"
click at [861, 278] on input "1" at bounding box center [715, 292] width 291 height 28
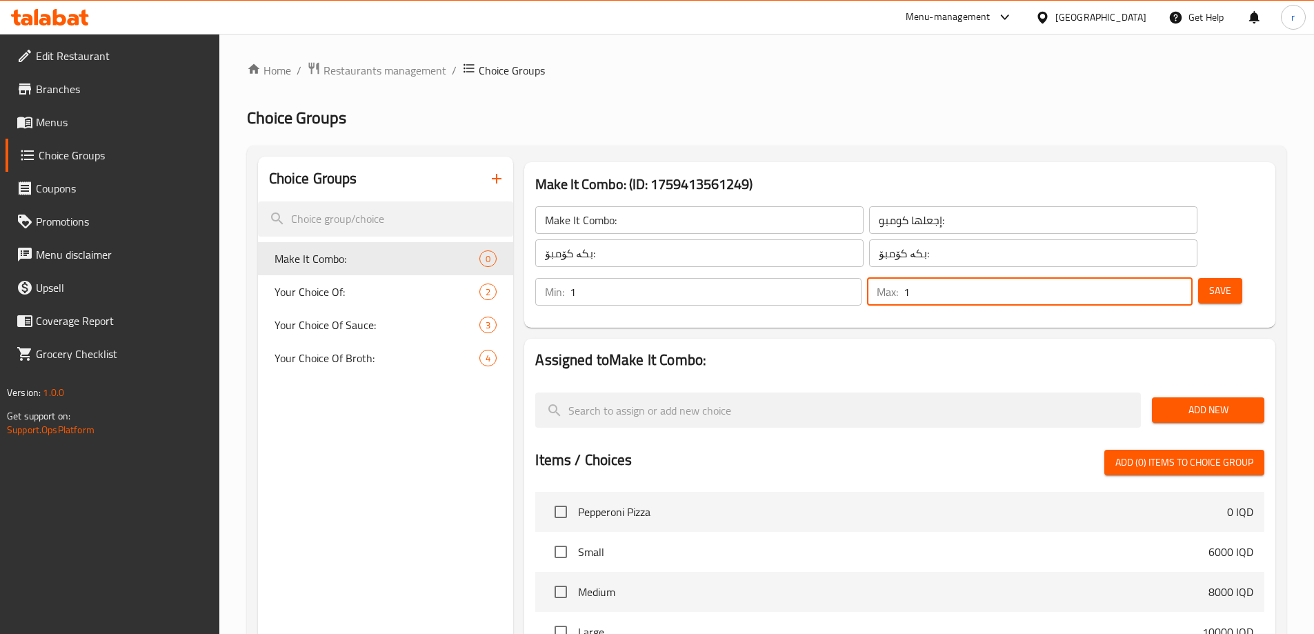
click at [1152, 278] on input "1" at bounding box center [1047, 292] width 289 height 28
type input "0"
click at [1156, 278] on input "0" at bounding box center [1047, 292] width 289 height 28
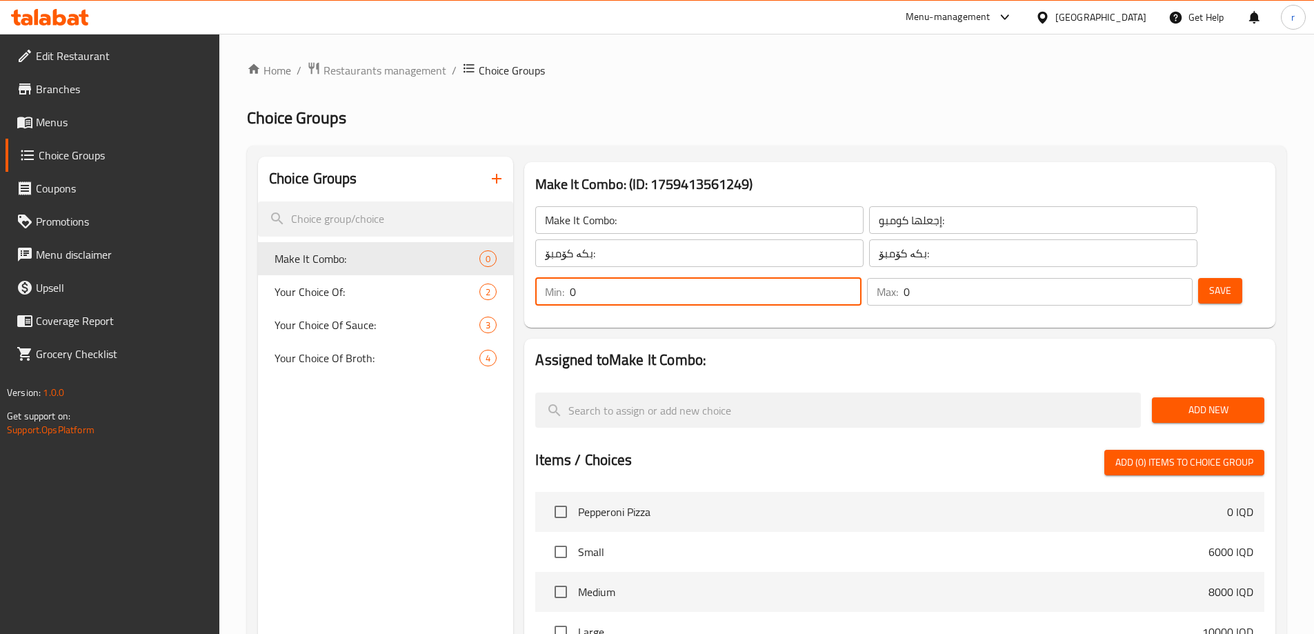
type input "0"
click at [861, 278] on input "0" at bounding box center [715, 292] width 291 height 28
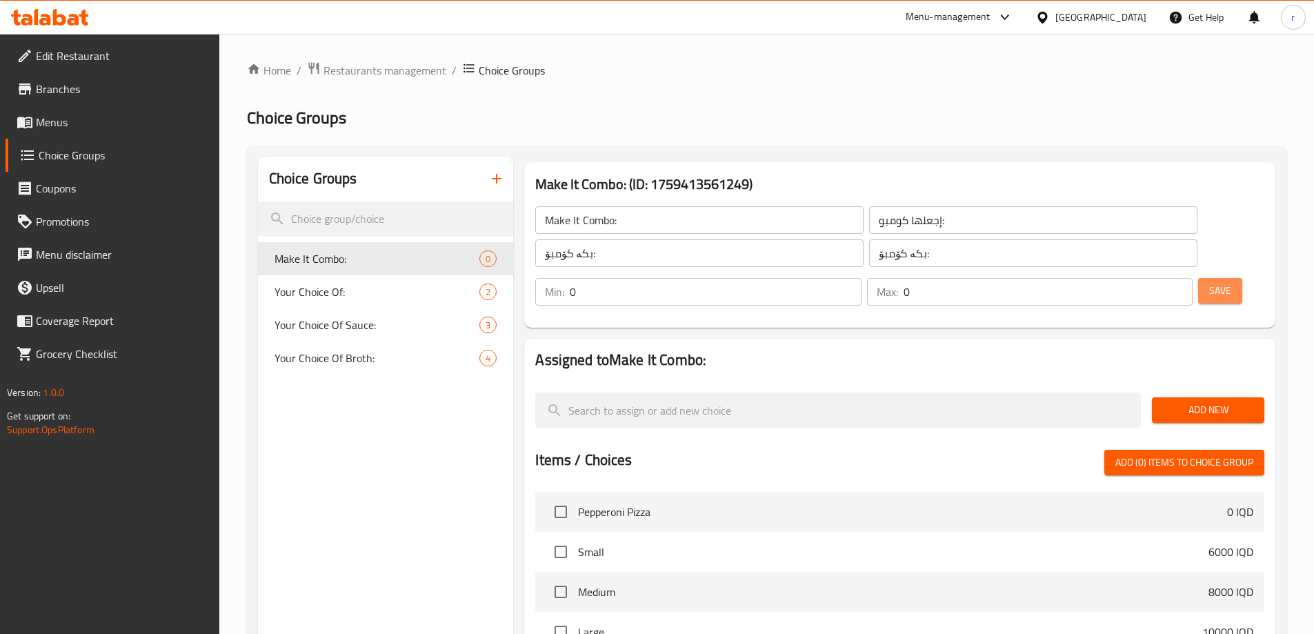
click at [1209, 282] on span "Save" at bounding box center [1220, 290] width 22 height 17
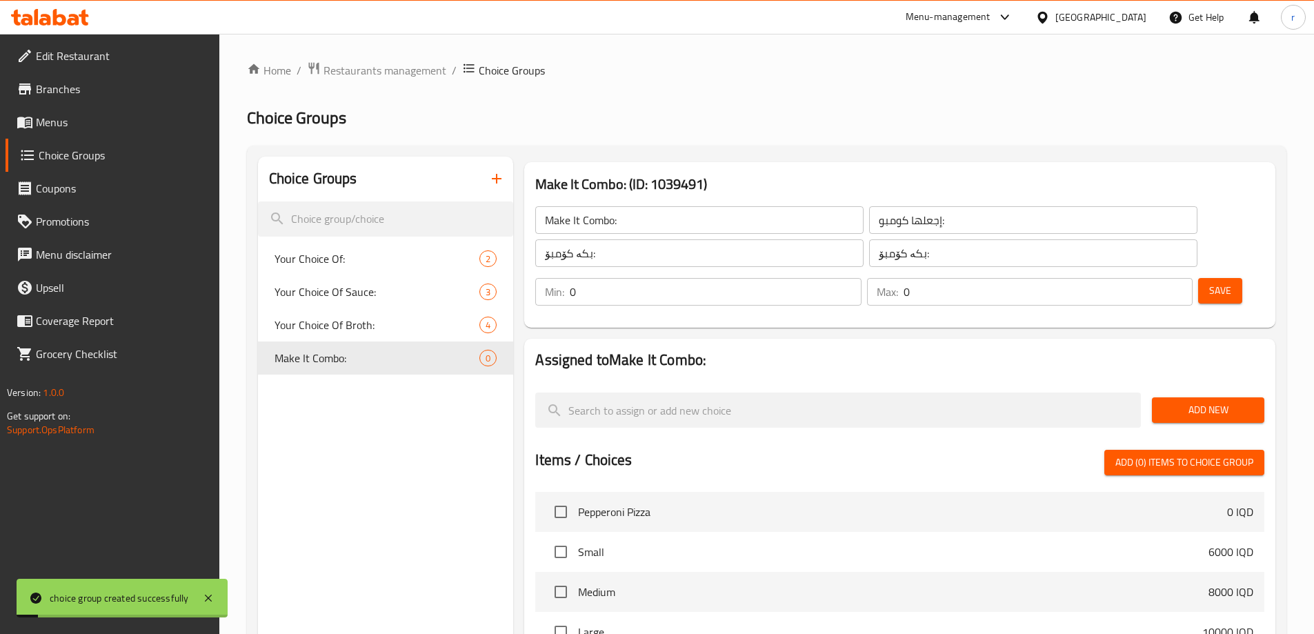
click at [1171, 401] on span "Add New" at bounding box center [1208, 409] width 90 height 17
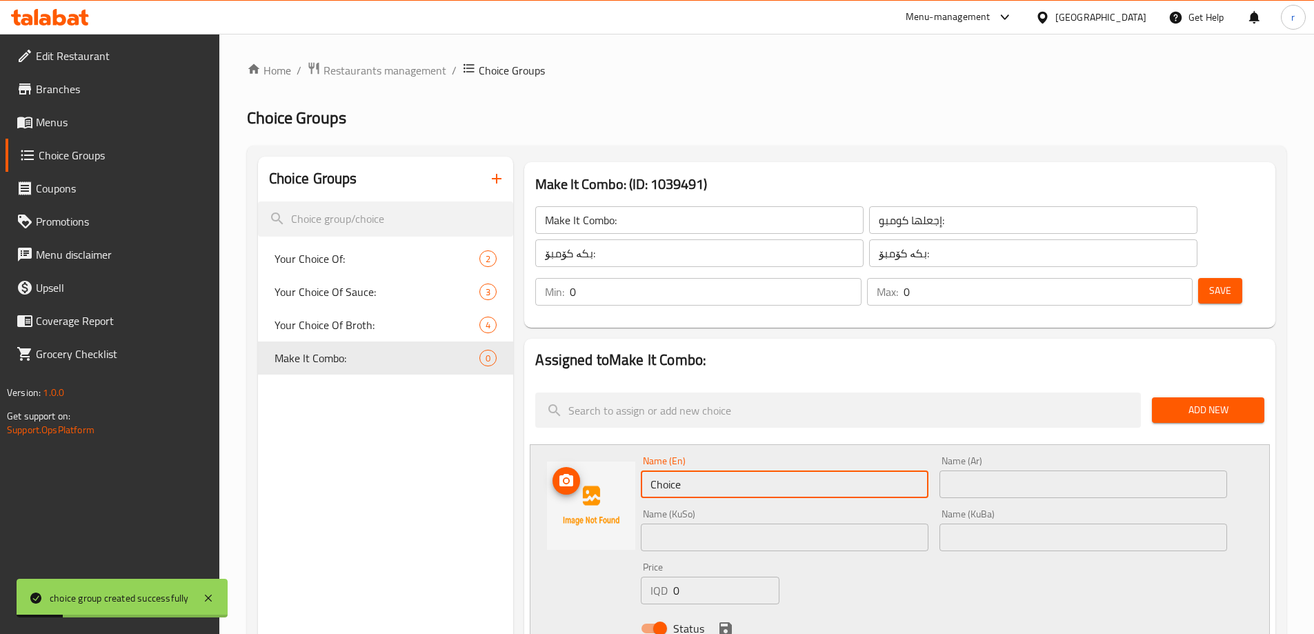
drag, startPoint x: 614, startPoint y: 441, endPoint x: 475, endPoint y: 439, distance: 139.3
click at [671, 470] on input "text" at bounding box center [785, 484] width 288 height 28
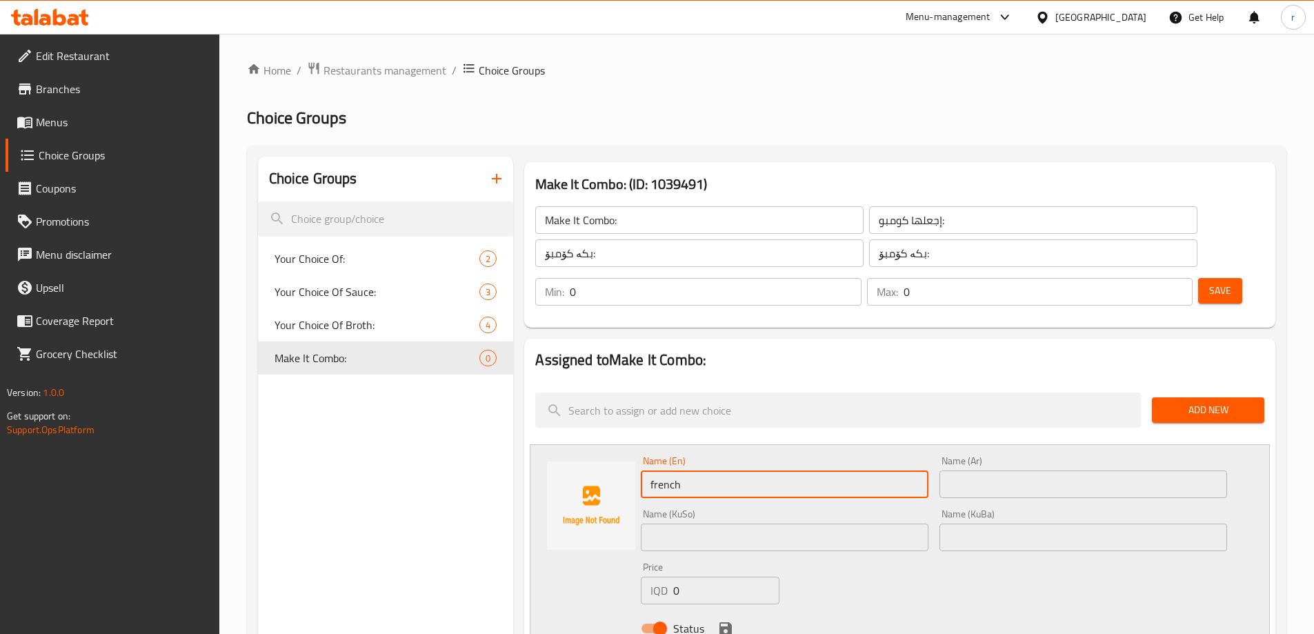
type input "French Fries And Pepsi"
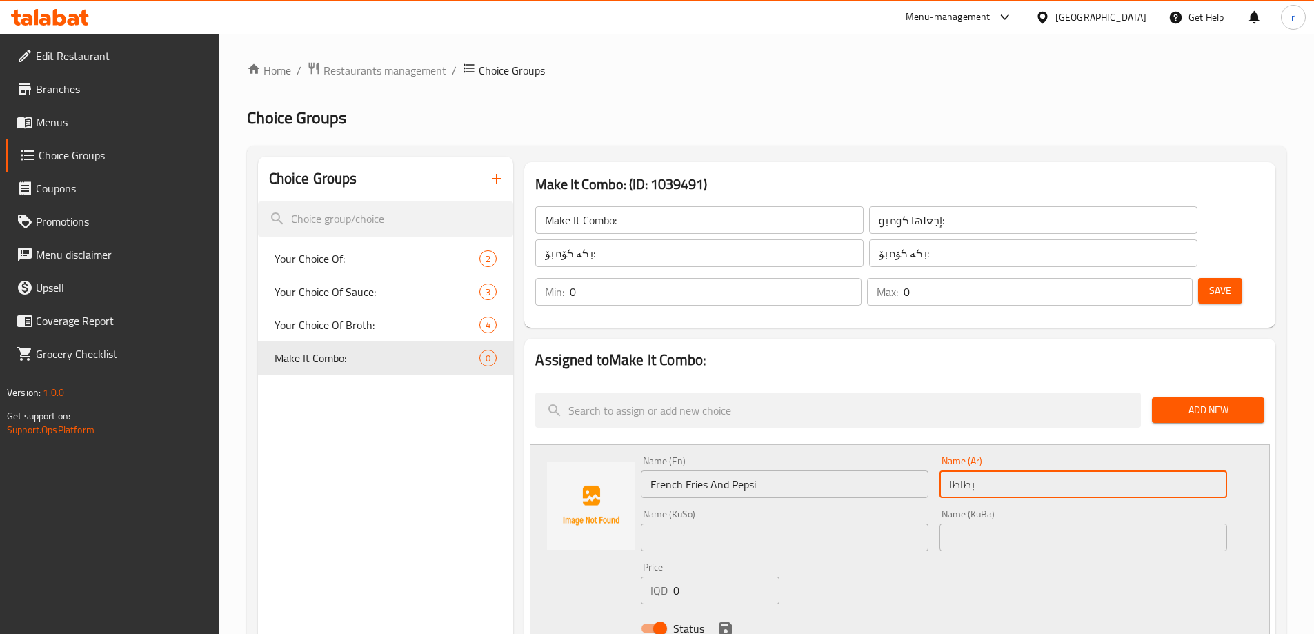
type input "بطاطا مقلية وبيبسي"
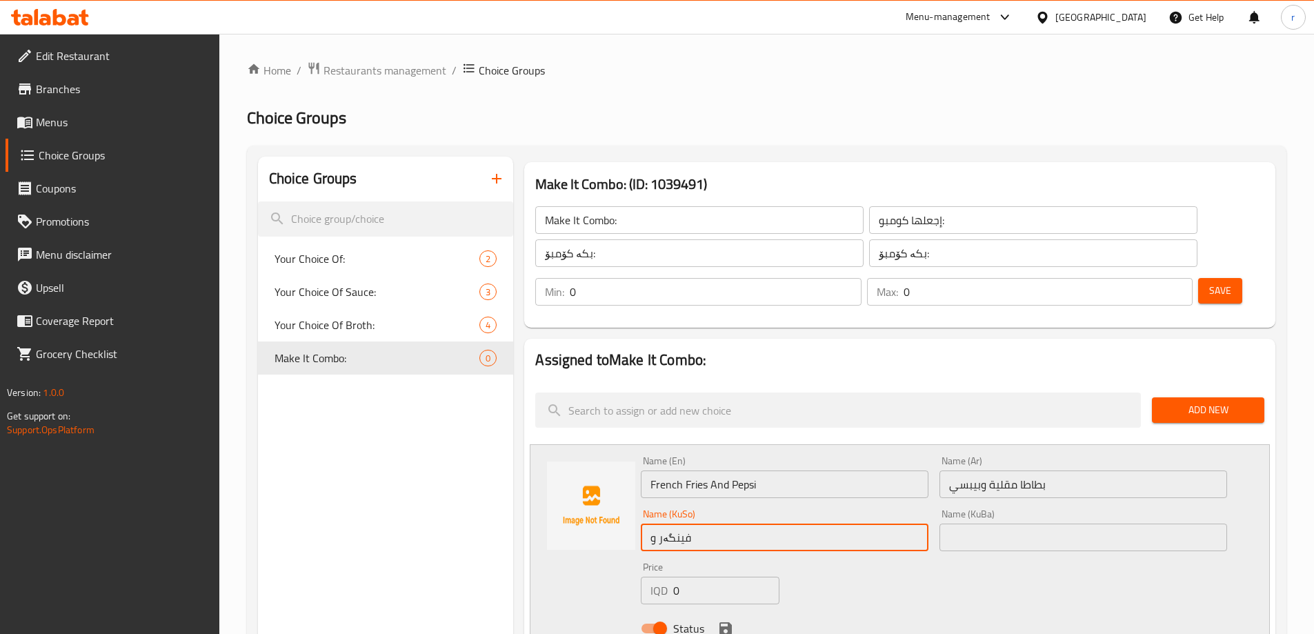
type input "فینگەر و بیپسی"
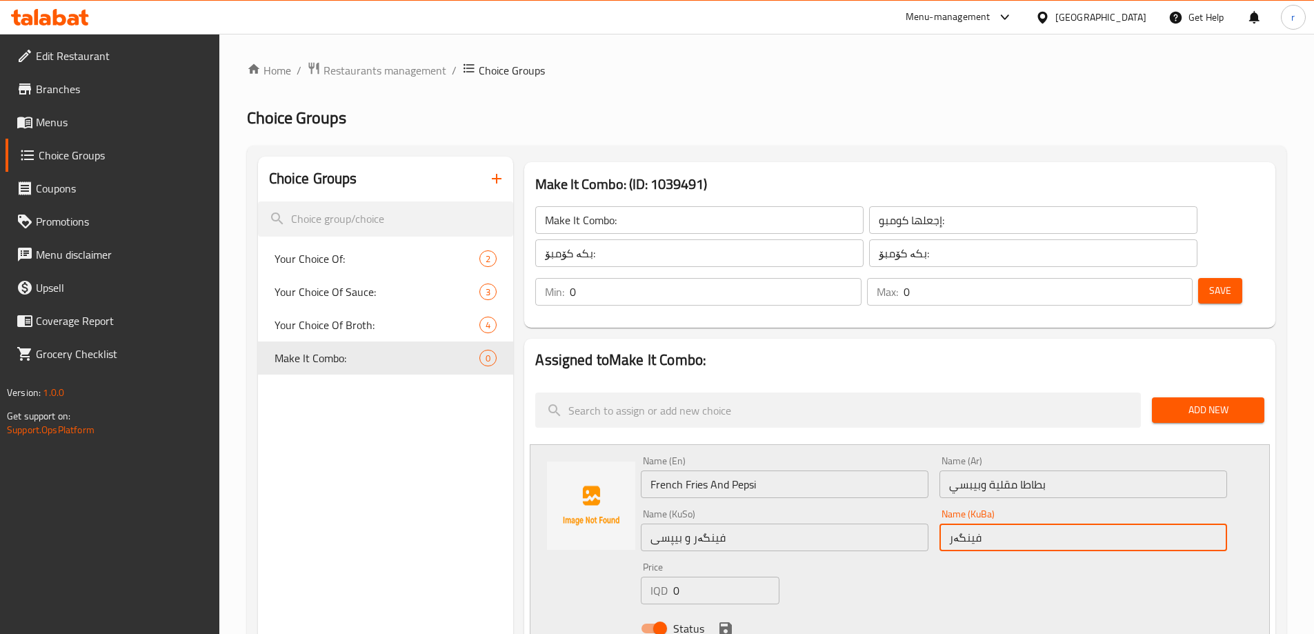
type input "فینگەر و بیپسی"
drag, startPoint x: 725, startPoint y: 543, endPoint x: 618, endPoint y: 557, distance: 107.8
click at [618, 557] on div "Name (En) French Fries And Pepsi Name (En) Name (Ar) بطاطا مقلية وبيبسي Name (A…" at bounding box center [900, 548] width 740 height 209
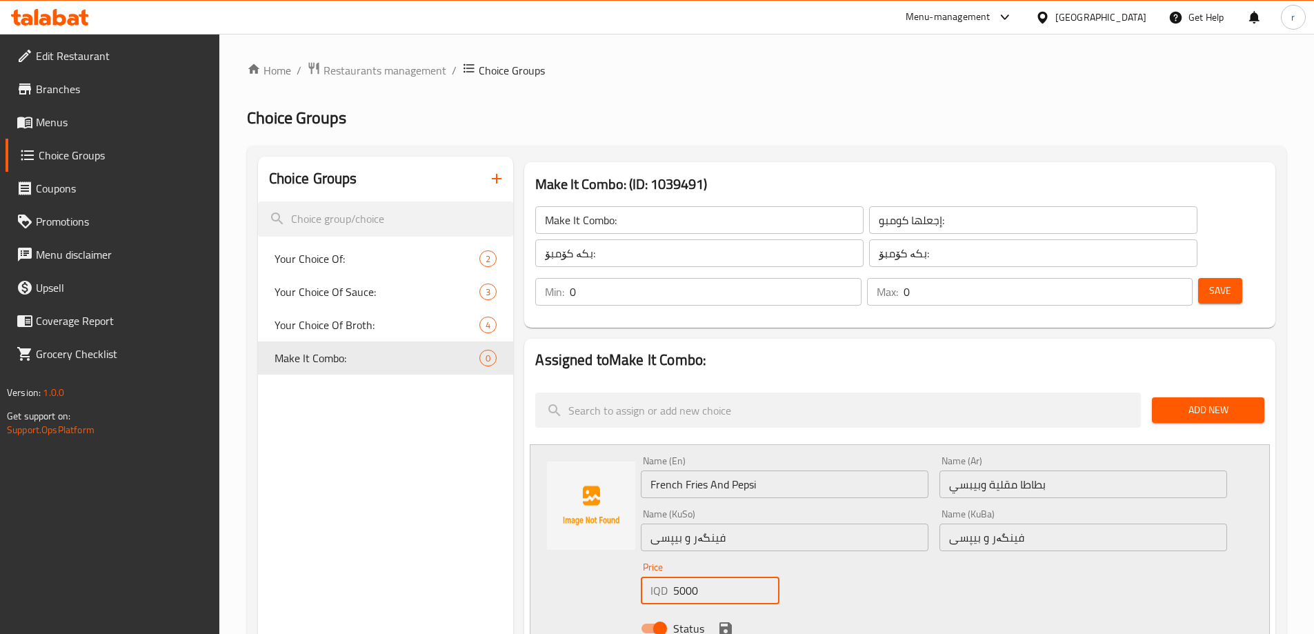
type input "5000"
click at [723, 622] on icon "save" at bounding box center [725, 628] width 12 height 12
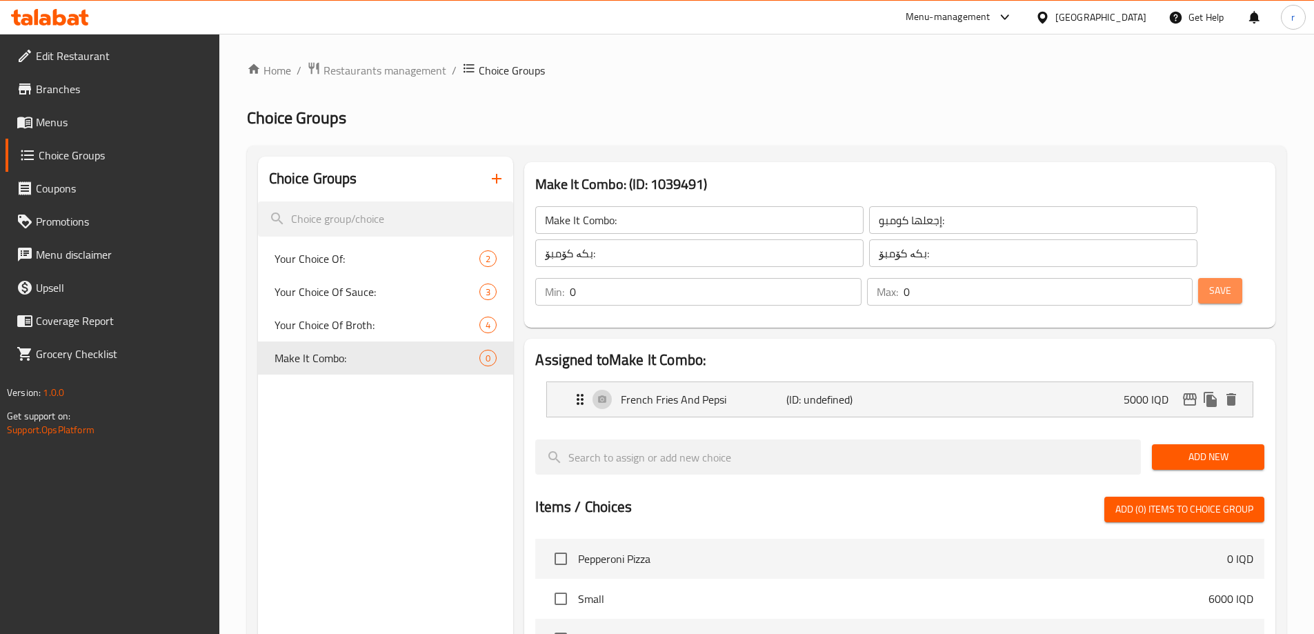
click at [1198, 278] on button "Save" at bounding box center [1220, 291] width 44 height 26
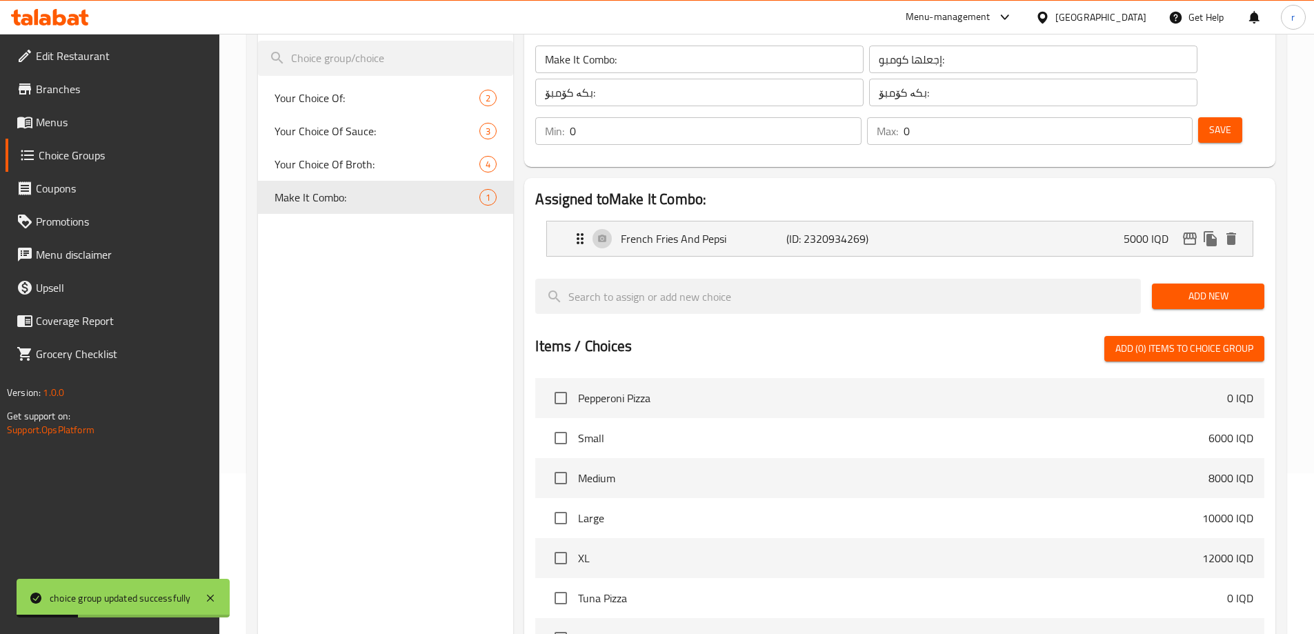
scroll to position [392, 0]
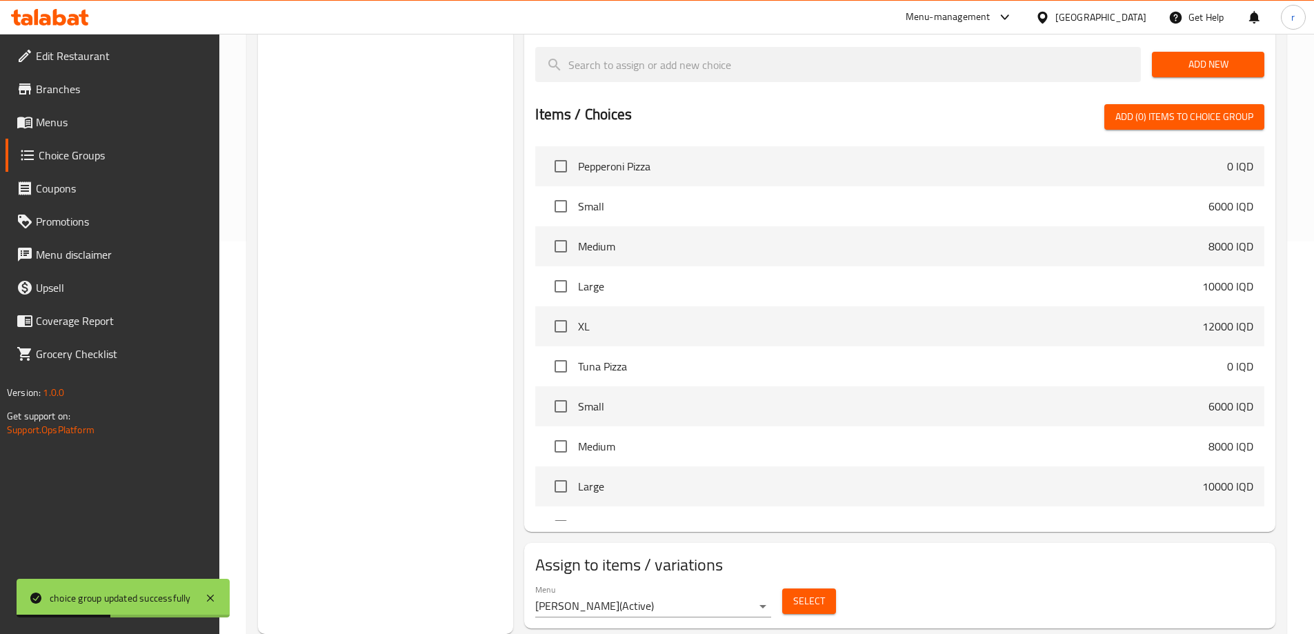
click at [802, 592] on span "Select" at bounding box center [809, 600] width 32 height 17
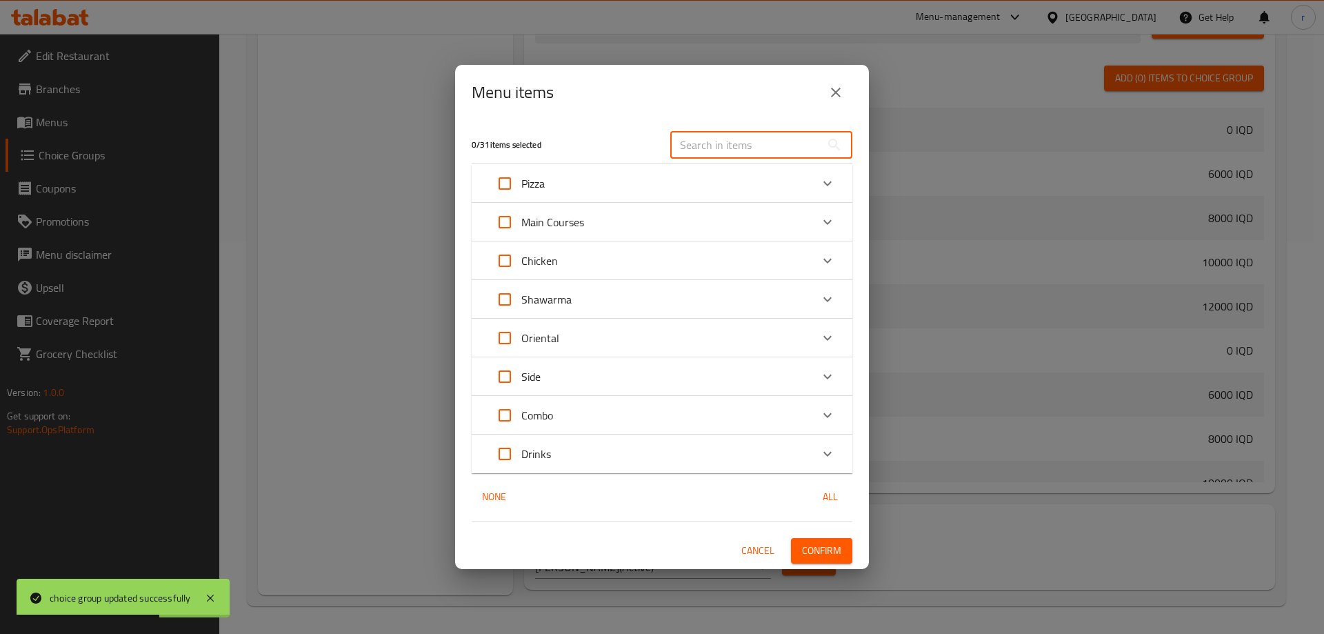
click at [698, 153] on input "text" at bounding box center [745, 145] width 150 height 28
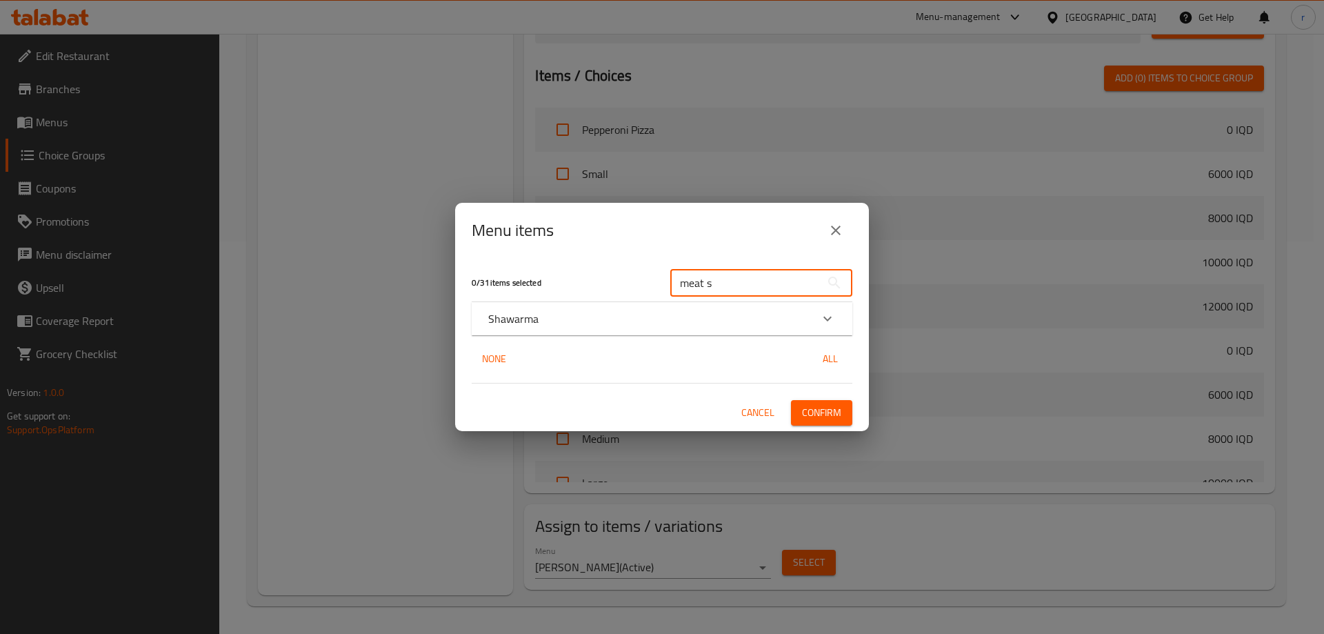
type input "meat s"
click at [819, 317] on div "Expand" at bounding box center [827, 318] width 33 height 33
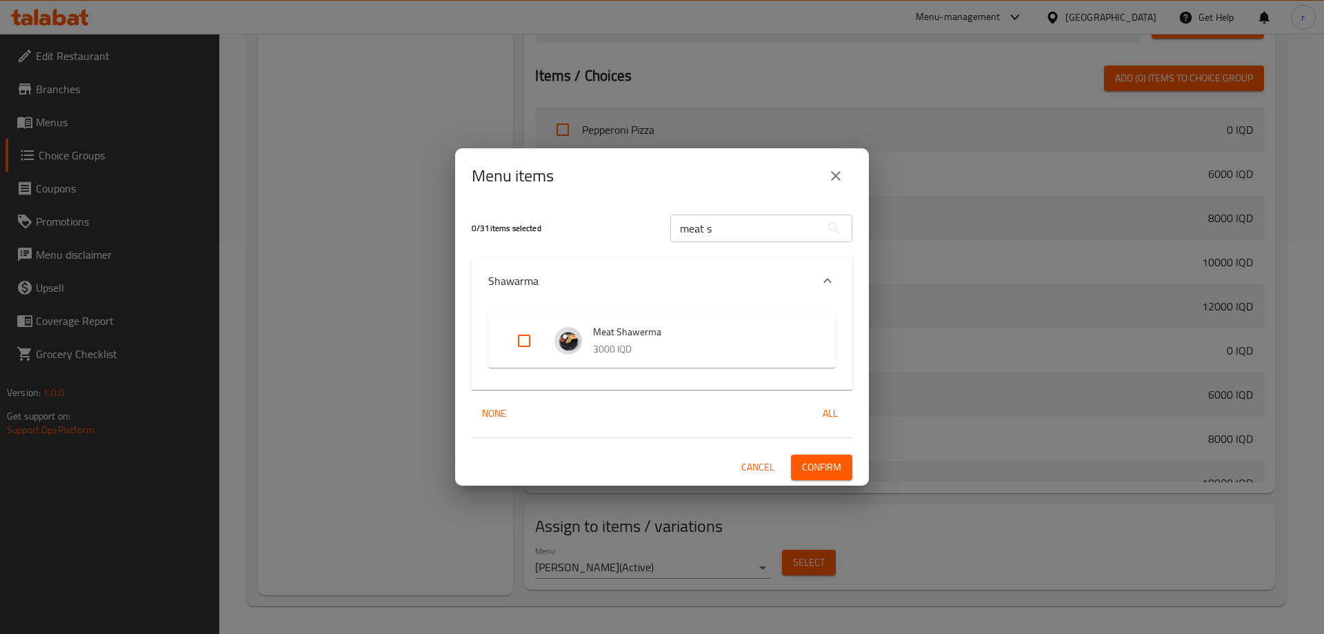
click at [530, 344] on input "Expand" at bounding box center [524, 340] width 33 height 33
checkbox input "true"
click at [810, 459] on span "Confirm" at bounding box center [821, 467] width 39 height 17
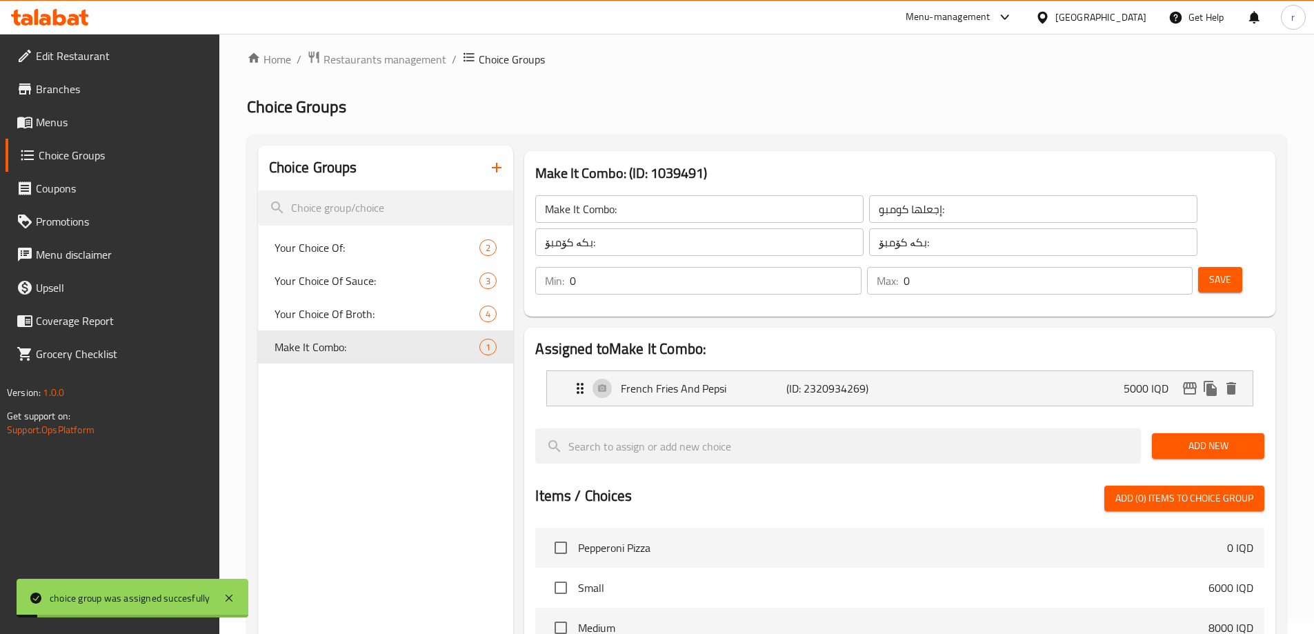
scroll to position [0, 0]
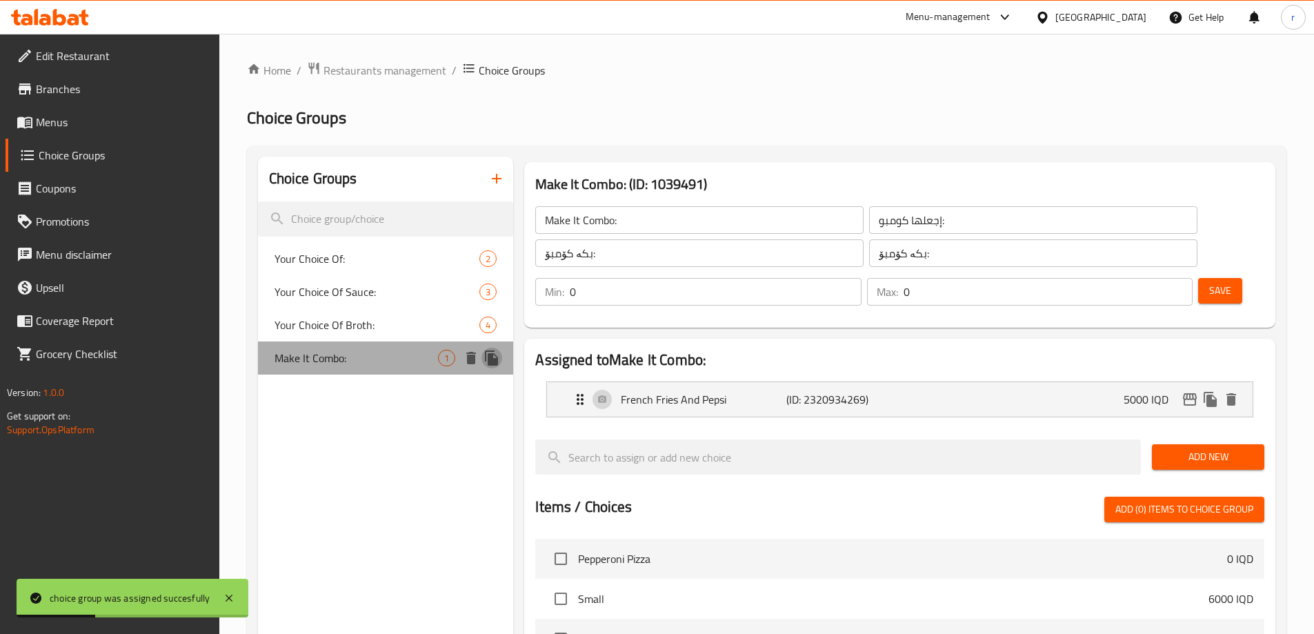
click at [496, 361] on icon "duplicate" at bounding box center [491, 357] width 13 height 15
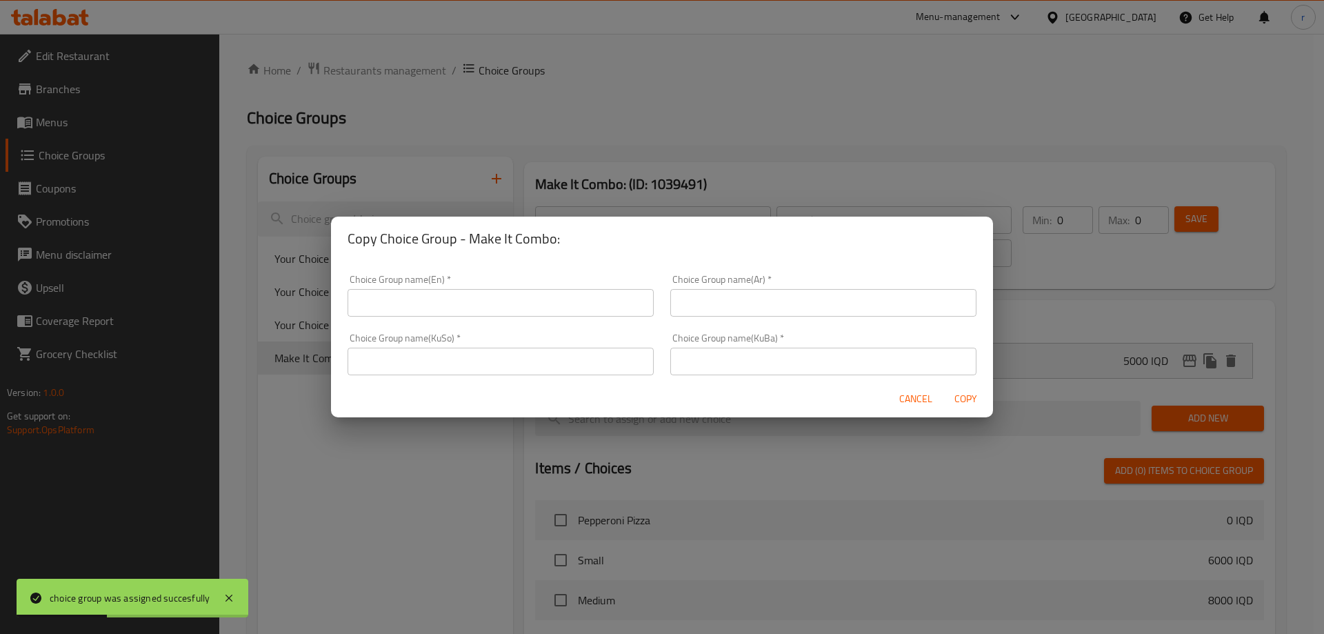
click at [488, 316] on input "text" at bounding box center [501, 303] width 306 height 28
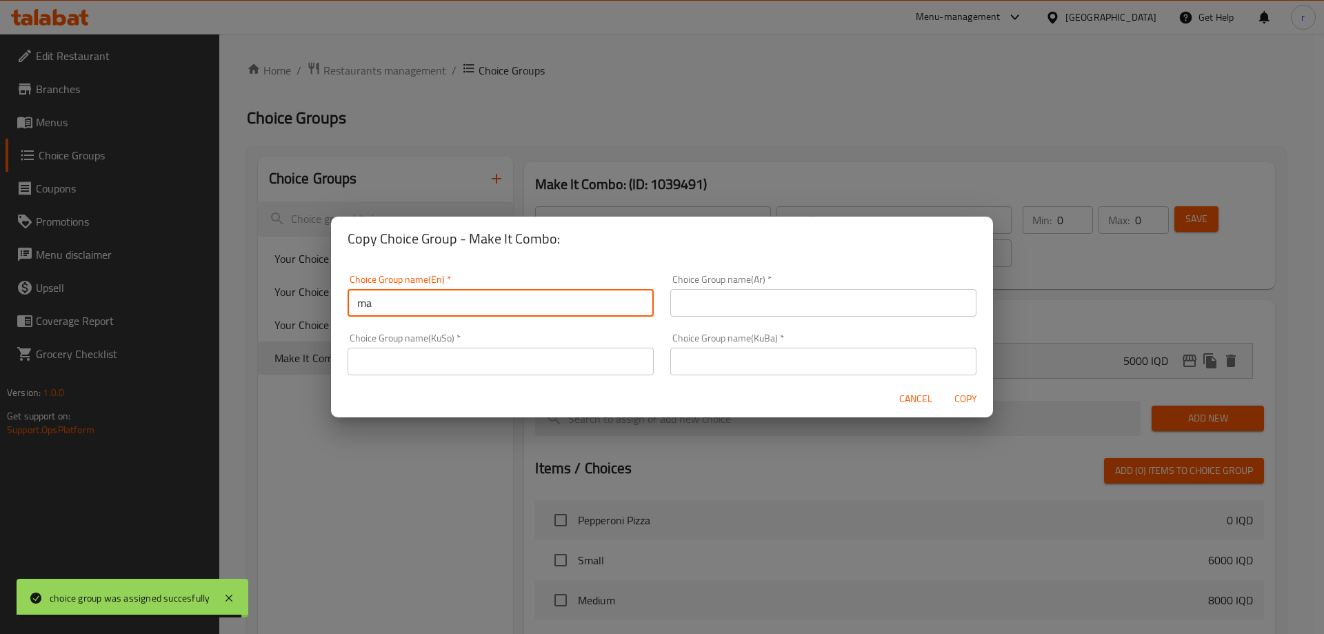
type input "Make It Combo:"
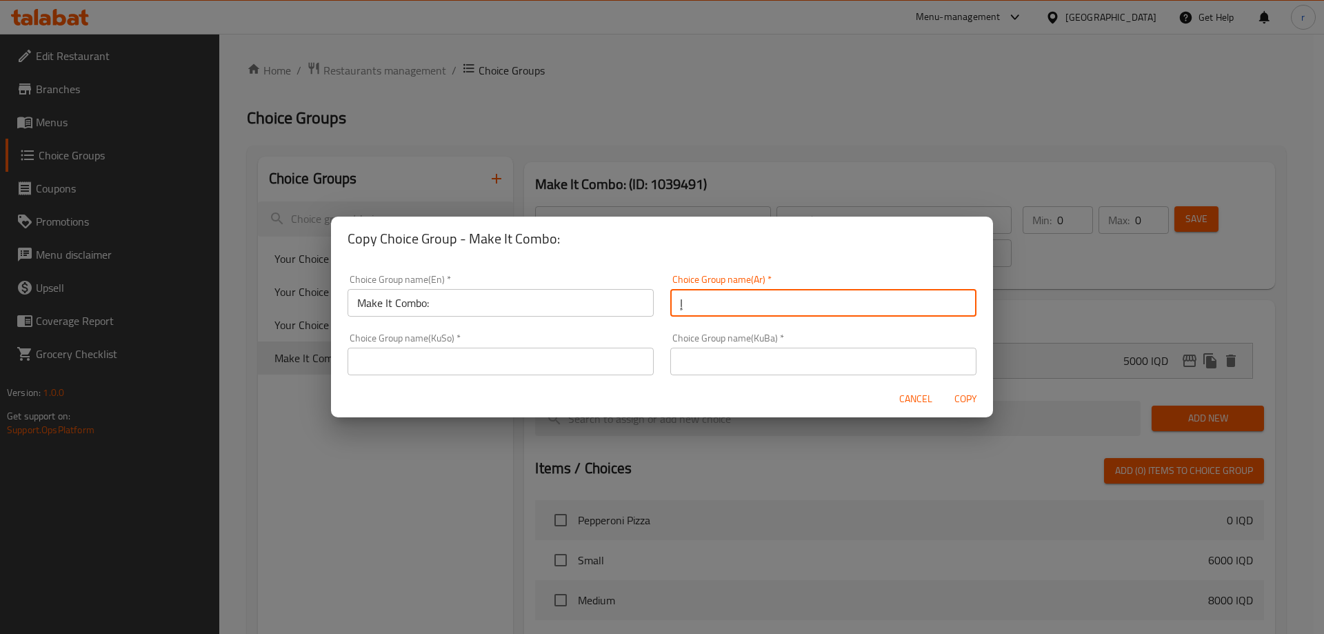
type input "إجعلها كومبو:"
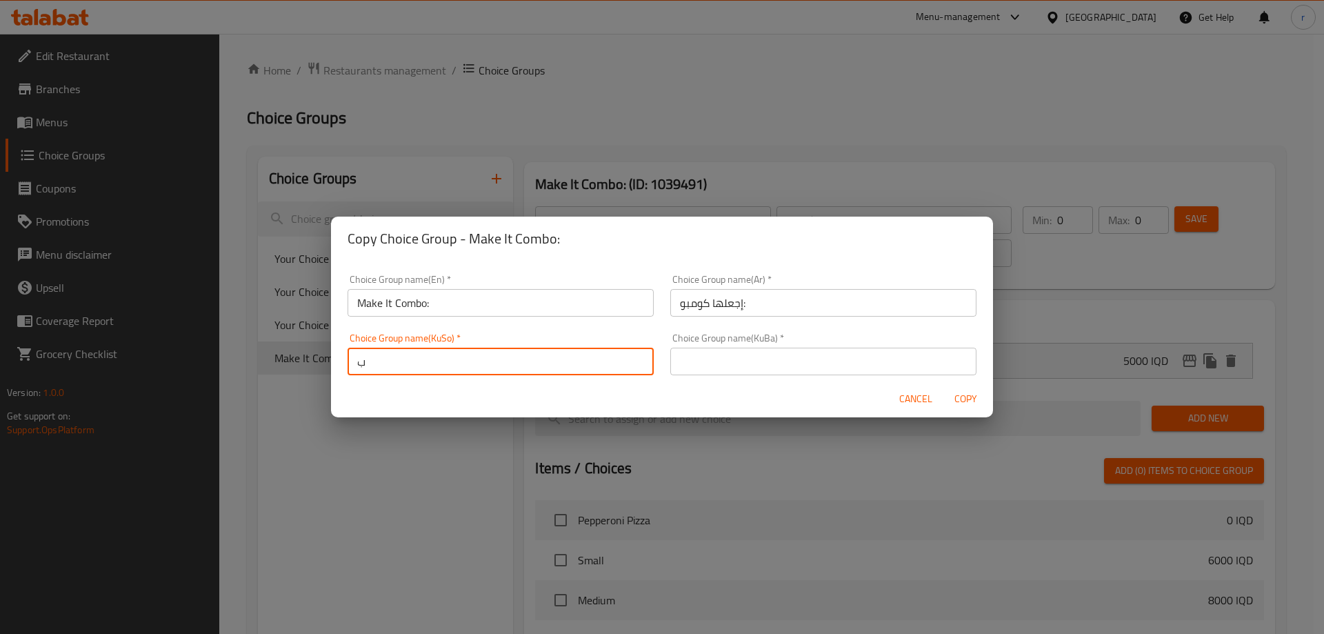
type input "بکە کۆمبۆ:"
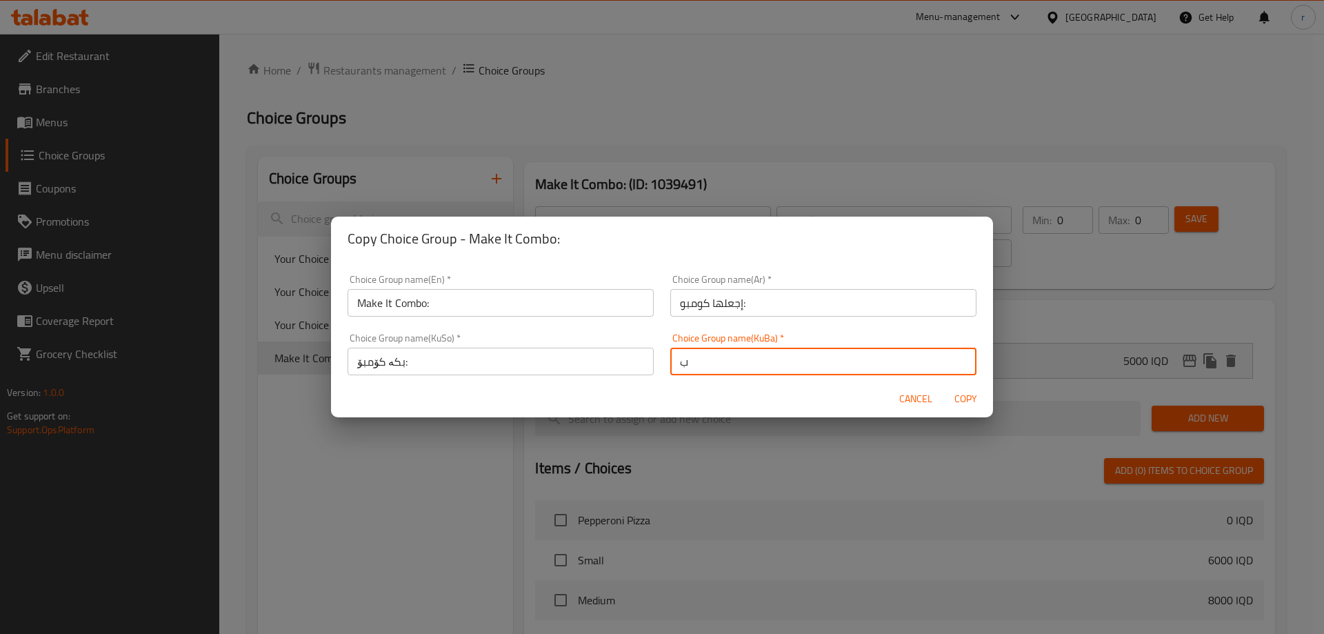
type input "بکە کۆمبۆ:"
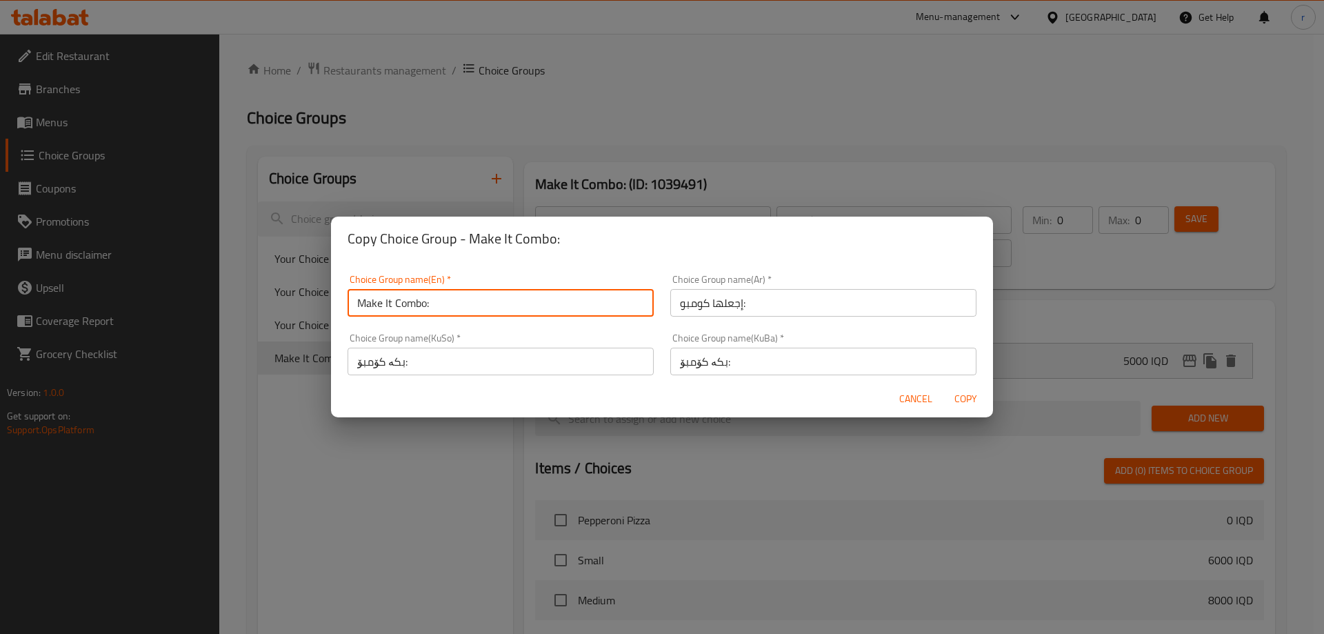
click at [485, 308] on input "Make It Combo:" at bounding box center [501, 303] width 306 height 28
type input "Make It Combo:"
click at [963, 404] on span "Copy" at bounding box center [965, 398] width 33 height 17
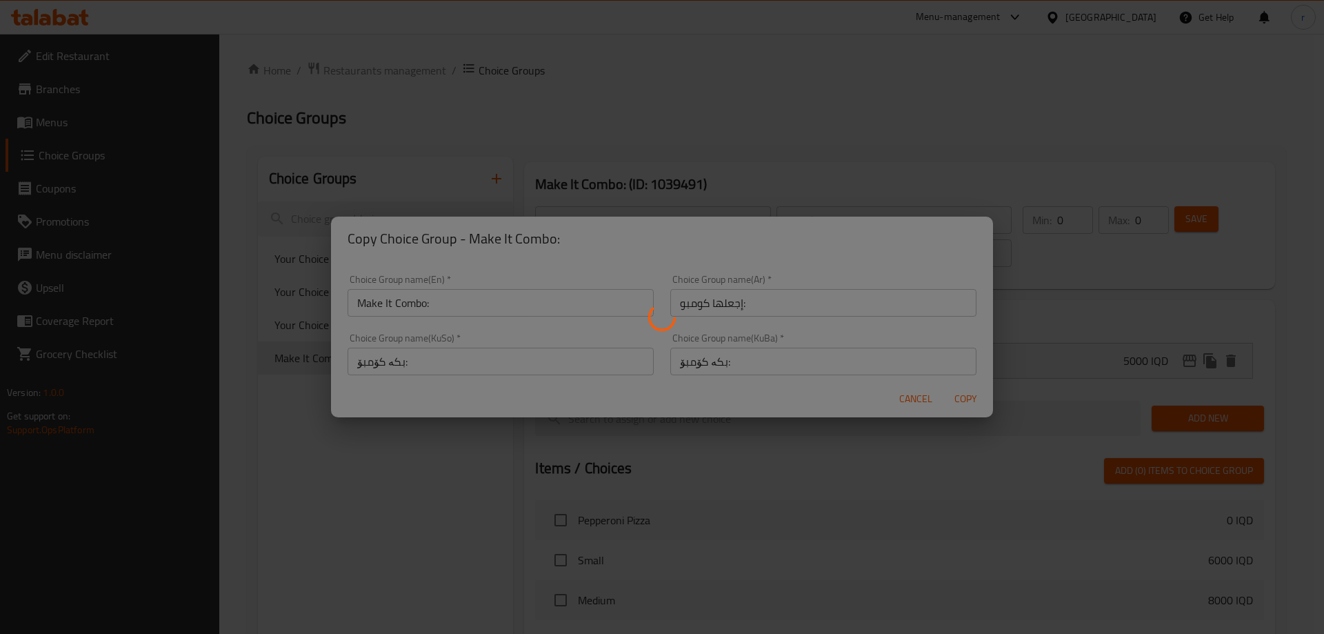
type input "Make It Combo:"
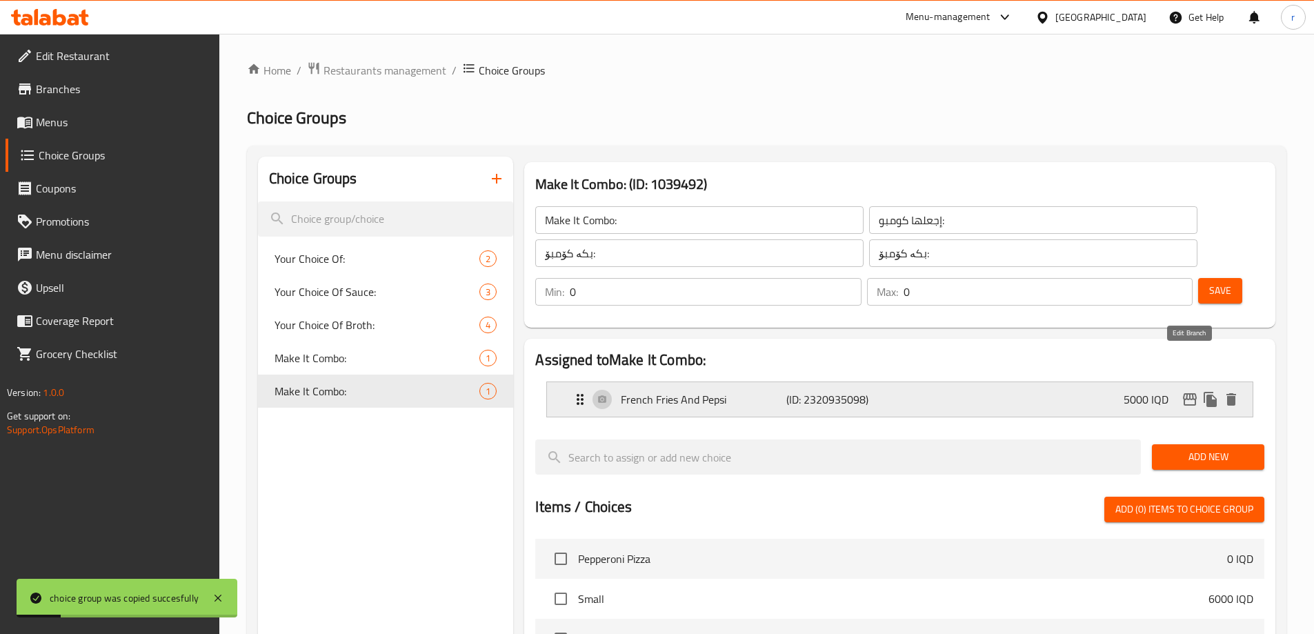
click at [1188, 393] on icon "edit" at bounding box center [1190, 399] width 14 height 12
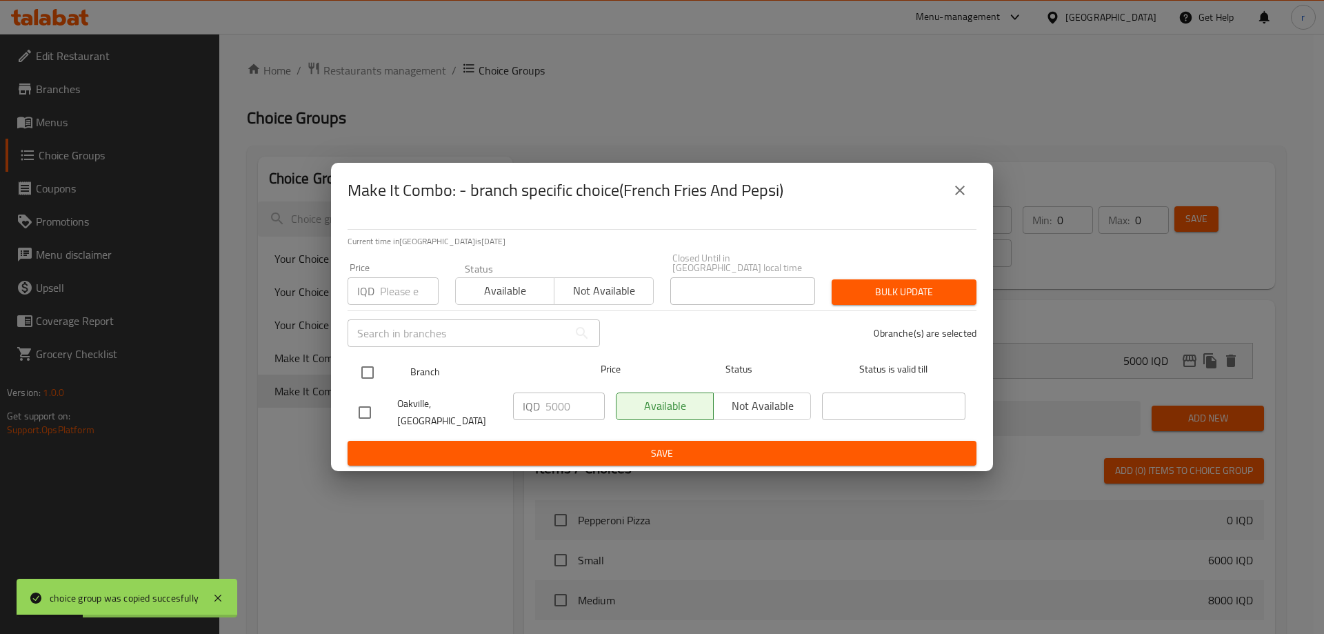
click at [368, 372] on input "checkbox" at bounding box center [367, 372] width 29 height 29
checkbox input "true"
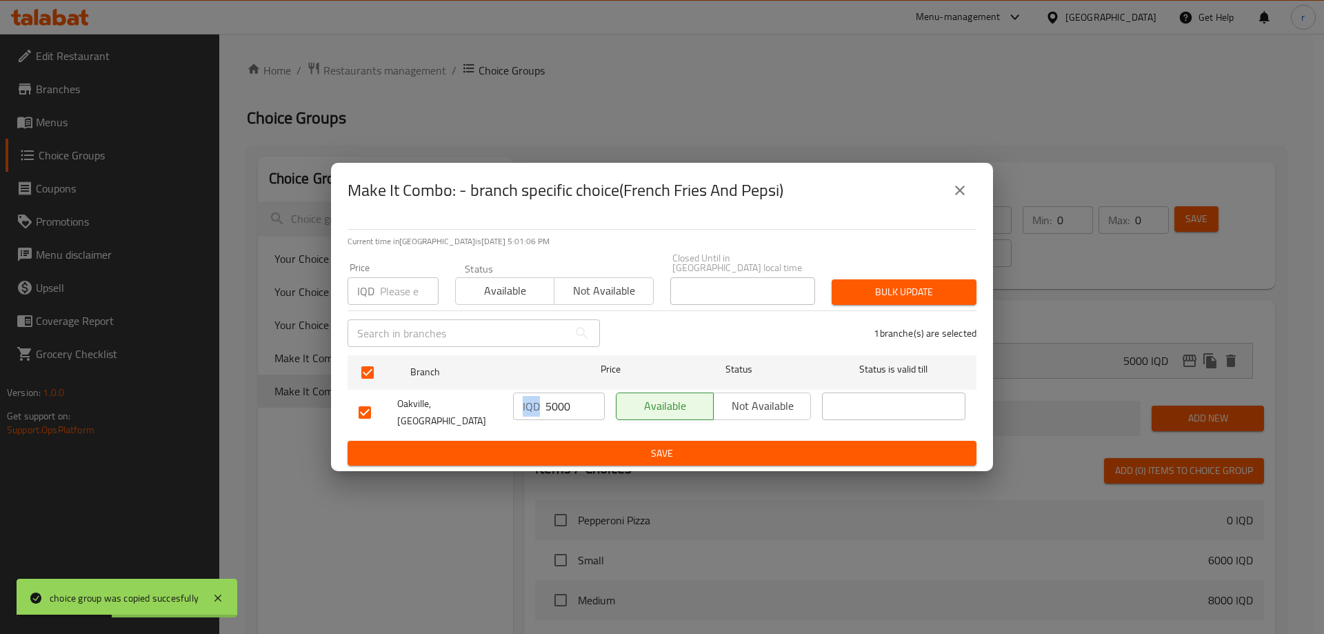
drag, startPoint x: 540, startPoint y: 405, endPoint x: 549, endPoint y: 405, distance: 9.0
click at [549, 405] on div "IQD 5000 ​" at bounding box center [559, 406] width 92 height 28
drag, startPoint x: 550, startPoint y: 405, endPoint x: 542, endPoint y: 405, distance: 8.3
click at [542, 405] on div "IQD 5000 ​" at bounding box center [559, 406] width 92 height 28
type input "4000"
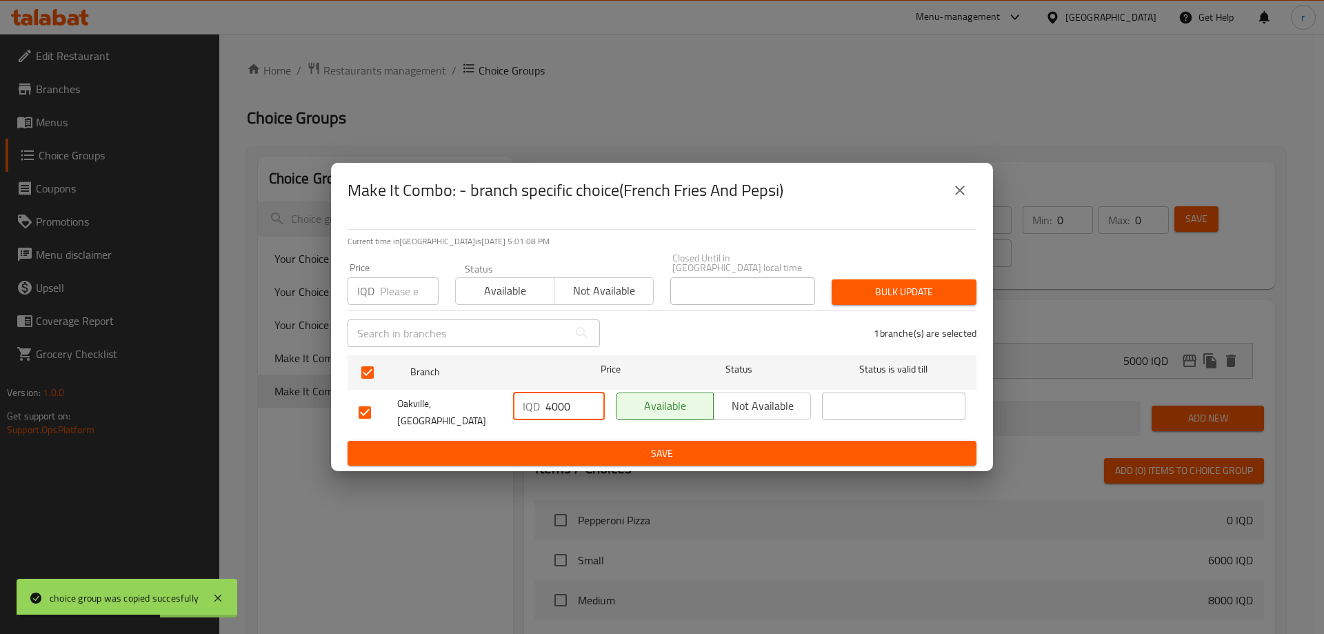
click at [622, 445] on span "Save" at bounding box center [662, 453] width 607 height 17
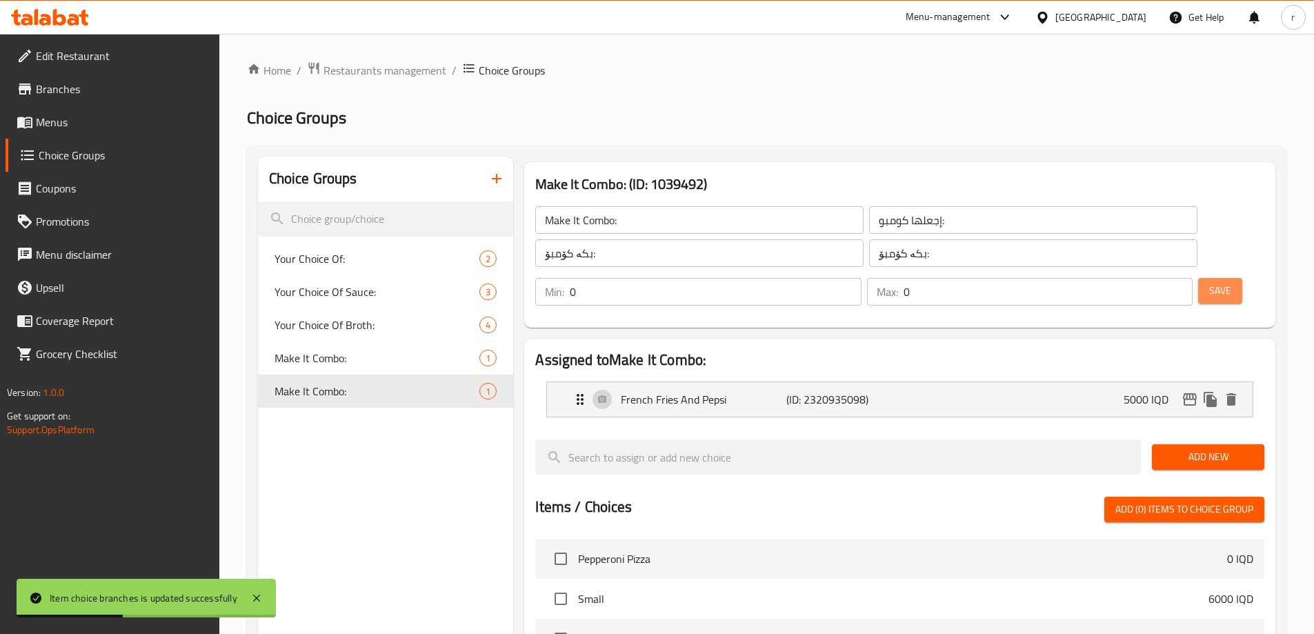
click at [1209, 282] on span "Save" at bounding box center [1220, 290] width 22 height 17
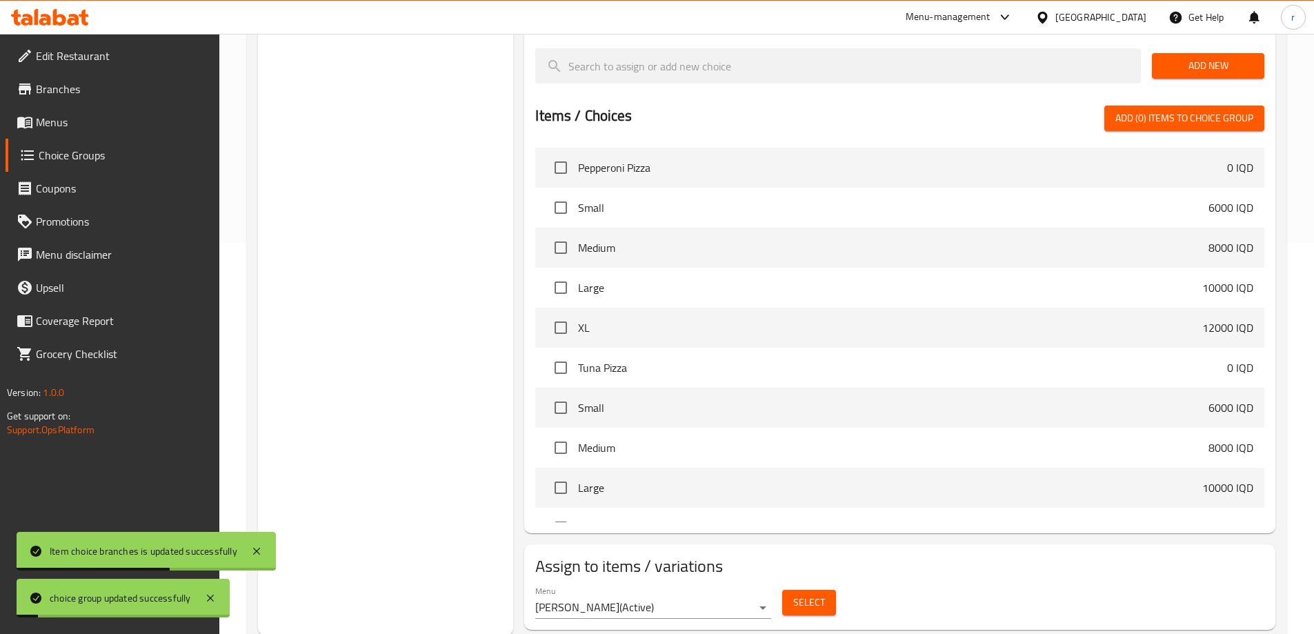
scroll to position [392, 0]
click at [803, 592] on span "Select" at bounding box center [809, 600] width 32 height 17
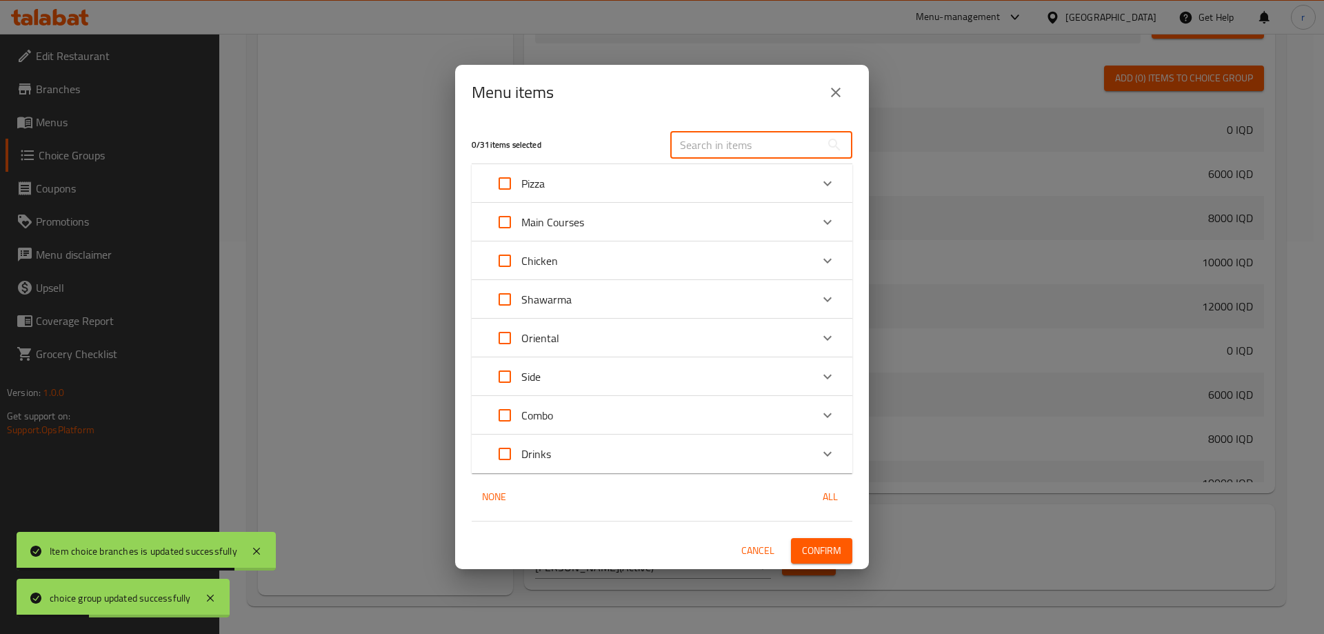
click at [705, 150] on input "text" at bounding box center [745, 145] width 150 height 28
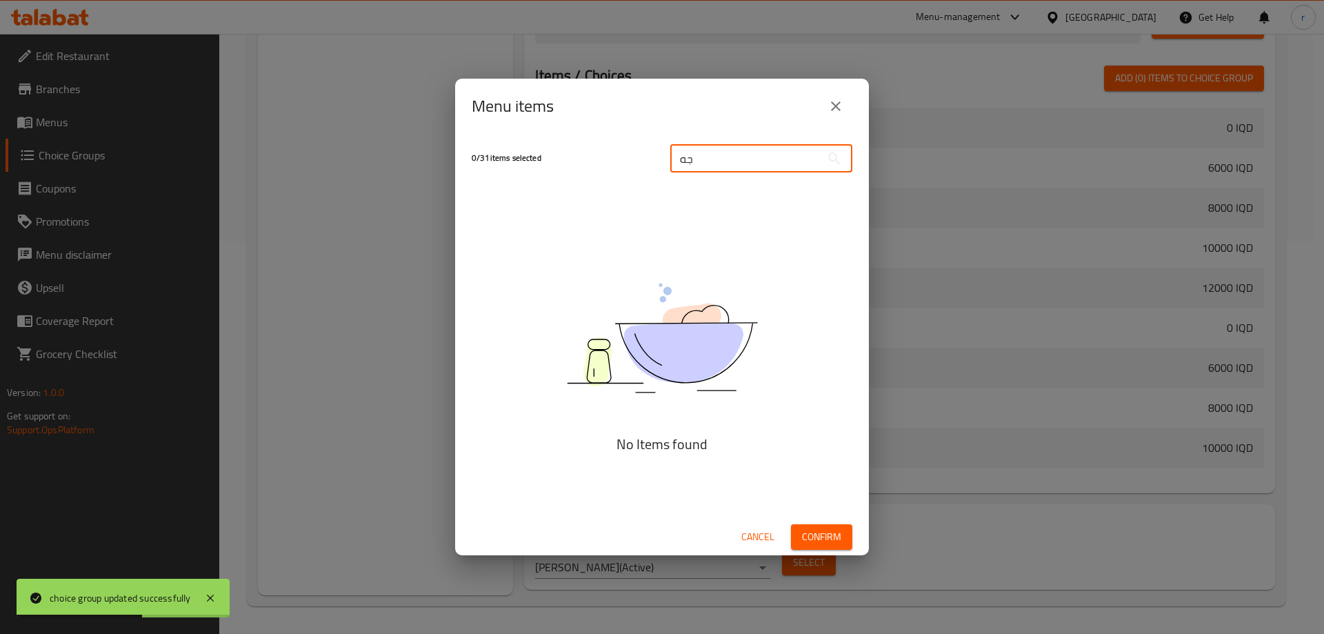
type input "ج"
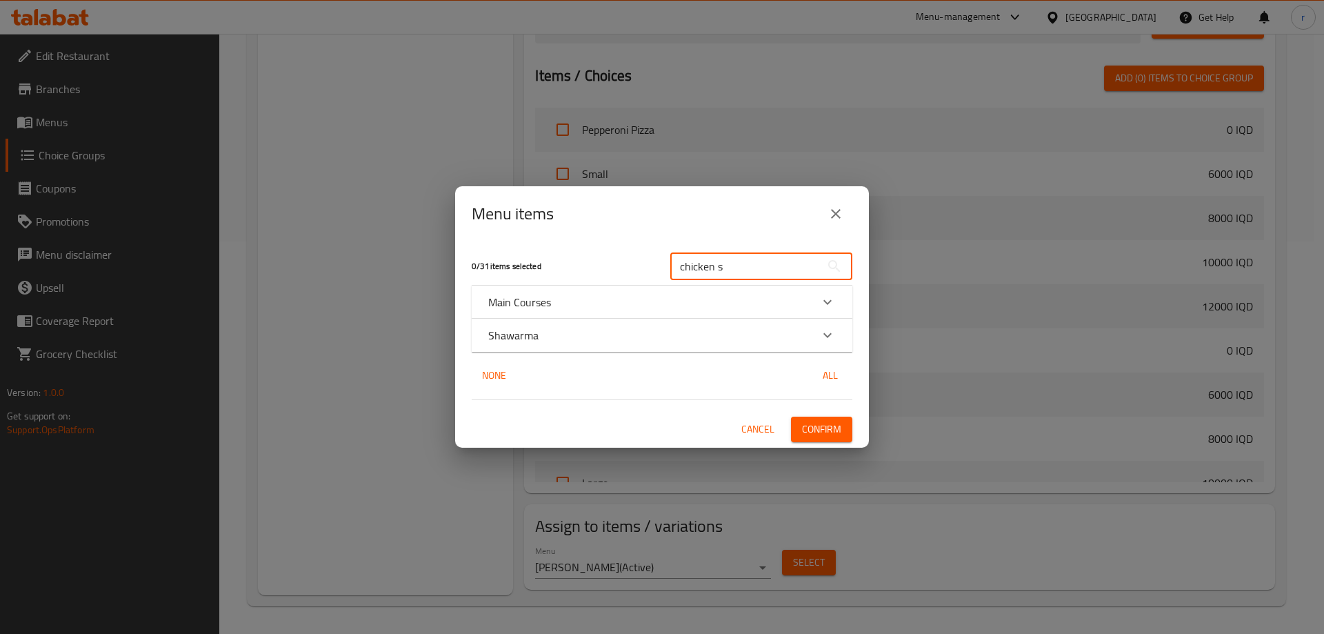
type input "chicken s"
click at [830, 331] on icon "Expand" at bounding box center [827, 335] width 17 height 17
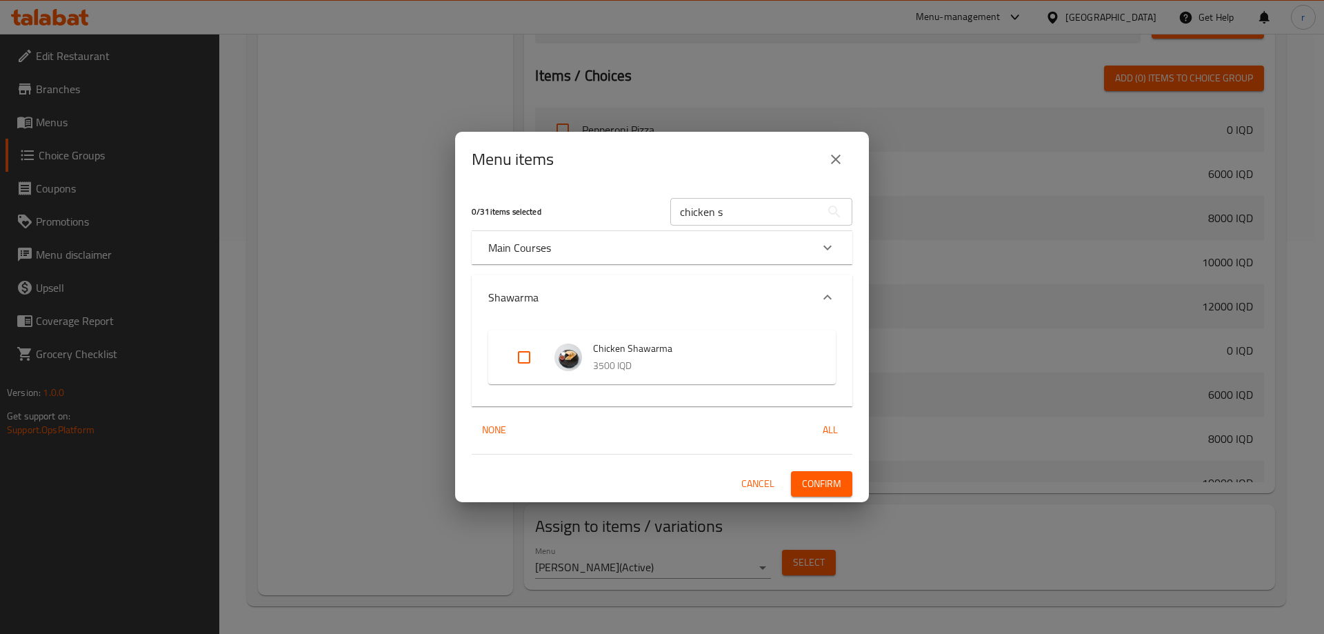
click at [531, 354] on input "Expand" at bounding box center [524, 357] width 33 height 33
checkbox input "true"
click at [831, 252] on icon "Expand" at bounding box center [827, 247] width 17 height 17
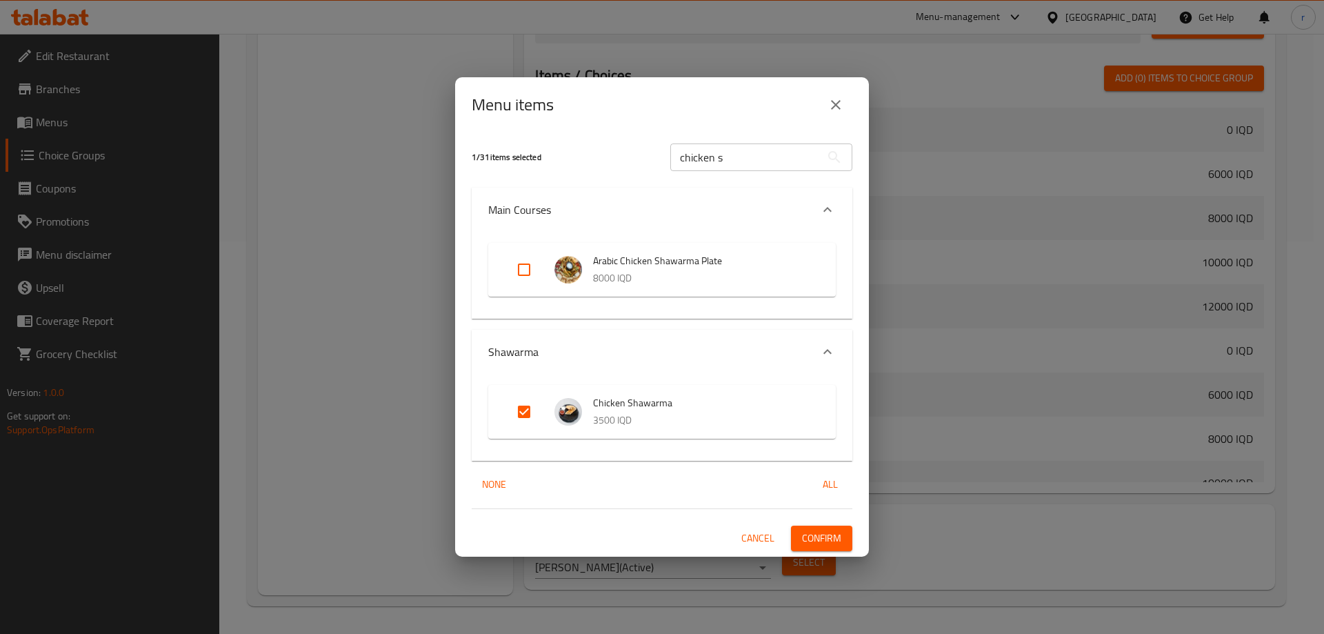
click at [821, 540] on span "Confirm" at bounding box center [821, 538] width 39 height 17
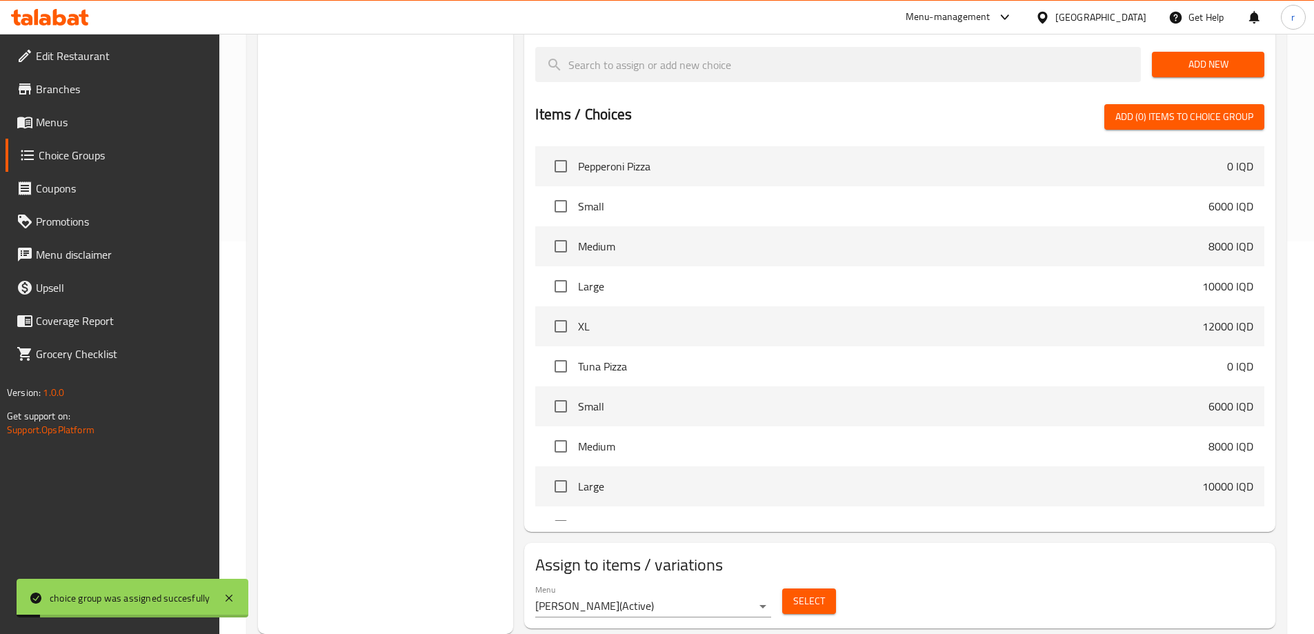
click at [84, 125] on span "Menus" at bounding box center [122, 122] width 172 height 17
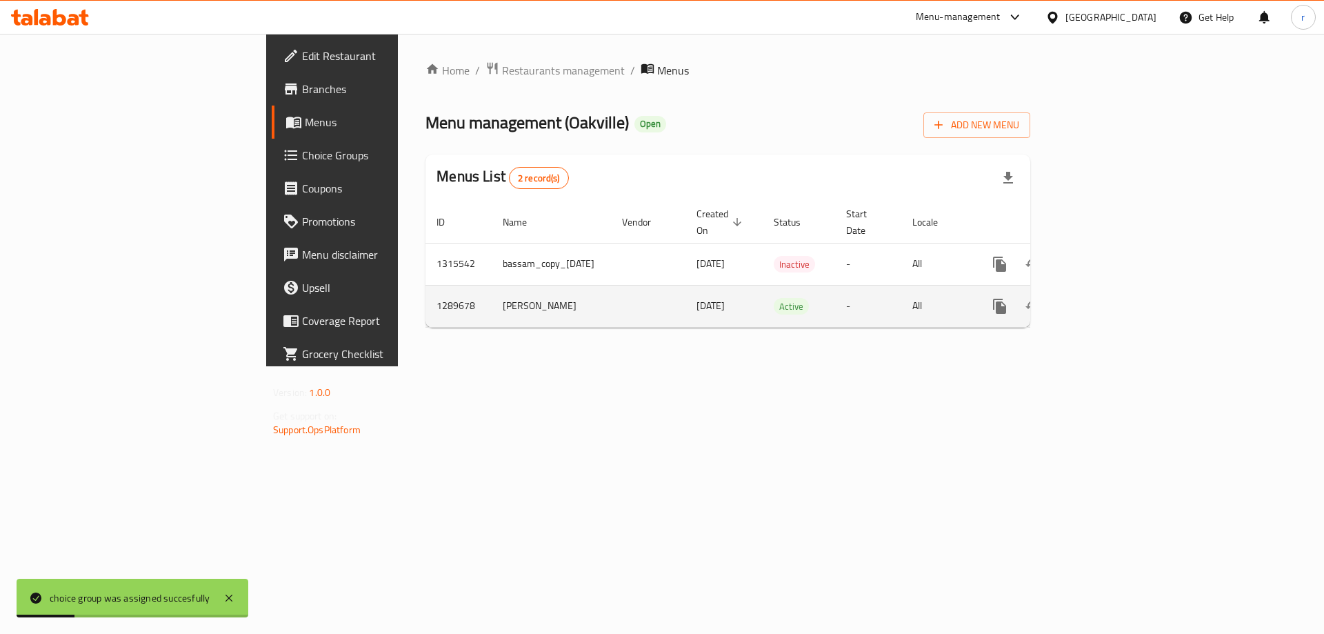
click at [1108, 298] on icon "enhanced table" at bounding box center [1099, 306] width 17 height 17
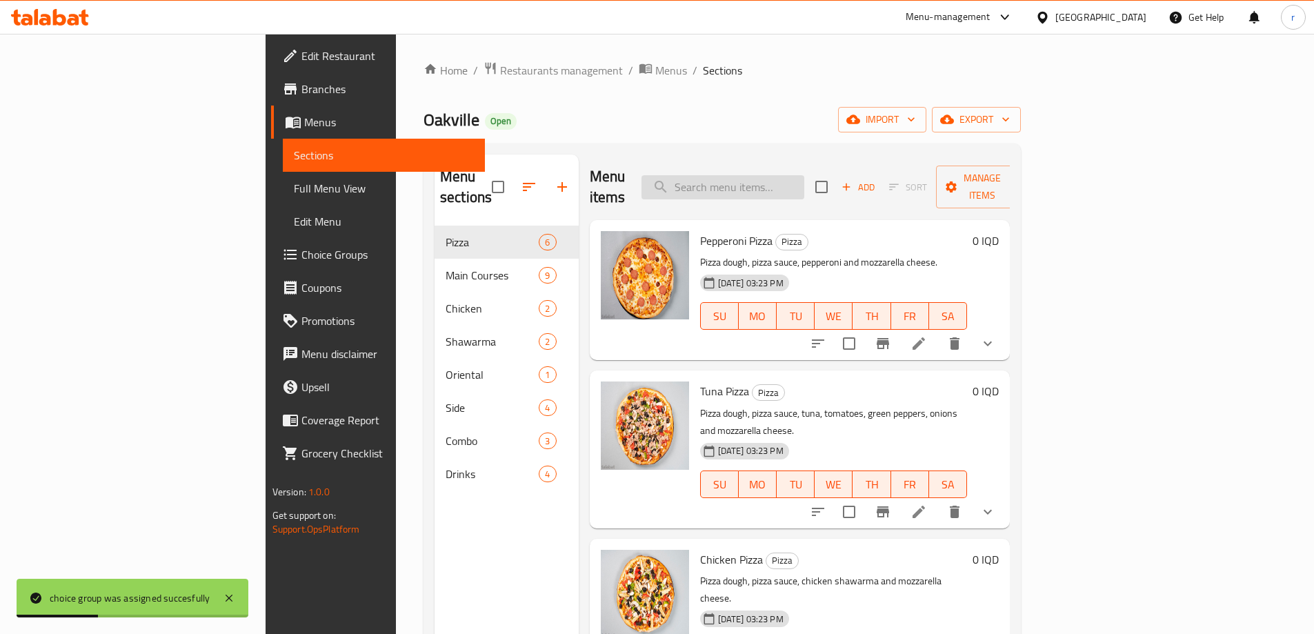
click at [764, 175] on input "search" at bounding box center [722, 187] width 163 height 24
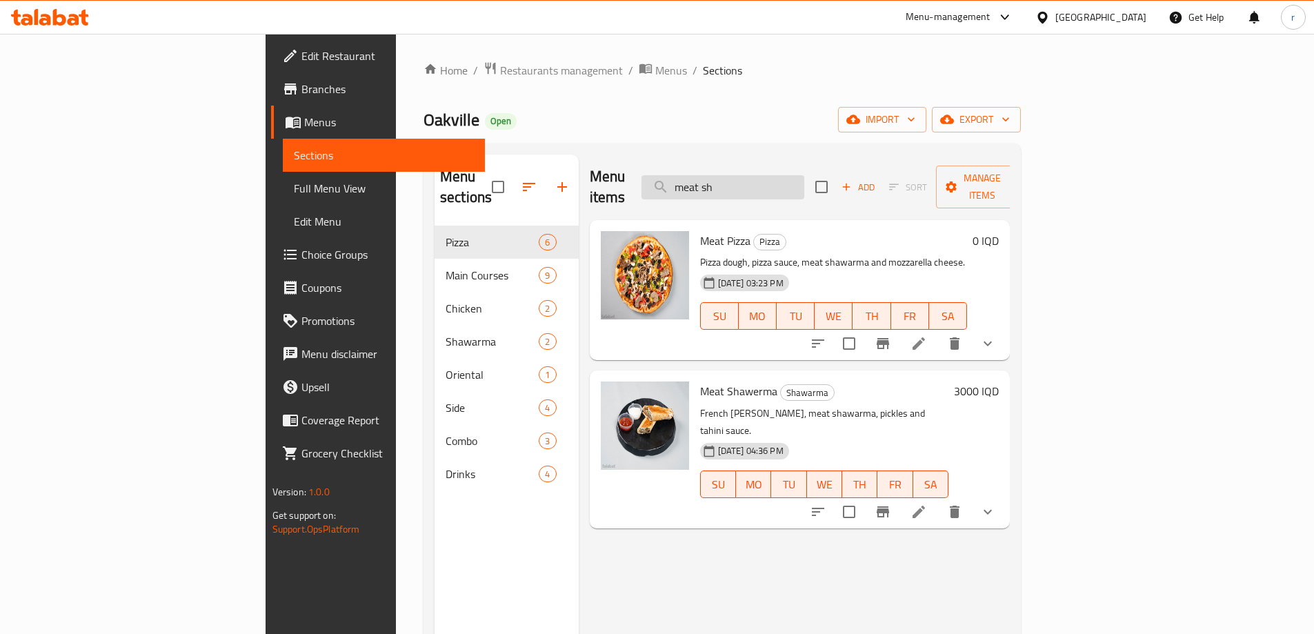
drag, startPoint x: 794, startPoint y: 175, endPoint x: 759, endPoint y: 174, distance: 35.2
click at [759, 175] on input "meat sh" at bounding box center [722, 187] width 163 height 24
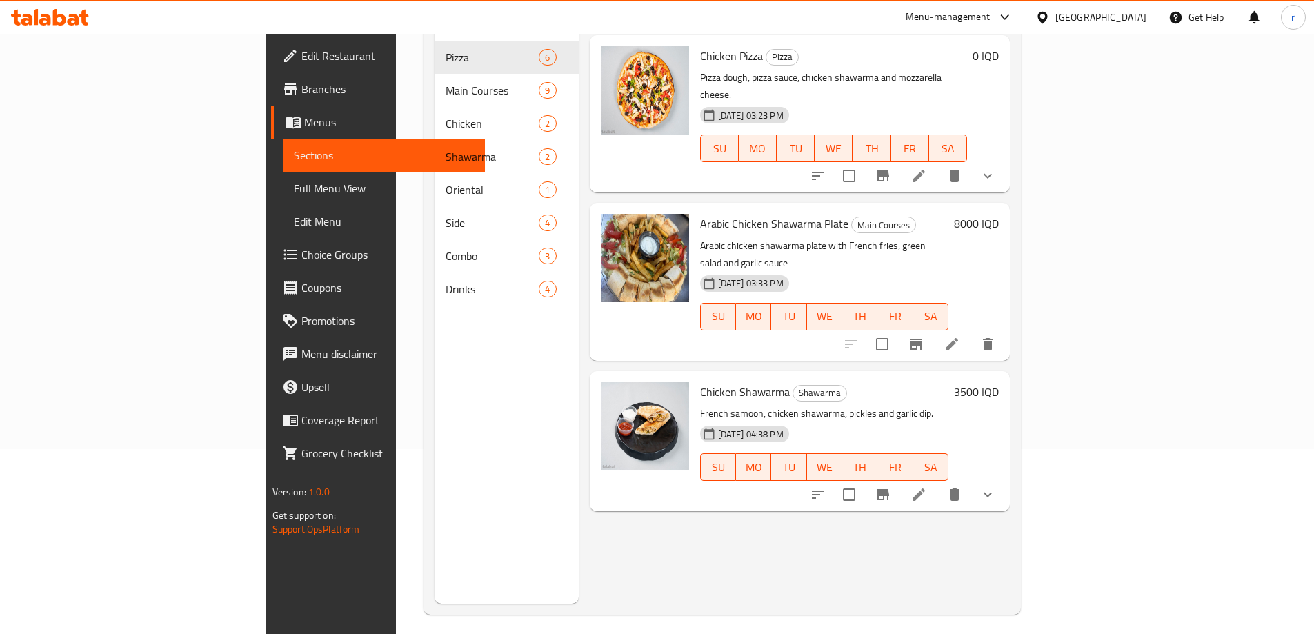
scroll to position [193, 0]
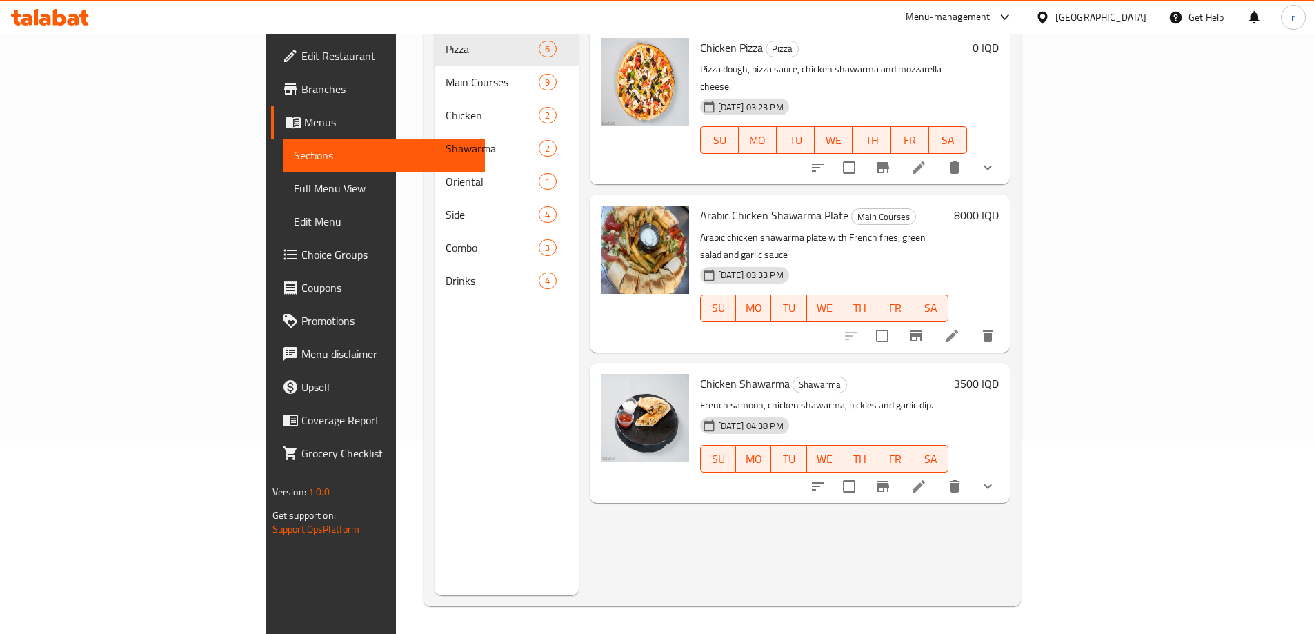
type input "chicken sh"
click at [999, 374] on h6 "3500 IQD" at bounding box center [976, 383] width 45 height 19
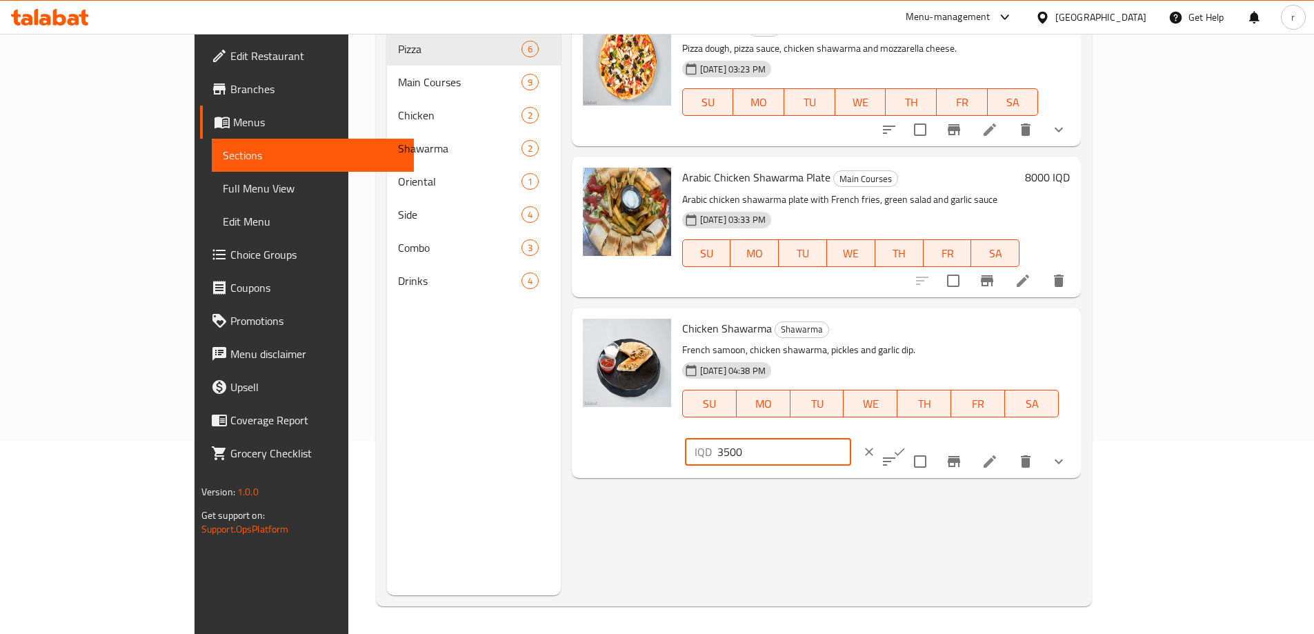
drag, startPoint x: 1113, startPoint y: 334, endPoint x: 997, endPoint y: 337, distance: 115.9
click at [999, 337] on div "Chicken Shawarma Shawarma French samoon, chicken shawarma, pickles and garlic d…" at bounding box center [876, 392] width 399 height 159
type input "2000"
click at [914, 437] on button "ok" at bounding box center [899, 452] width 30 height 30
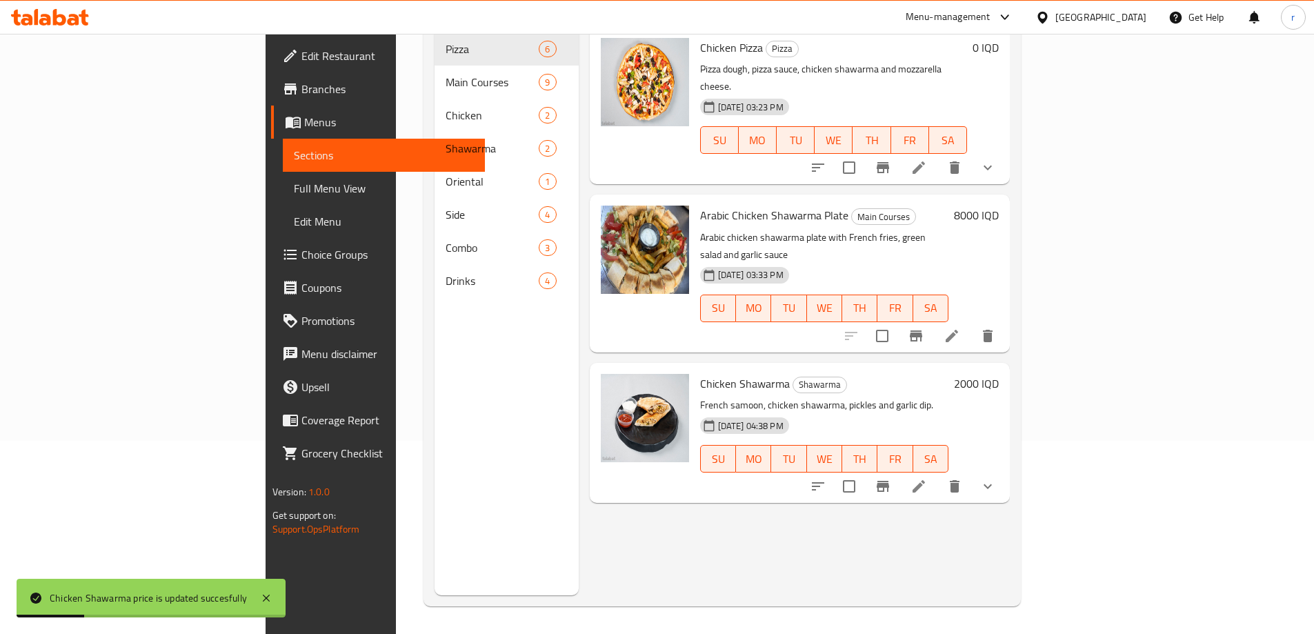
click at [294, 188] on span "Full Menu View" at bounding box center [384, 188] width 180 height 17
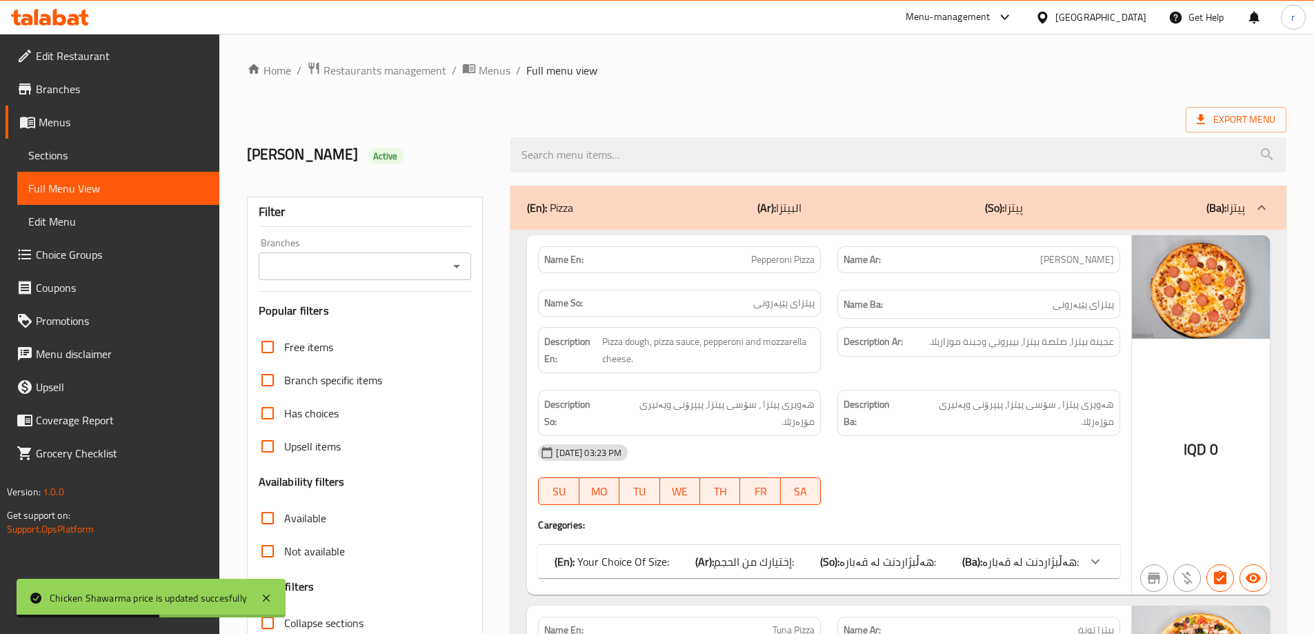
click at [385, 267] on input "Branches" at bounding box center [354, 266] width 182 height 19
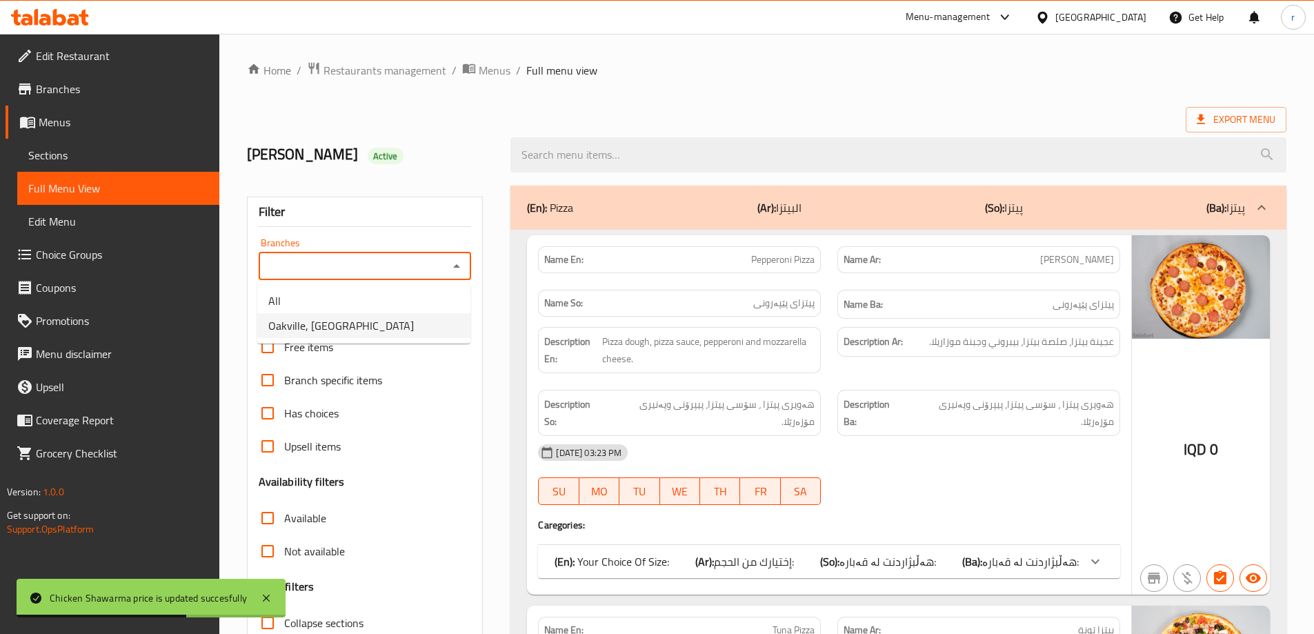
click at [374, 322] on li "Oakville, [GEOGRAPHIC_DATA]" at bounding box center [363, 325] width 213 height 25
type input "Oakville, [GEOGRAPHIC_DATA]"
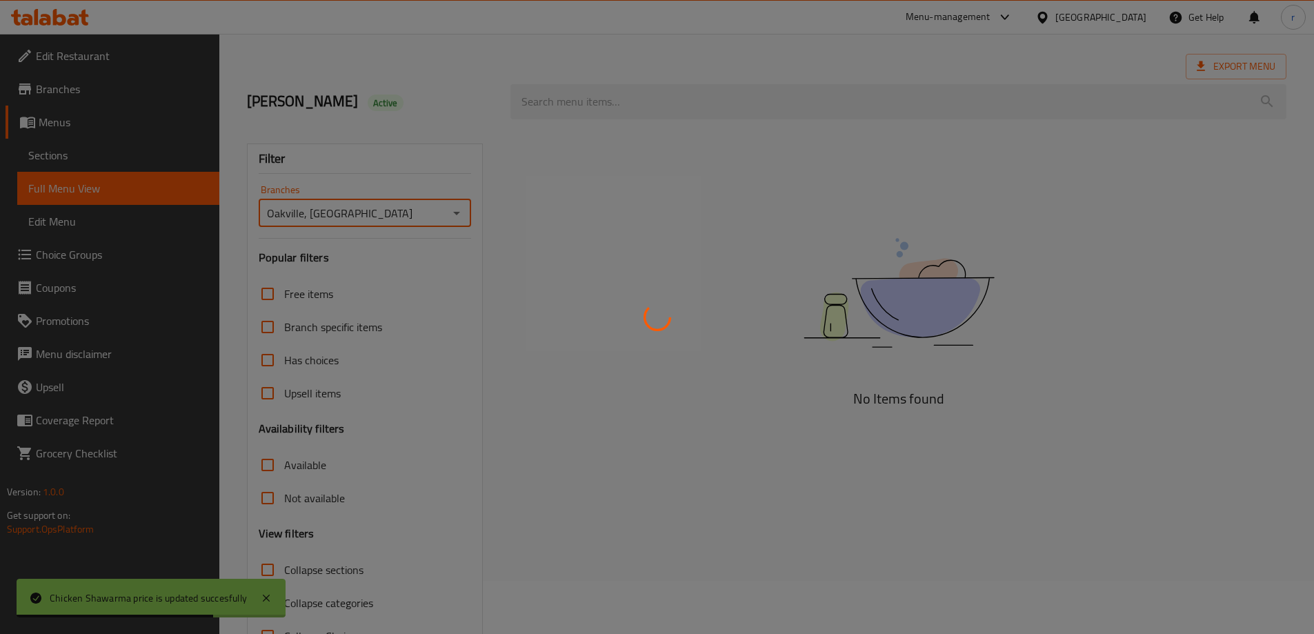
scroll to position [100, 0]
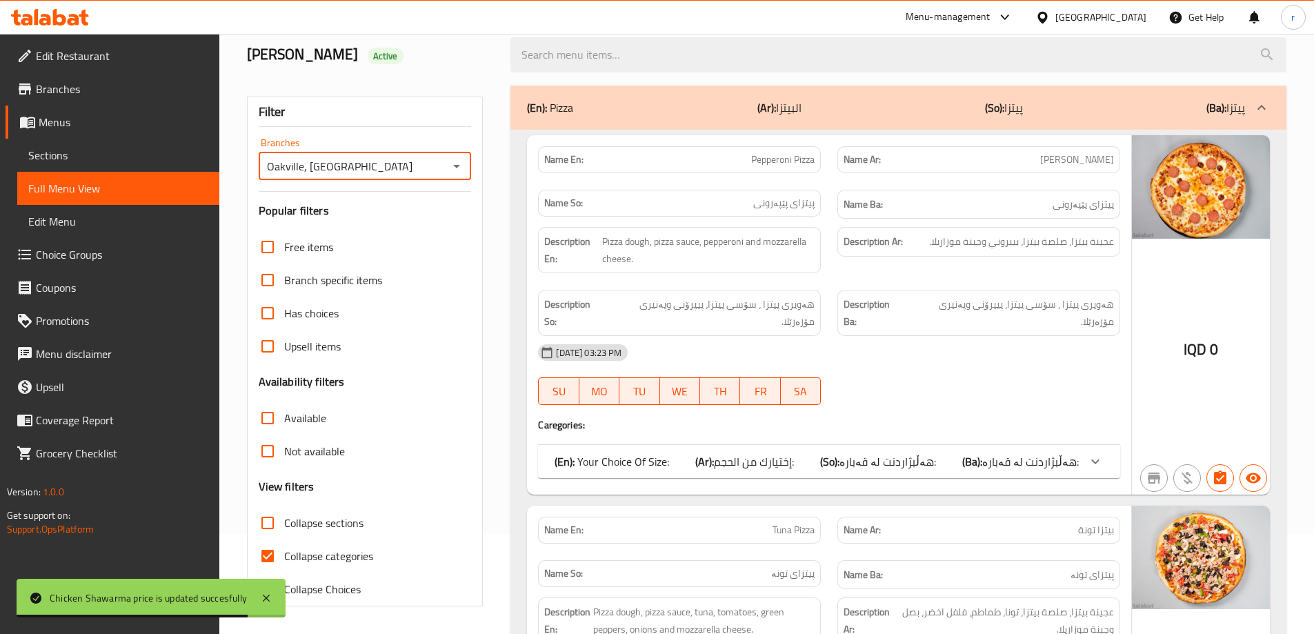
click at [306, 555] on span "Collapse categories" at bounding box center [328, 556] width 89 height 17
click at [284, 555] on input "Collapse categories" at bounding box center [267, 555] width 33 height 33
checkbox input "false"
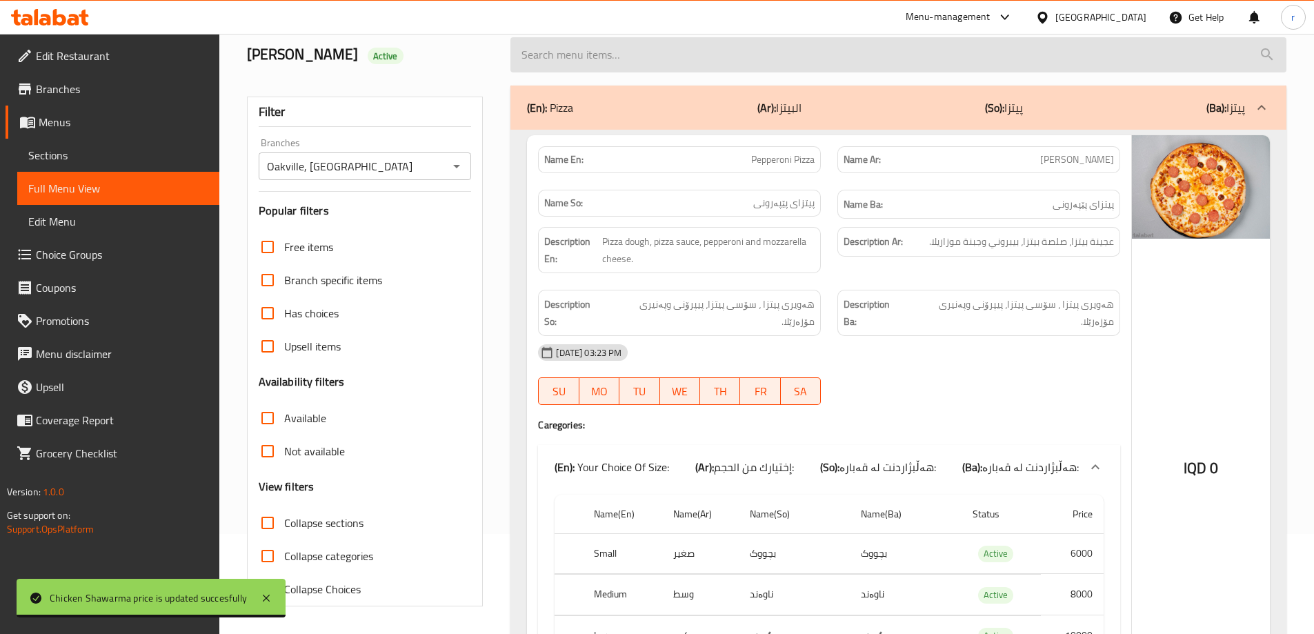
click at [573, 49] on input "search" at bounding box center [898, 54] width 776 height 35
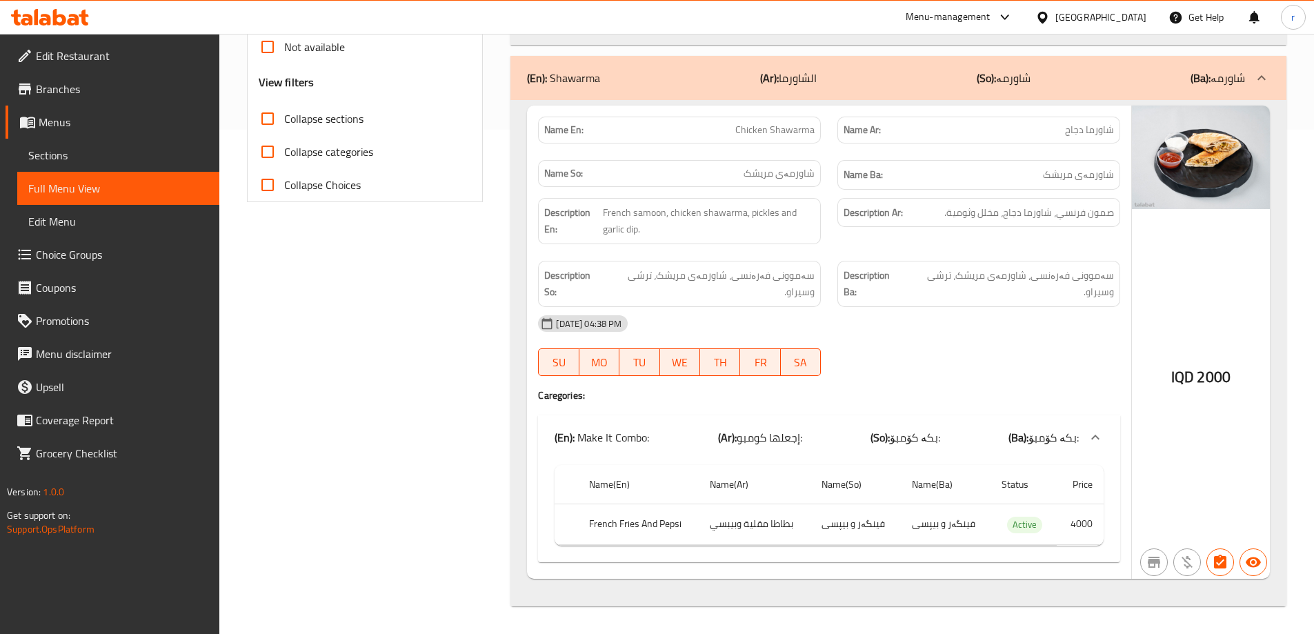
scroll to position [389, 0]
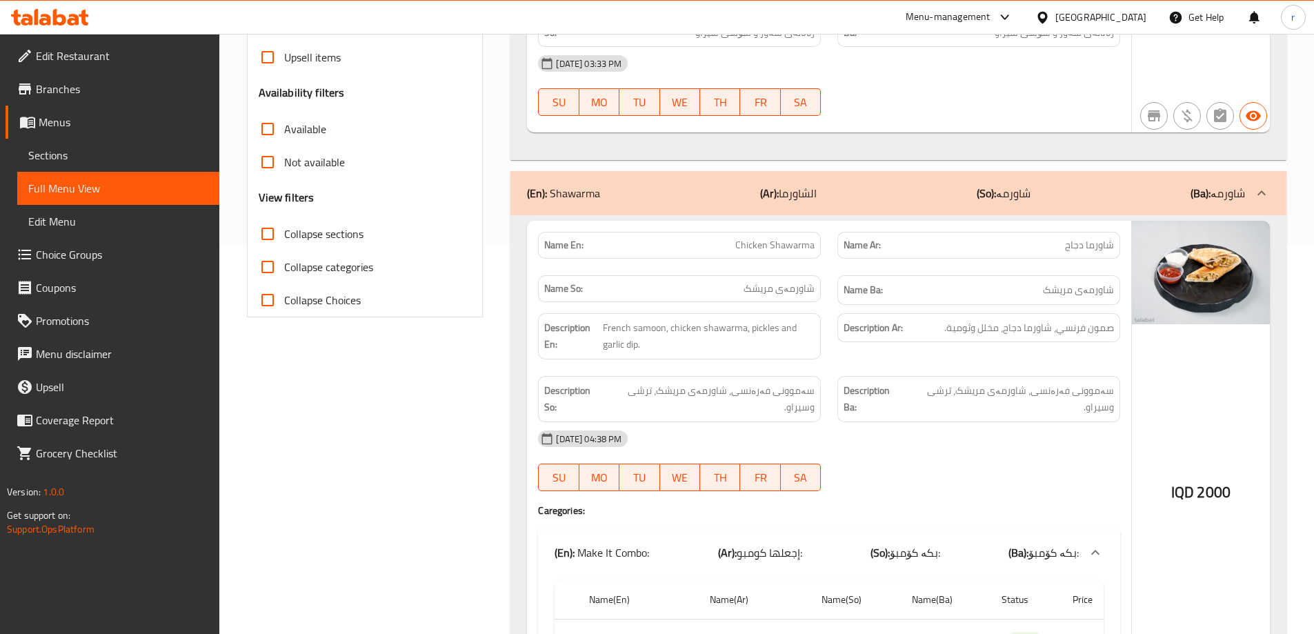
drag, startPoint x: 724, startPoint y: 234, endPoint x: 823, endPoint y: 245, distance: 99.8
click at [823, 245] on div "Name En: Chicken Shawarma" at bounding box center [679, 244] width 299 height 43
copy span "Chicken Shawarma"
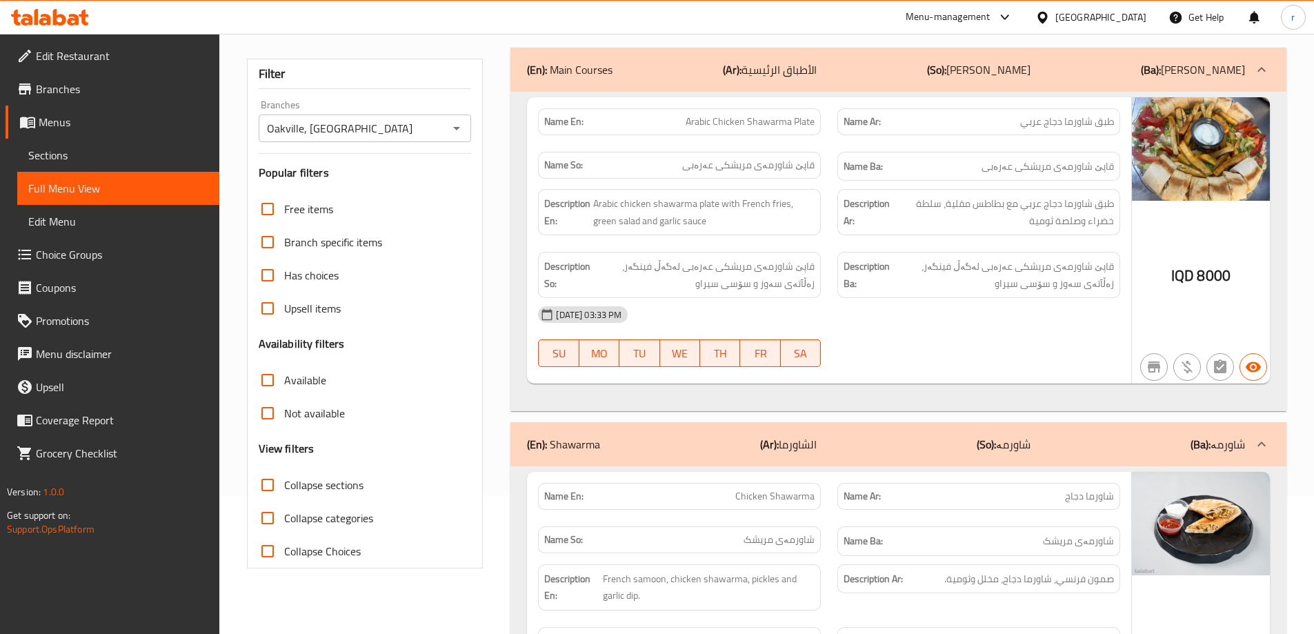
scroll to position [0, 0]
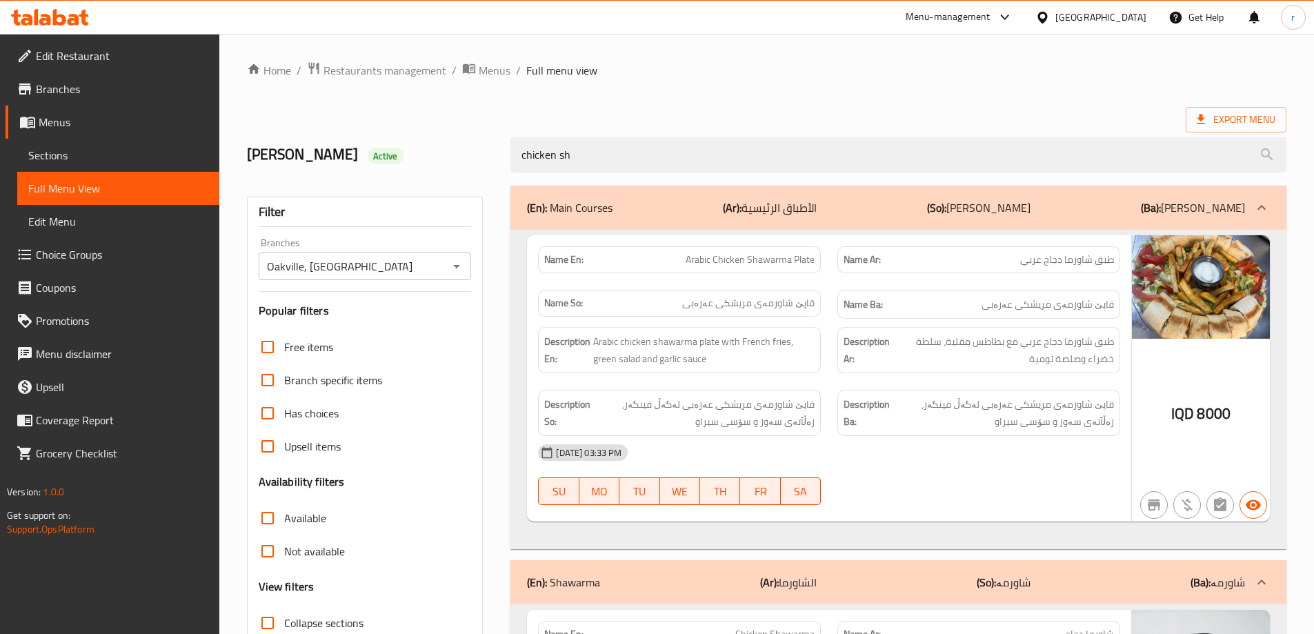
drag, startPoint x: 603, startPoint y: 151, endPoint x: 454, endPoint y: 157, distance: 149.1
click at [454, 157] on div "[PERSON_NAME] Active chicken sh" at bounding box center [767, 154] width 1056 height 61
paste input "Chicken Shawarma"
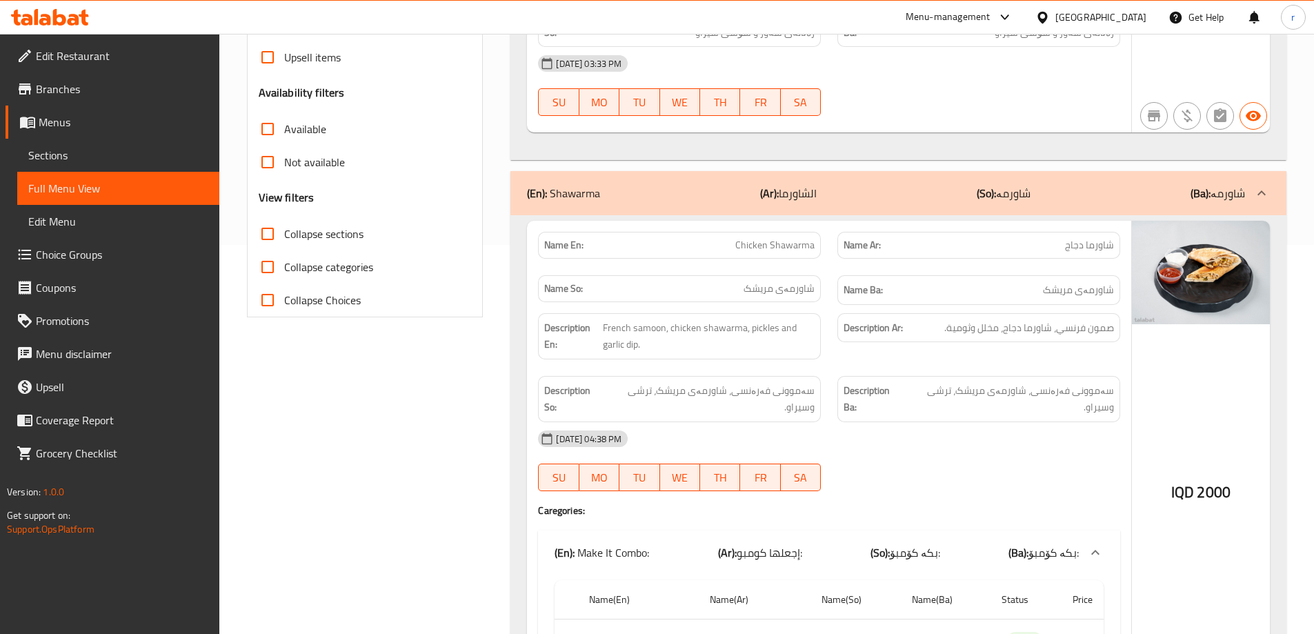
scroll to position [44, 0]
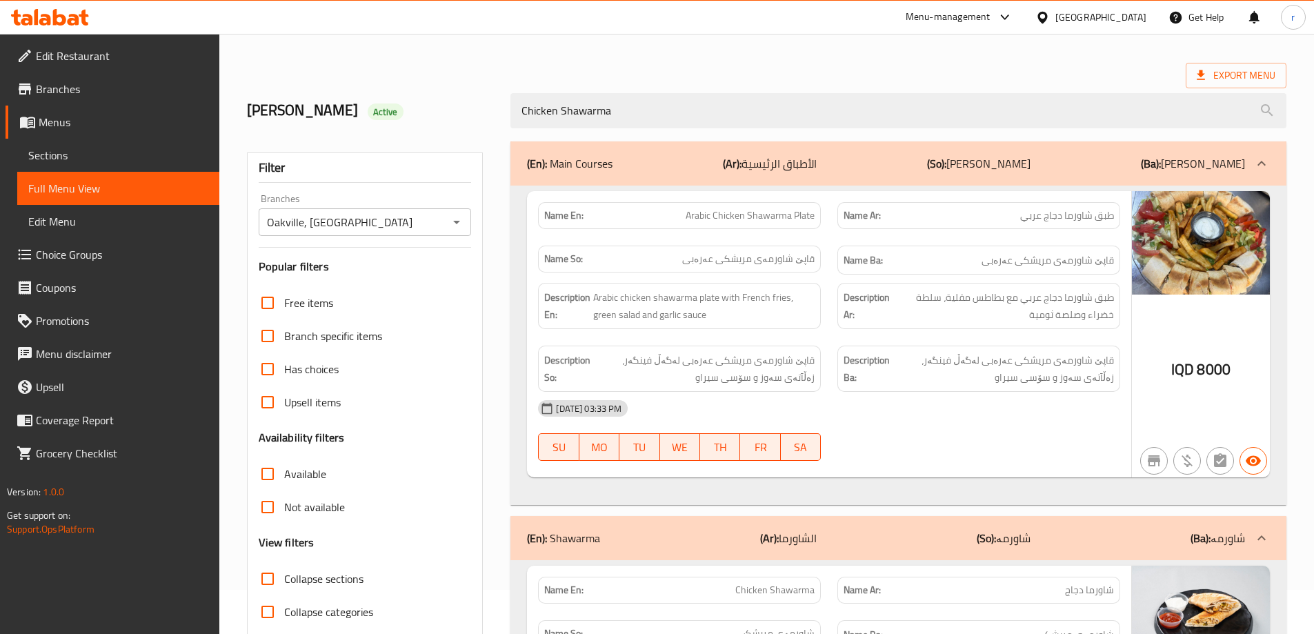
click at [599, 165] on p "(En): Main Courses" at bounding box center [570, 163] width 86 height 17
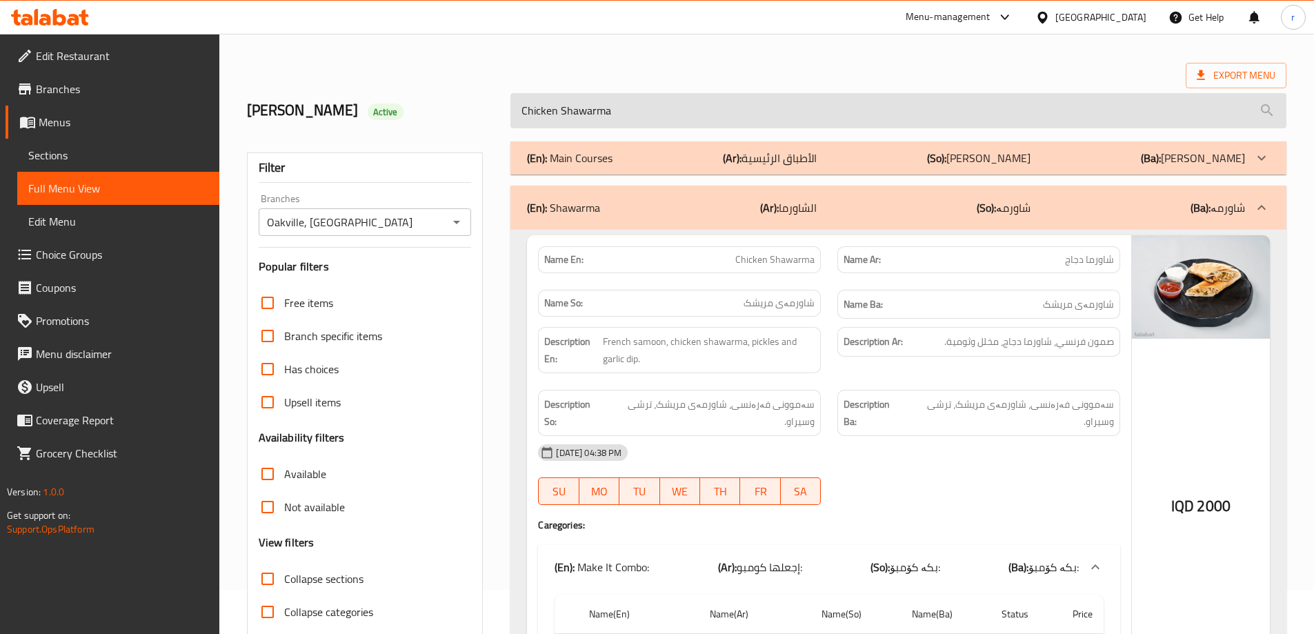
click at [563, 114] on input "Chicken Shawarma" at bounding box center [898, 110] width 776 height 35
click at [563, 116] on input "Chicken Shawarma" at bounding box center [898, 110] width 776 height 35
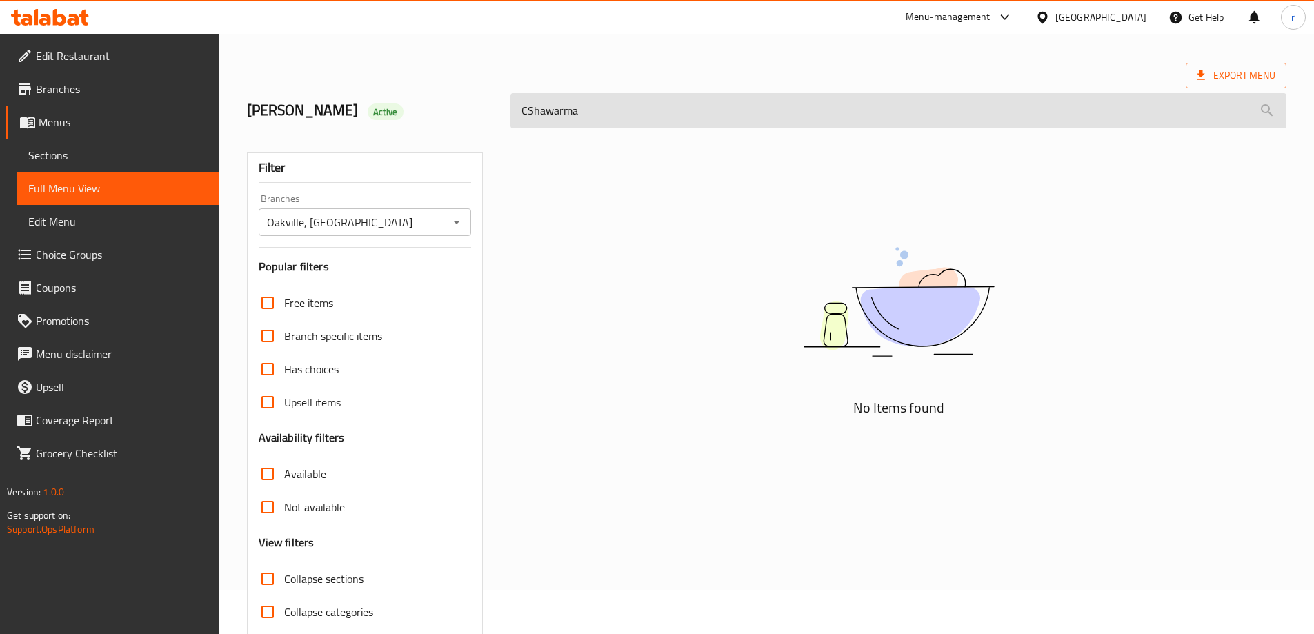
type input "Shawarma"
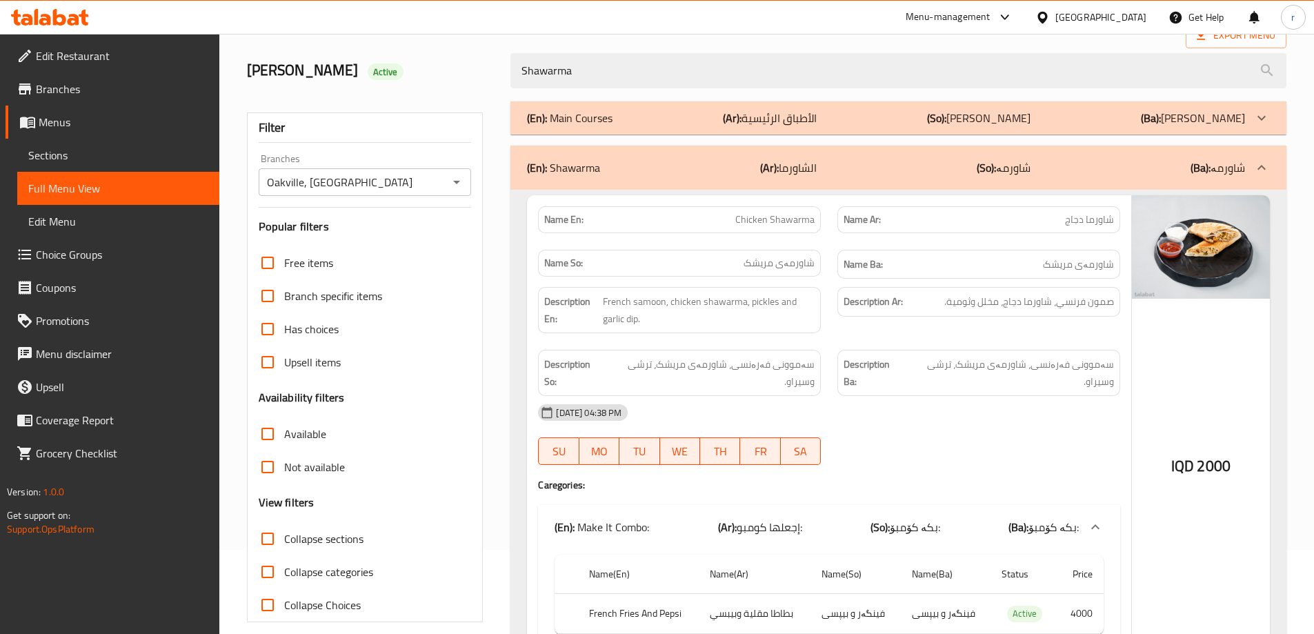
scroll to position [0, 0]
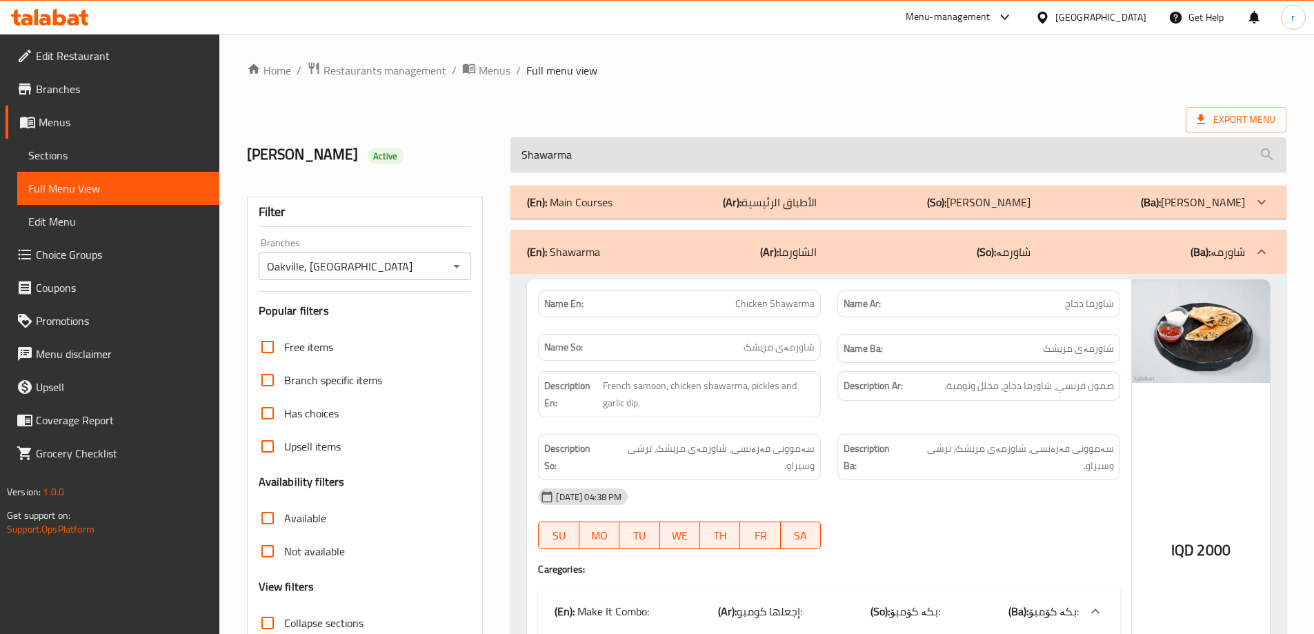
drag, startPoint x: 625, startPoint y: 163, endPoint x: 537, endPoint y: 166, distance: 87.7
click at [537, 166] on input "Shawarma" at bounding box center [898, 154] width 776 height 35
click at [612, 159] on input "Shawarma" at bounding box center [898, 154] width 776 height 35
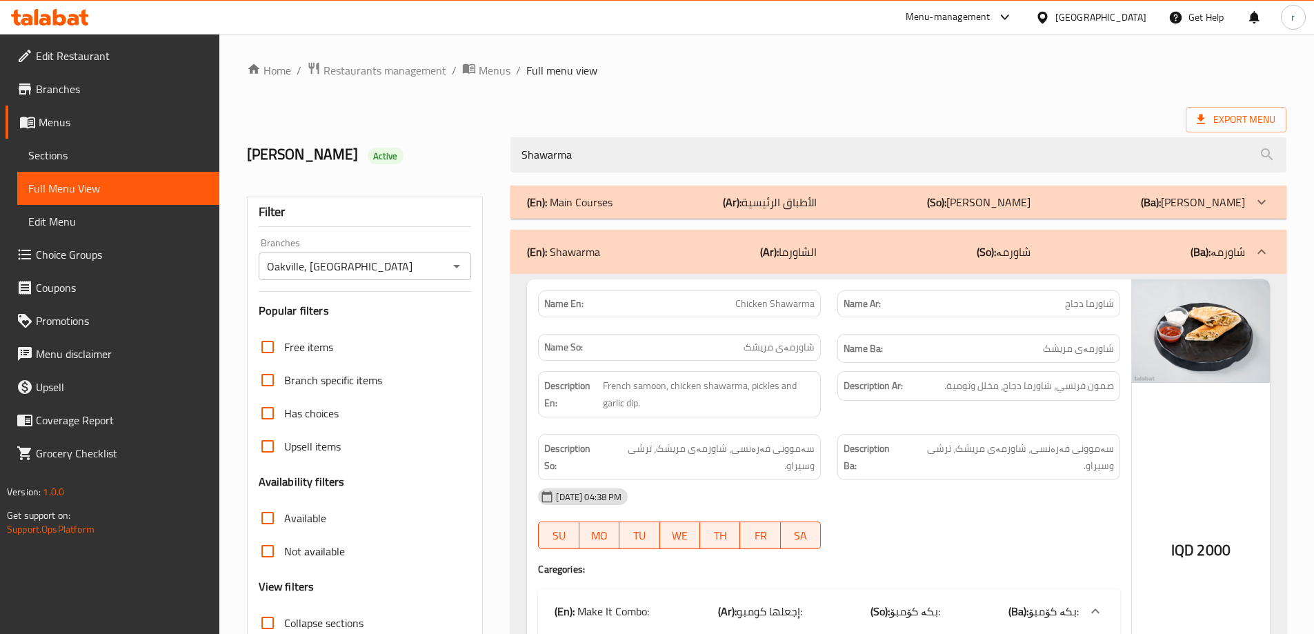
drag, startPoint x: 616, startPoint y: 154, endPoint x: 441, endPoint y: 156, distance: 175.2
click at [441, 156] on div "[PERSON_NAME] Active Shawarma" at bounding box center [767, 154] width 1056 height 61
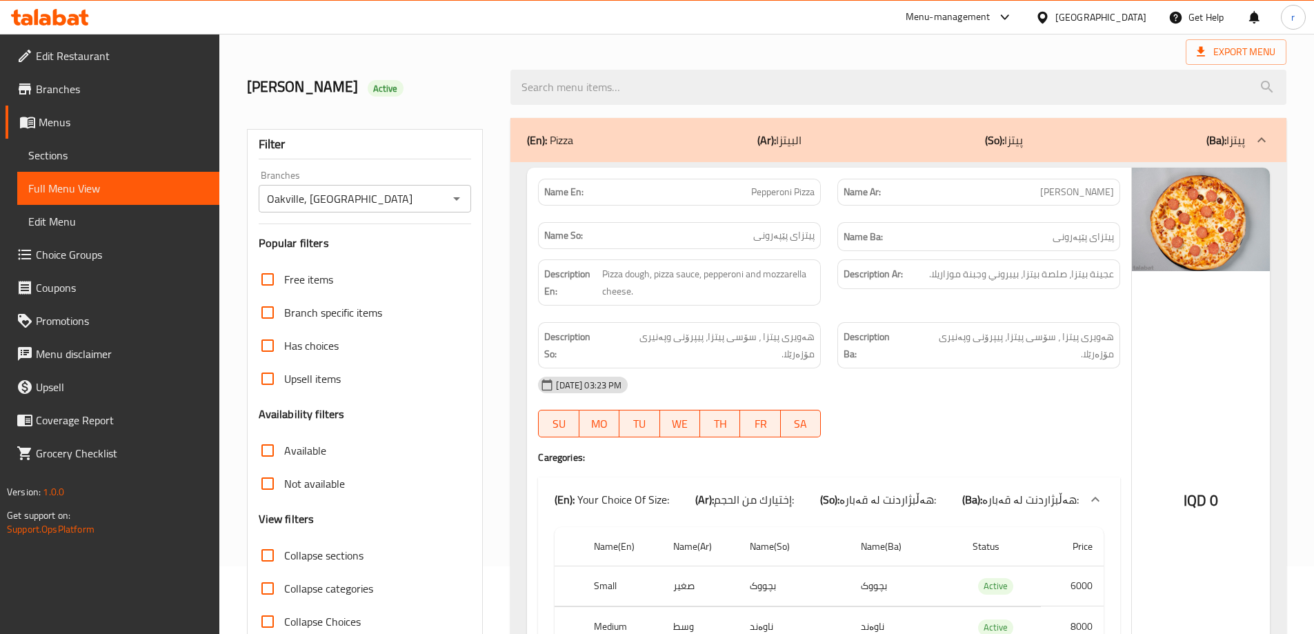
scroll to position [115, 0]
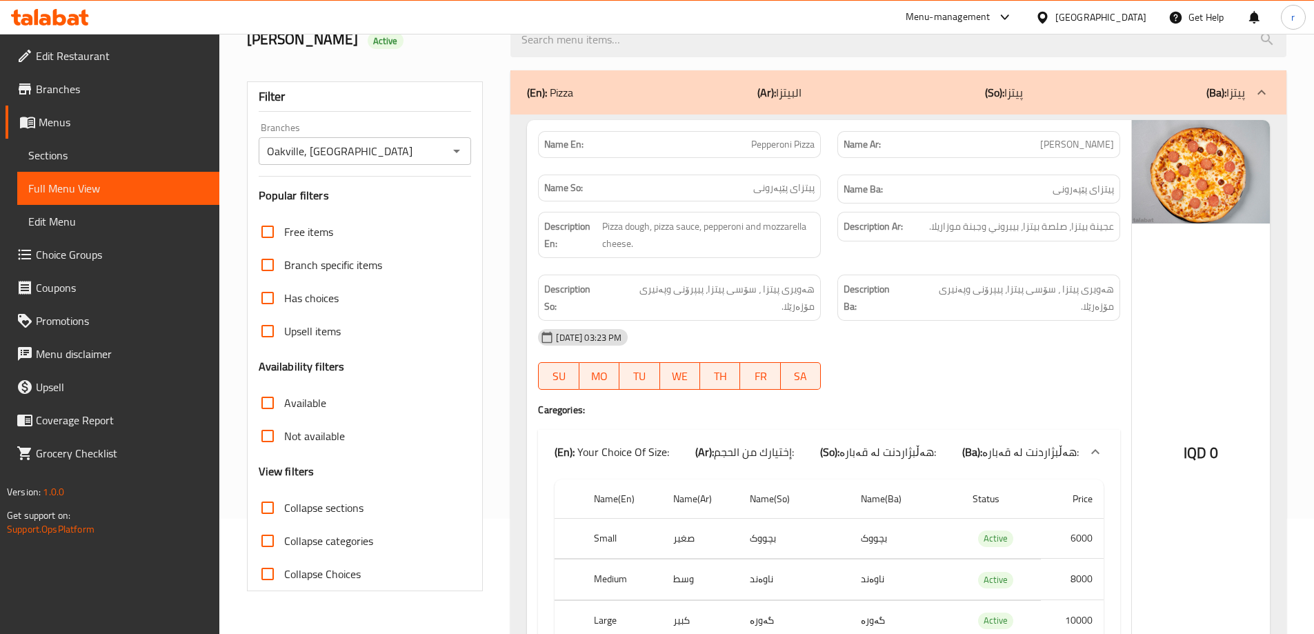
click at [341, 512] on span "Collapse sections" at bounding box center [323, 507] width 79 height 17
click at [284, 512] on input "Collapse sections" at bounding box center [267, 507] width 33 height 33
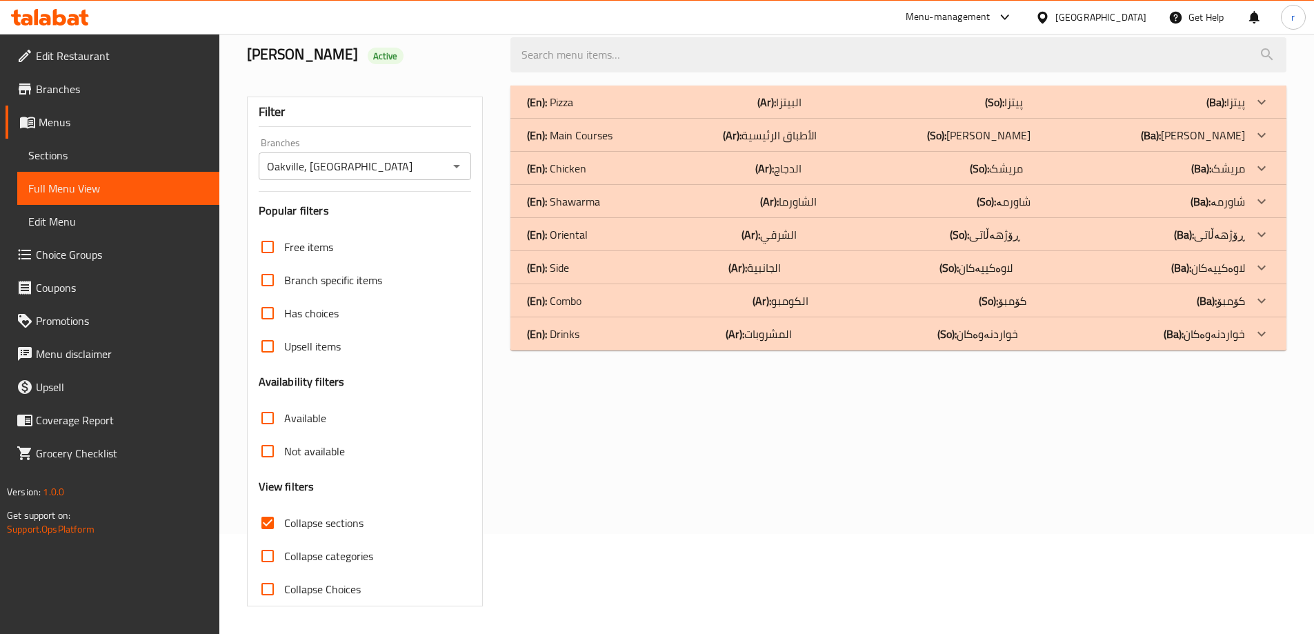
scroll to position [100, 0]
click at [615, 205] on div "(En): Shawarma (Ar): الشاورما (So): شاورمە (Ba): شاورمە" at bounding box center [886, 201] width 718 height 17
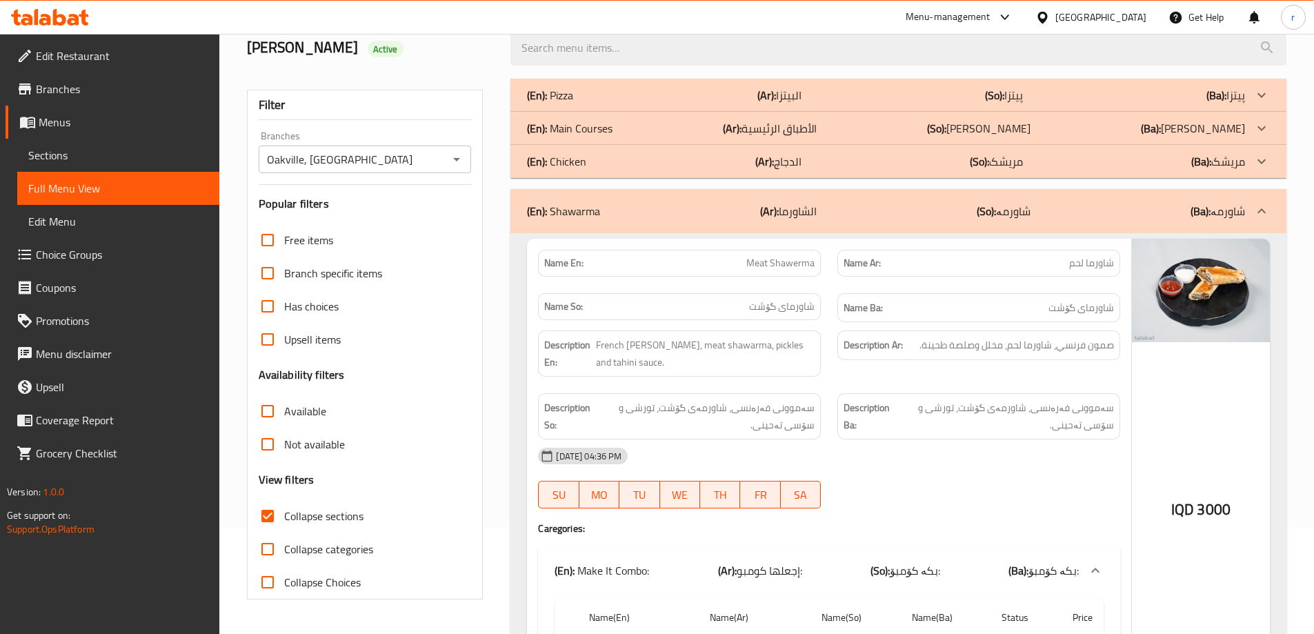
scroll to position [345, 0]
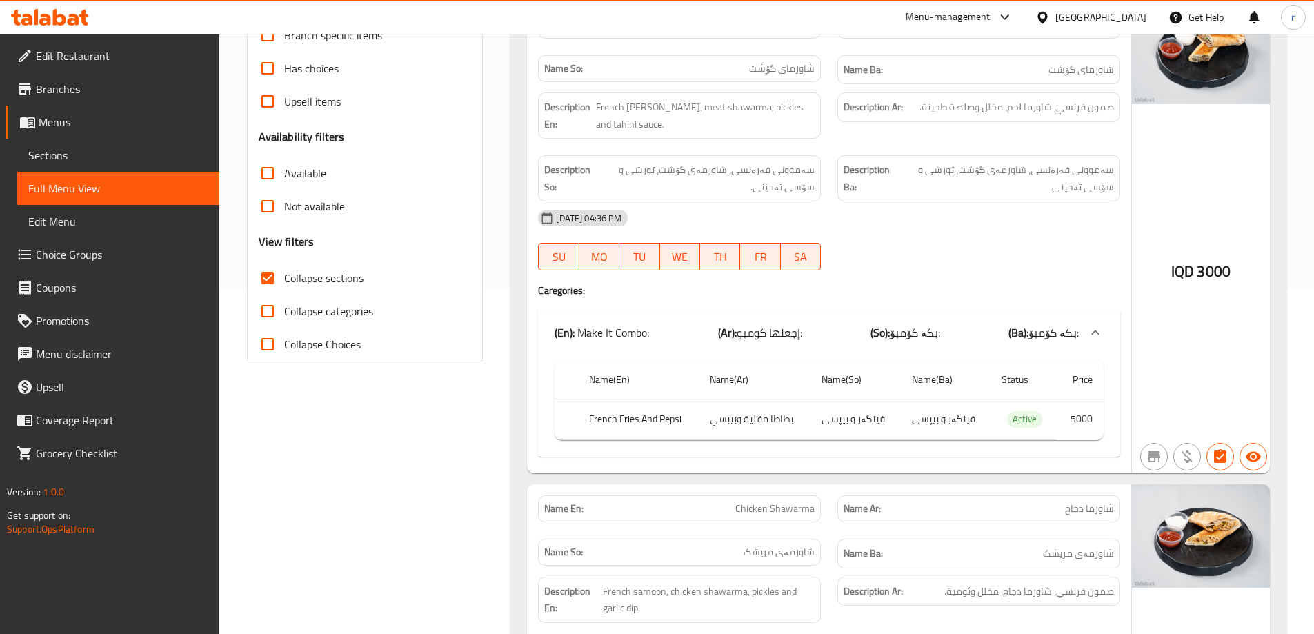
click at [346, 279] on span "Collapse sections" at bounding box center [323, 278] width 79 height 17
click at [284, 279] on input "Collapse sections" at bounding box center [267, 277] width 33 height 33
checkbox input "false"
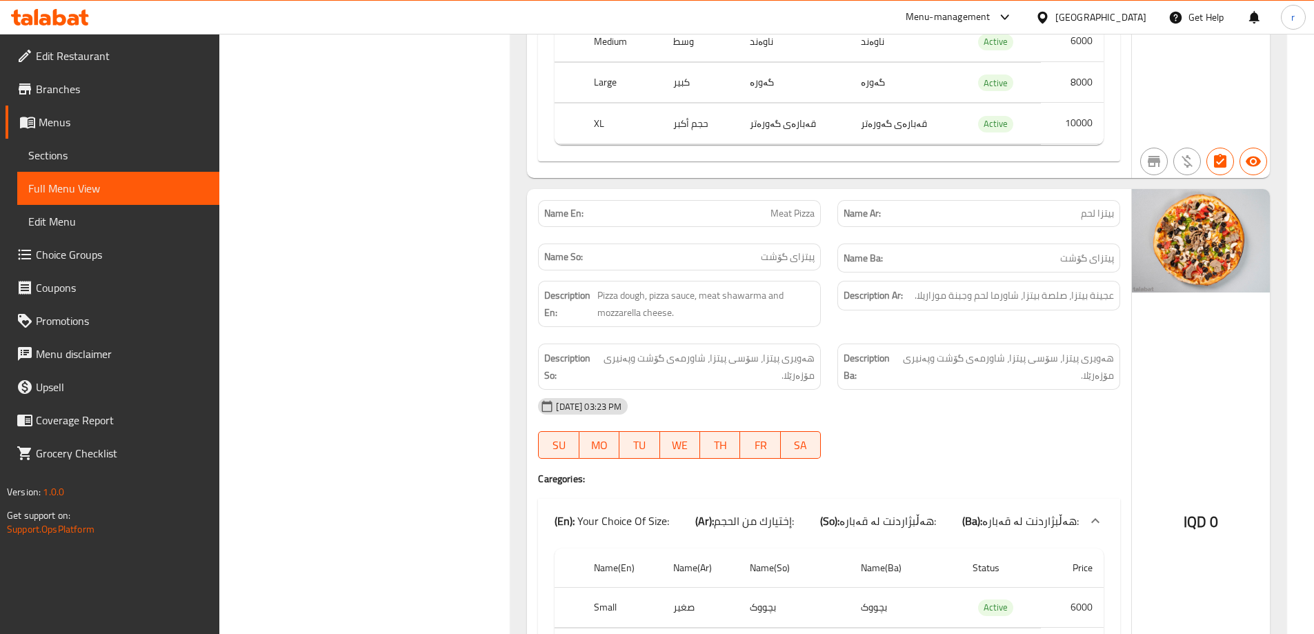
scroll to position [0, 0]
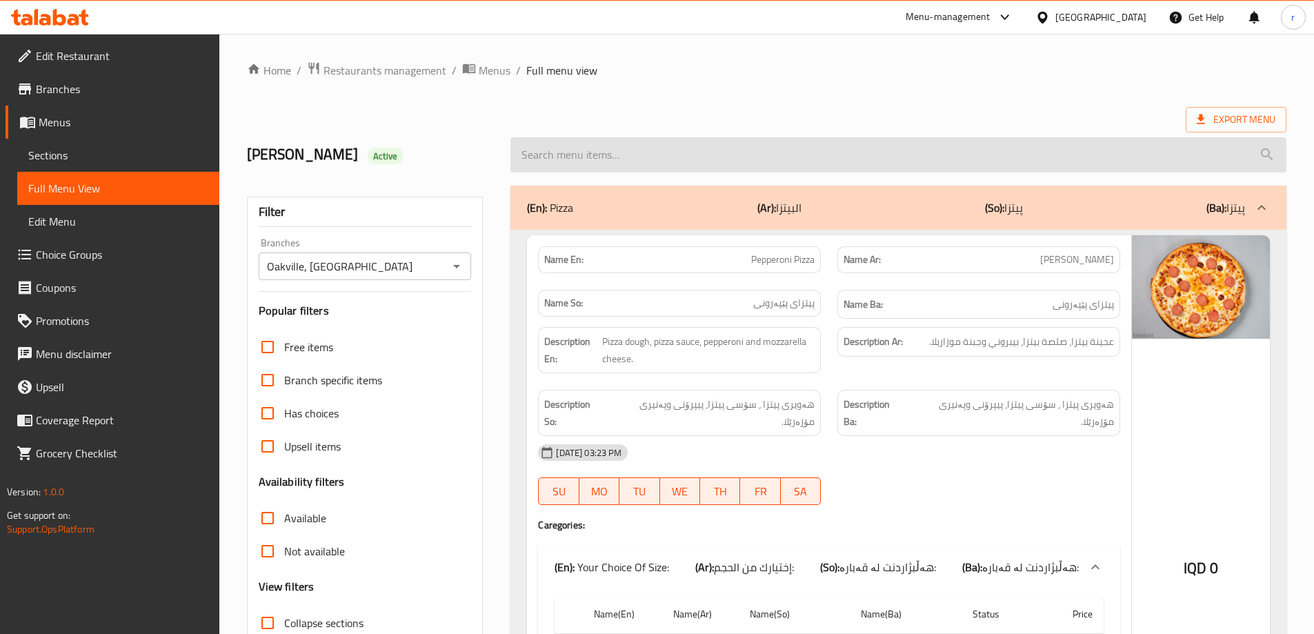
click at [641, 151] on input "search" at bounding box center [898, 154] width 776 height 35
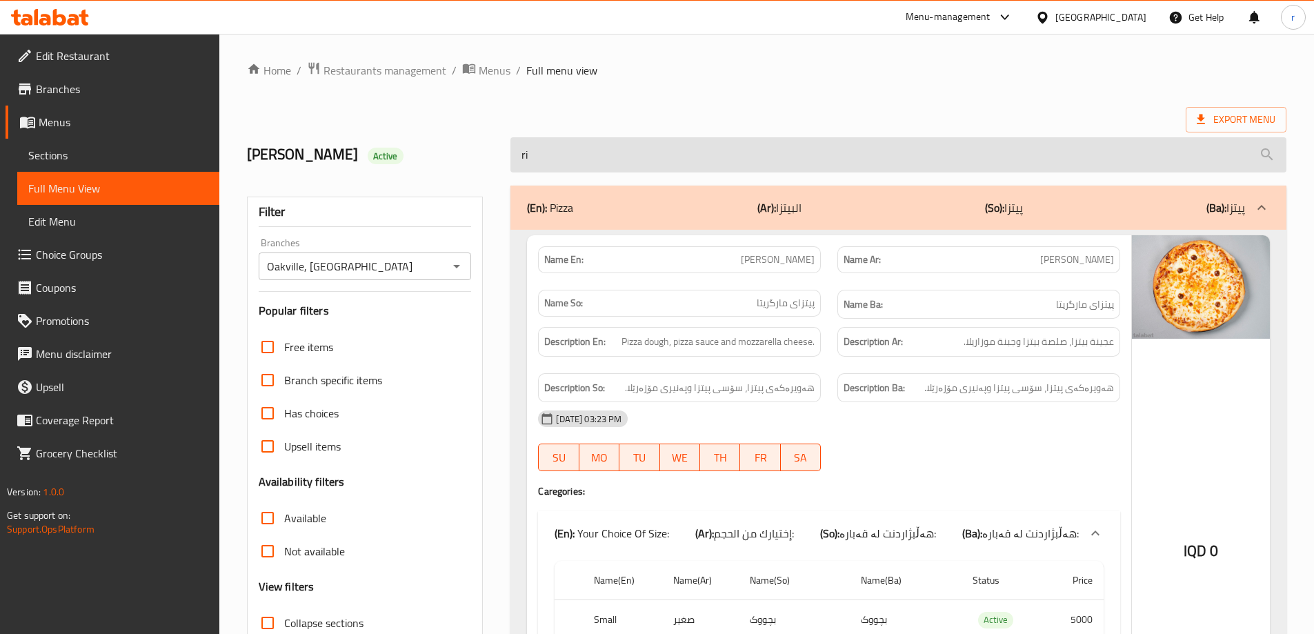
type input "r"
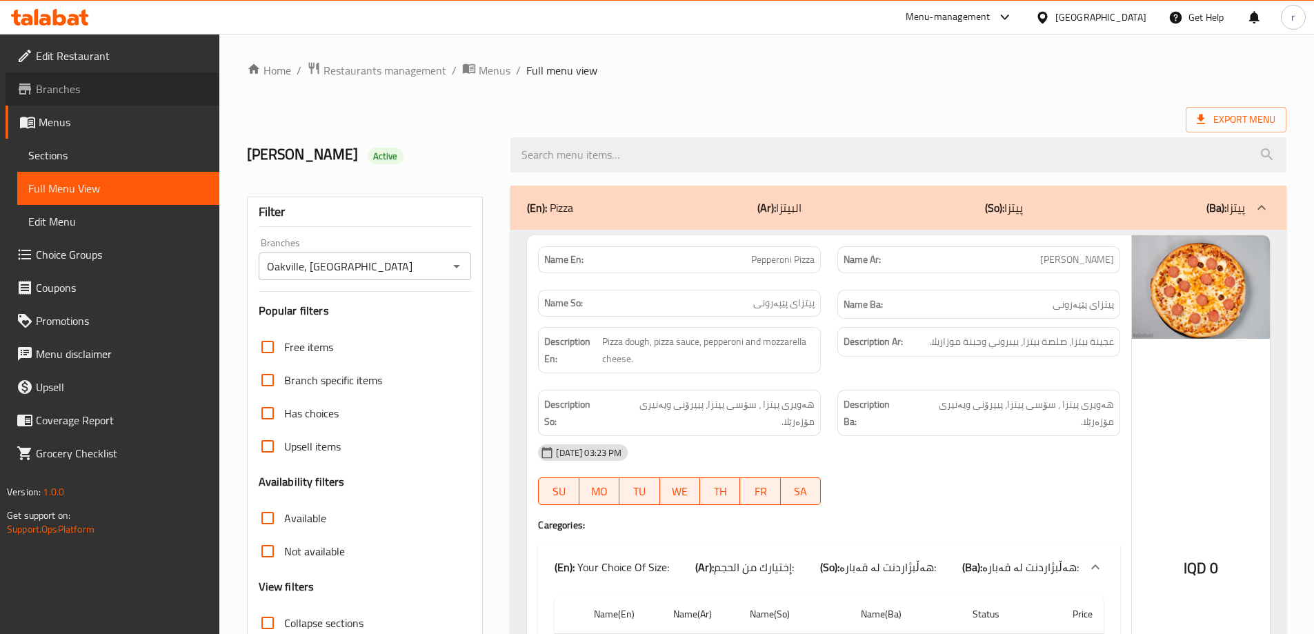
click at [98, 94] on span "Branches" at bounding box center [122, 89] width 172 height 17
